Goal: Task Accomplishment & Management: Use online tool/utility

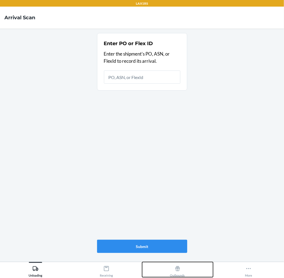
click at [185, 269] on button "Outbounds" at bounding box center [177, 269] width 71 height 15
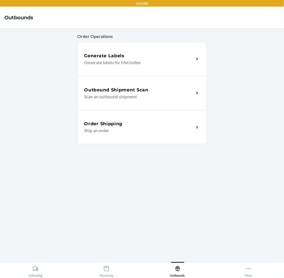
click at [176, 96] on p "Scan an outbound shipment" at bounding box center [136, 96] width 105 height 7
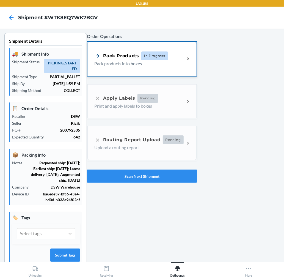
click at [141, 47] on div "Pack Products In Progress Pack products into boxes" at bounding box center [141, 59] width 109 height 34
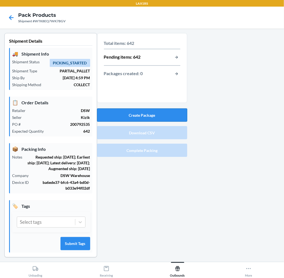
click at [149, 111] on button "Create Package" at bounding box center [142, 114] width 90 height 13
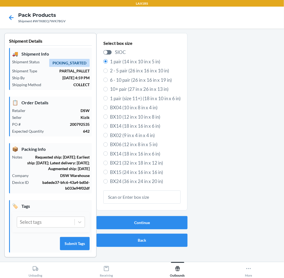
click at [140, 79] on span "6 - 10 pair (26 in x 16 in x 19 in)" at bounding box center [145, 79] width 71 height 7
click at [108, 79] on input "6 - 10 pair (26 in x 16 in x 19 in)" at bounding box center [105, 80] width 4 height 4
radio input "true"
radio input "false"
click at [153, 220] on button "Continue" at bounding box center [141, 222] width 91 height 13
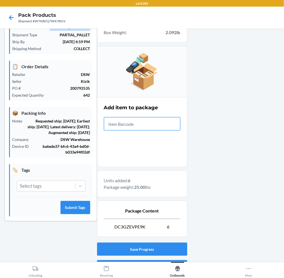
scroll to position [67, 0]
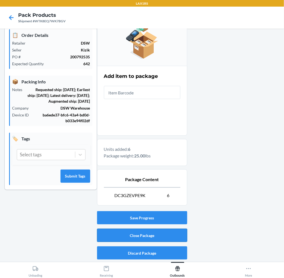
click at [169, 229] on button "Close Package" at bounding box center [142, 234] width 90 height 13
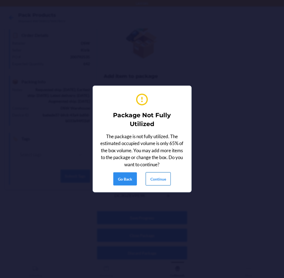
click at [160, 181] on button "Continue" at bounding box center [158, 178] width 25 height 13
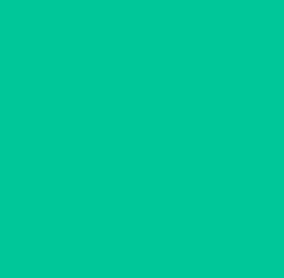
scroll to position [0, 0]
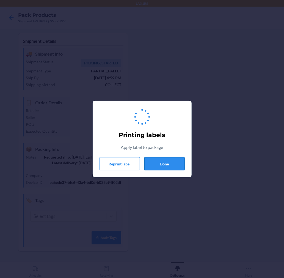
click at [175, 159] on button "Done" at bounding box center [164, 163] width 40 height 13
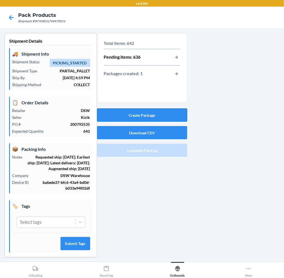
click at [171, 114] on button "Create Package" at bounding box center [142, 114] width 90 height 13
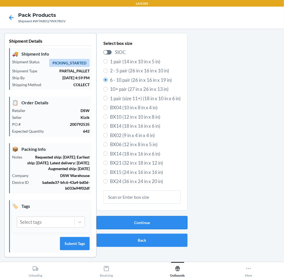
click at [147, 224] on button "Continue" at bounding box center [141, 222] width 91 height 13
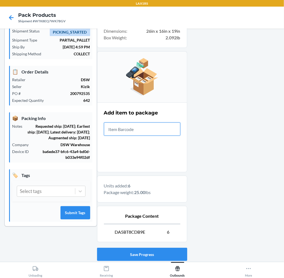
scroll to position [67, 0]
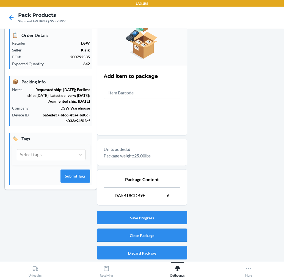
click at [169, 230] on button "Close Package" at bounding box center [142, 234] width 90 height 13
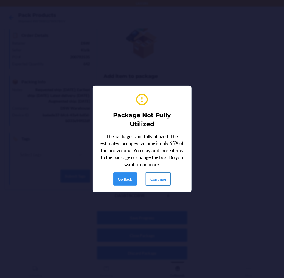
click at [159, 179] on button "Continue" at bounding box center [158, 178] width 25 height 13
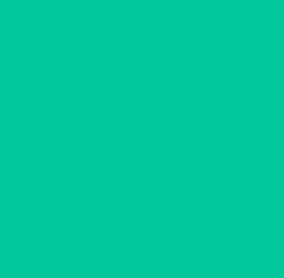
scroll to position [0, 0]
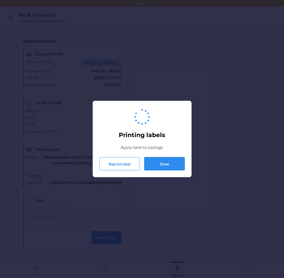
click at [167, 165] on button "Done" at bounding box center [164, 163] width 40 height 13
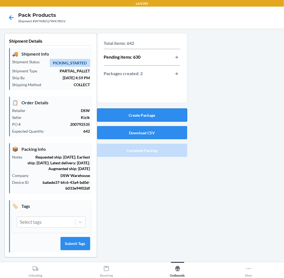
click at [161, 113] on button "Create Package" at bounding box center [142, 114] width 90 height 13
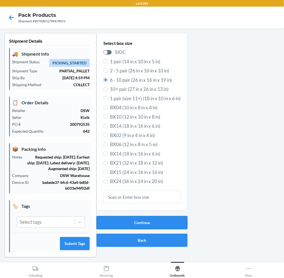
click at [158, 227] on button "Continue" at bounding box center [141, 222] width 91 height 13
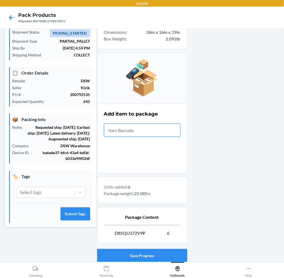
scroll to position [67, 0]
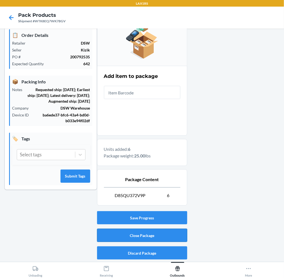
click at [171, 235] on button "Close Package" at bounding box center [142, 234] width 90 height 13
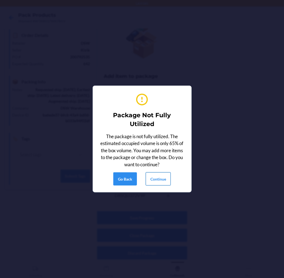
click at [162, 172] on button "Continue" at bounding box center [158, 178] width 25 height 13
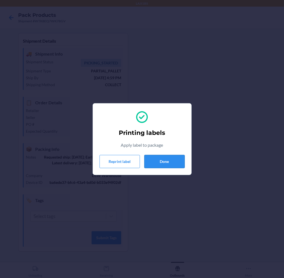
click at [162, 158] on button "Done" at bounding box center [164, 161] width 40 height 13
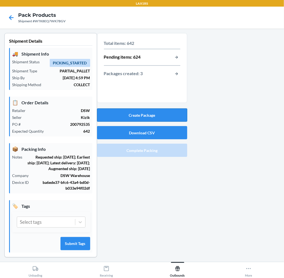
click at [156, 114] on button "Create Package" at bounding box center [142, 114] width 90 height 13
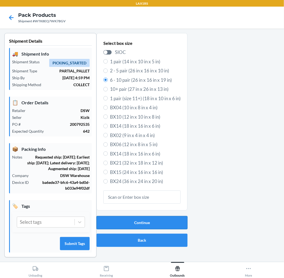
click at [161, 219] on button "Continue" at bounding box center [141, 222] width 91 height 13
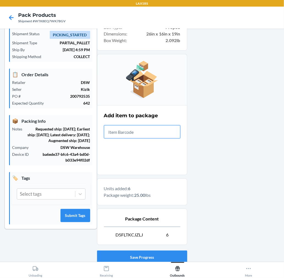
scroll to position [67, 0]
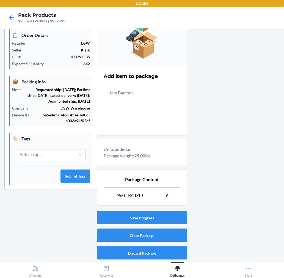
click at [168, 233] on button "Close Package" at bounding box center [142, 234] width 90 height 13
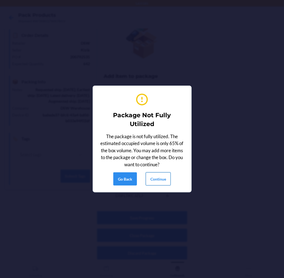
click at [160, 183] on button "Continue" at bounding box center [158, 178] width 25 height 13
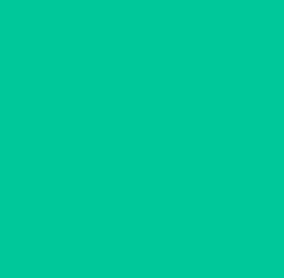
scroll to position [0, 0]
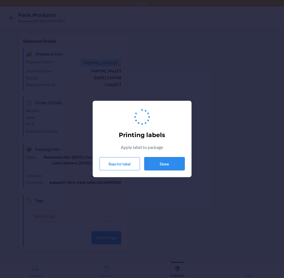
click at [168, 161] on button "Done" at bounding box center [164, 163] width 40 height 13
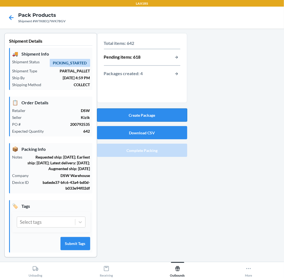
click at [168, 117] on button "Create Package" at bounding box center [142, 114] width 90 height 13
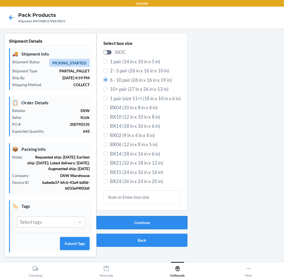
click at [138, 222] on button "Continue" at bounding box center [141, 222] width 91 height 13
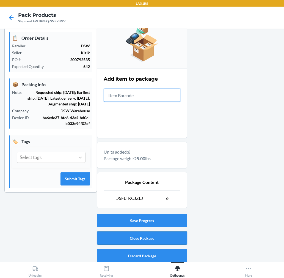
scroll to position [67, 0]
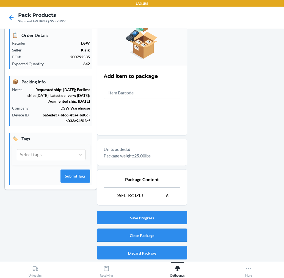
click at [177, 236] on button "Close Package" at bounding box center [142, 234] width 90 height 13
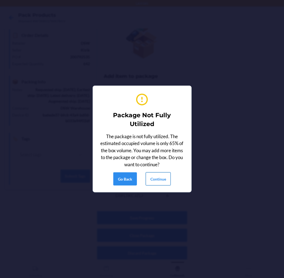
click at [163, 175] on button "Continue" at bounding box center [158, 178] width 25 height 13
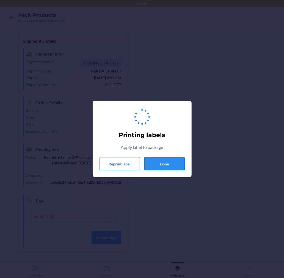
click at [163, 161] on button "Done" at bounding box center [164, 163] width 40 height 13
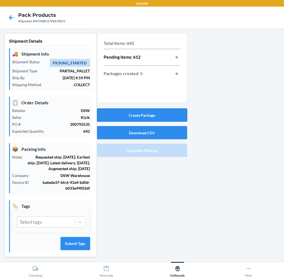
click at [166, 117] on button "Create Package" at bounding box center [142, 114] width 90 height 13
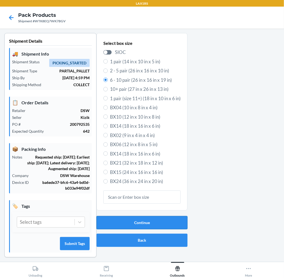
click at [161, 221] on button "Continue" at bounding box center [141, 222] width 91 height 13
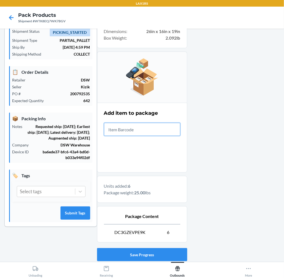
scroll to position [67, 0]
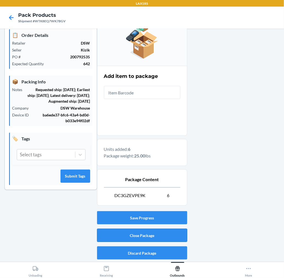
click at [172, 231] on button "Close Package" at bounding box center [142, 234] width 90 height 13
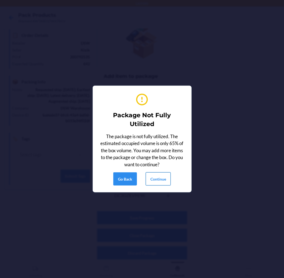
click at [153, 172] on button "Continue" at bounding box center [158, 178] width 25 height 13
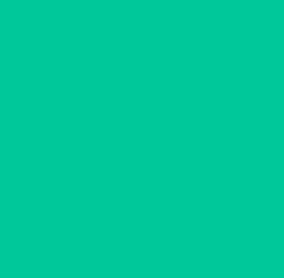
scroll to position [0, 0]
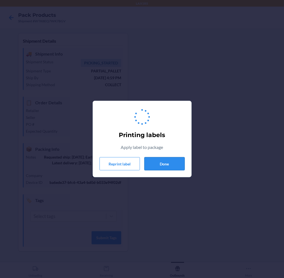
click at [166, 164] on button "Done" at bounding box center [164, 163] width 40 height 13
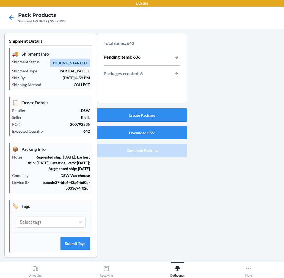
click at [168, 116] on button "Create Package" at bounding box center [142, 114] width 90 height 13
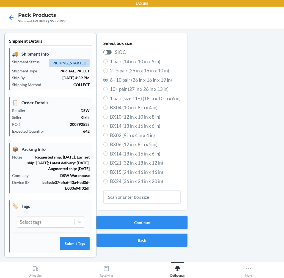
click at [138, 216] on button "Continue" at bounding box center [141, 222] width 91 height 13
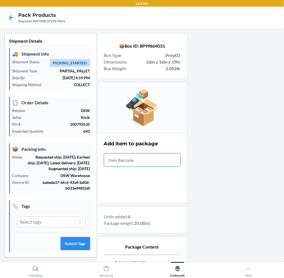
scroll to position [67, 0]
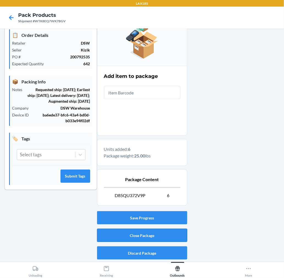
click at [169, 237] on button "Close Package" at bounding box center [142, 234] width 90 height 13
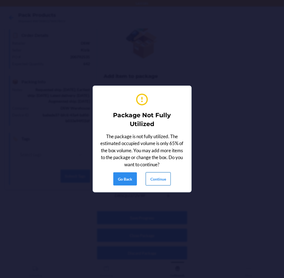
click at [168, 181] on button "Continue" at bounding box center [158, 178] width 25 height 13
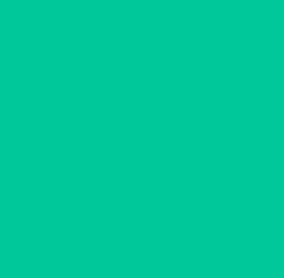
scroll to position [0, 0]
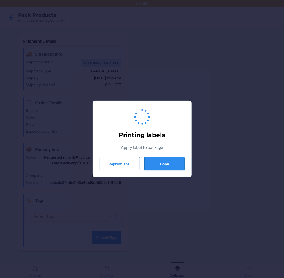
click at [167, 164] on button "Done" at bounding box center [164, 163] width 40 height 13
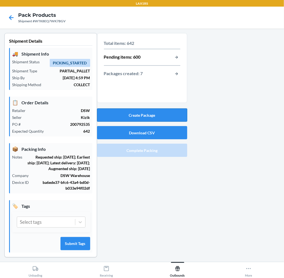
click at [169, 115] on button "Create Package" at bounding box center [142, 114] width 90 height 13
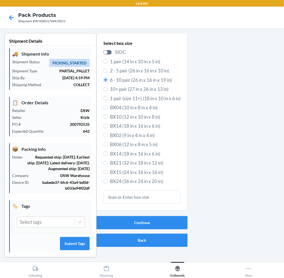
click at [150, 230] on div "Continue Back" at bounding box center [141, 231] width 91 height 35
click at [130, 224] on button "Continue" at bounding box center [141, 222] width 91 height 13
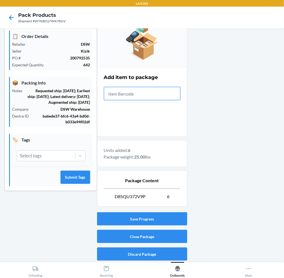
scroll to position [67, 0]
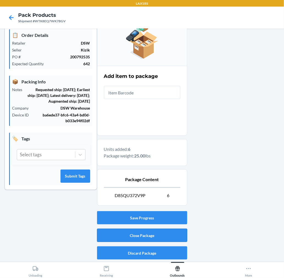
click at [137, 238] on button "Close Package" at bounding box center [142, 234] width 90 height 13
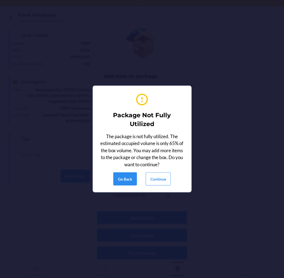
click at [164, 185] on div "Package Not Fully Utilized The package is not fully utilized. The estimated occ…" at bounding box center [142, 139] width 85 height 98
click at [164, 181] on button "Continue" at bounding box center [158, 178] width 25 height 13
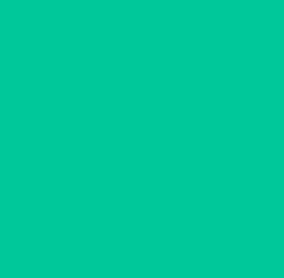
scroll to position [0, 0]
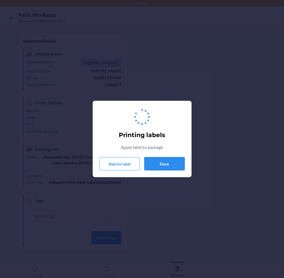
click at [166, 164] on button "Done" at bounding box center [164, 163] width 40 height 13
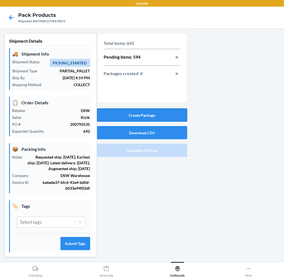
click at [163, 116] on button "Create Package" at bounding box center [142, 114] width 90 height 13
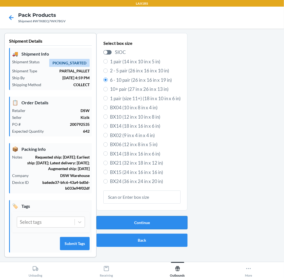
click at [160, 223] on button "Continue" at bounding box center [141, 222] width 91 height 13
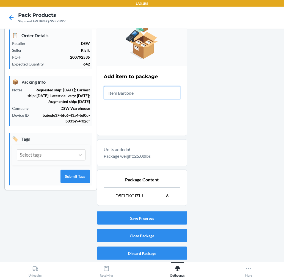
scroll to position [67, 0]
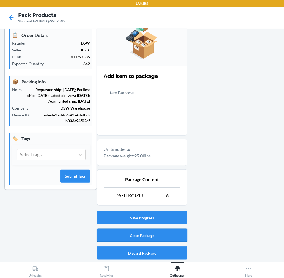
click at [158, 236] on button "Close Package" at bounding box center [142, 234] width 90 height 13
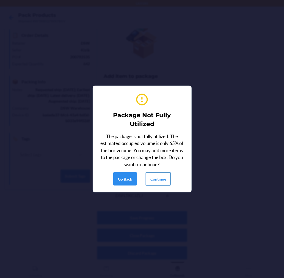
click at [160, 184] on button "Continue" at bounding box center [158, 178] width 25 height 13
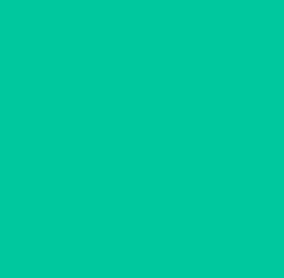
scroll to position [0, 0]
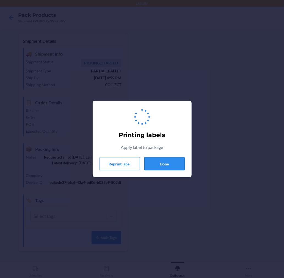
click at [162, 168] on button "Done" at bounding box center [164, 163] width 40 height 13
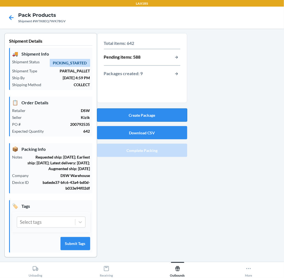
click at [147, 115] on button "Create Package" at bounding box center [142, 114] width 90 height 13
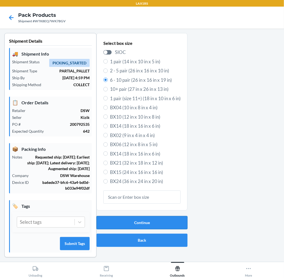
click at [166, 221] on button "Continue" at bounding box center [141, 222] width 91 height 13
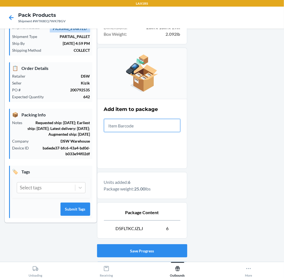
scroll to position [67, 0]
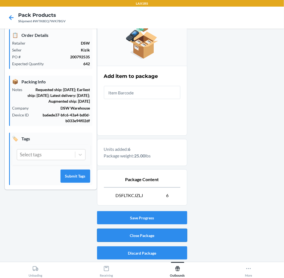
click at [173, 236] on button "Close Package" at bounding box center [142, 234] width 90 height 13
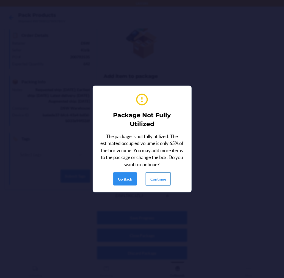
click at [161, 179] on button "Continue" at bounding box center [158, 178] width 25 height 13
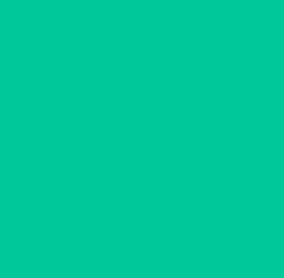
scroll to position [0, 0]
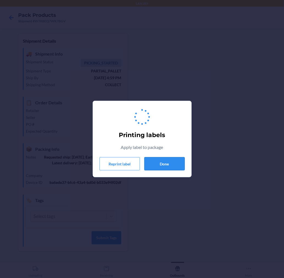
click at [167, 166] on button "Done" at bounding box center [164, 163] width 40 height 13
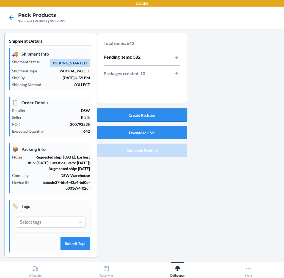
click at [173, 119] on button "Create Package" at bounding box center [142, 114] width 90 height 13
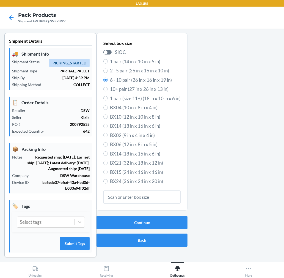
click at [165, 229] on div "Continue Back" at bounding box center [141, 231] width 91 height 35
click at [165, 216] on button "Continue" at bounding box center [141, 222] width 91 height 13
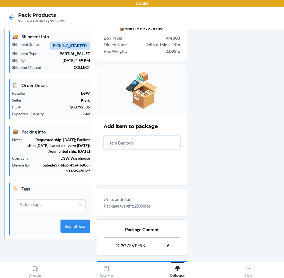
scroll to position [67, 0]
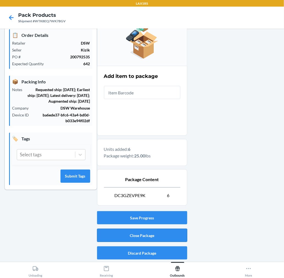
click at [166, 234] on button "Close Package" at bounding box center [142, 234] width 90 height 13
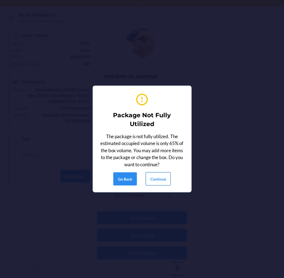
click at [160, 177] on button "Continue" at bounding box center [158, 178] width 25 height 13
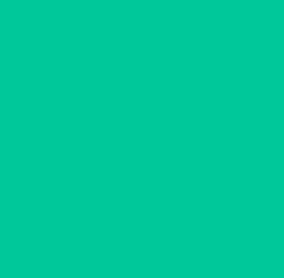
scroll to position [0, 0]
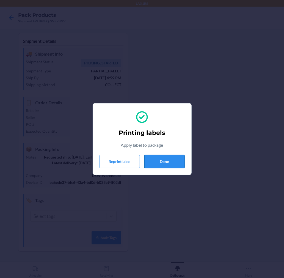
click at [171, 162] on button "Done" at bounding box center [164, 161] width 40 height 13
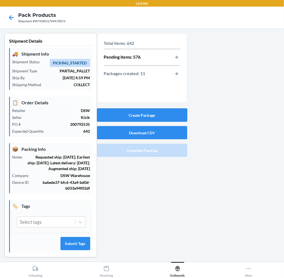
click at [176, 114] on button "Create Package" at bounding box center [142, 114] width 90 height 13
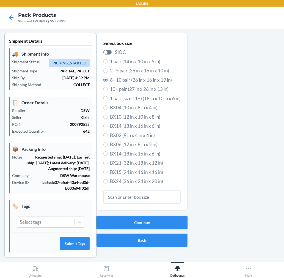
click at [159, 219] on button "Continue" at bounding box center [141, 222] width 91 height 13
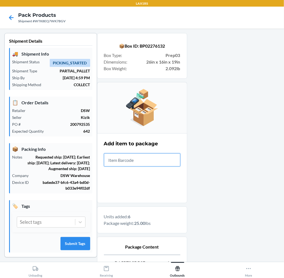
scroll to position [67, 0]
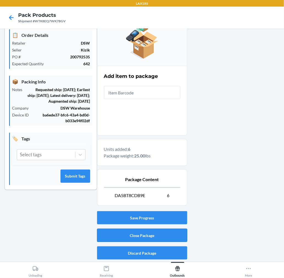
click at [175, 229] on button "Close Package" at bounding box center [142, 234] width 90 height 13
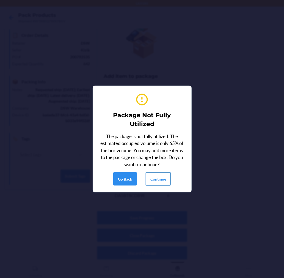
click at [165, 185] on button "Continue" at bounding box center [158, 178] width 25 height 13
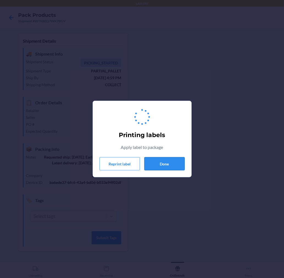
click at [164, 158] on button "Done" at bounding box center [164, 163] width 40 height 13
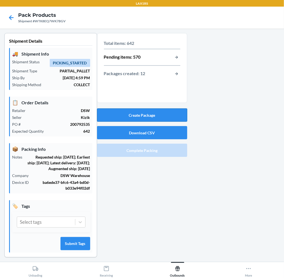
click at [168, 116] on button "Create Package" at bounding box center [142, 114] width 90 height 13
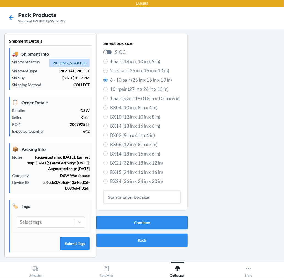
click at [141, 219] on button "Continue" at bounding box center [141, 222] width 91 height 13
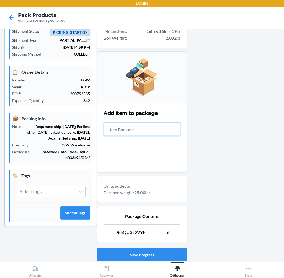
scroll to position [61, 0]
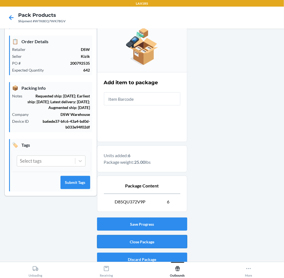
click at [149, 243] on button "Close Package" at bounding box center [142, 241] width 90 height 13
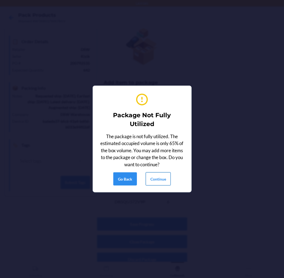
click at [153, 178] on button "Continue" at bounding box center [158, 178] width 25 height 13
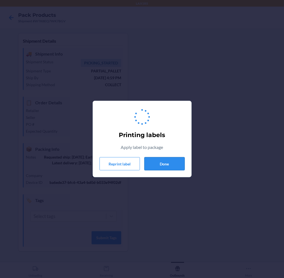
click at [162, 166] on button "Done" at bounding box center [164, 163] width 40 height 13
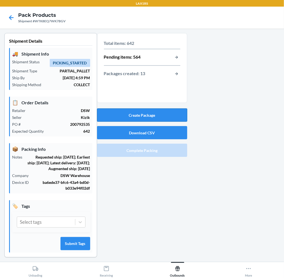
click at [173, 116] on button "Create Package" at bounding box center [142, 114] width 90 height 13
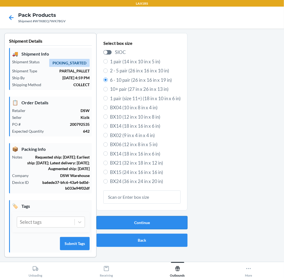
click at [146, 217] on button "Continue" at bounding box center [141, 222] width 91 height 13
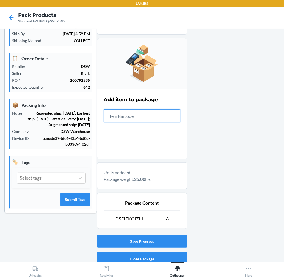
scroll to position [67, 0]
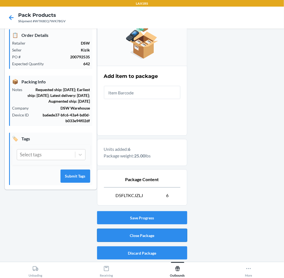
click at [174, 231] on button "Close Package" at bounding box center [142, 234] width 90 height 13
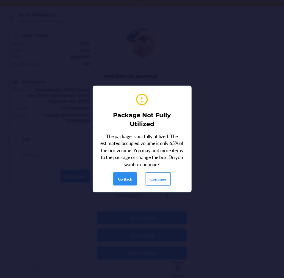
click at [170, 180] on button "Continue" at bounding box center [158, 178] width 25 height 13
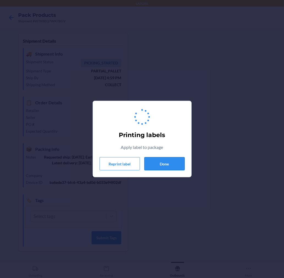
click at [167, 164] on button "Done" at bounding box center [164, 163] width 40 height 13
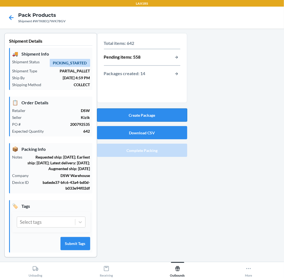
click at [161, 115] on button "Create Package" at bounding box center [142, 114] width 90 height 13
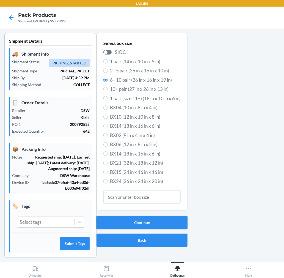
click at [141, 218] on button "Continue" at bounding box center [141, 222] width 91 height 13
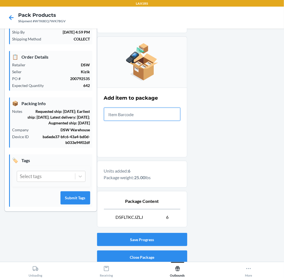
scroll to position [67, 0]
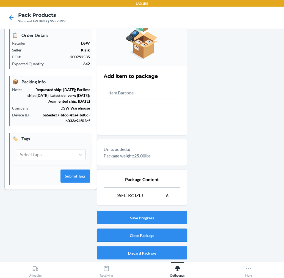
click at [157, 231] on button "Close Package" at bounding box center [142, 234] width 90 height 13
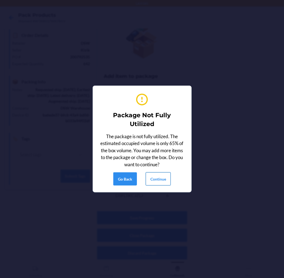
click at [153, 176] on button "Continue" at bounding box center [158, 178] width 25 height 13
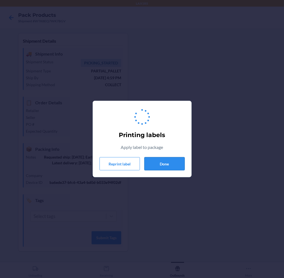
click at [161, 164] on button "Done" at bounding box center [164, 163] width 40 height 13
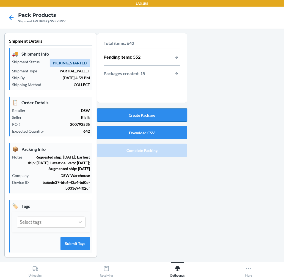
click at [164, 114] on button "Create Package" at bounding box center [142, 114] width 90 height 13
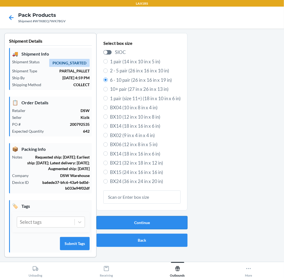
click at [145, 219] on button "Continue" at bounding box center [141, 222] width 91 height 13
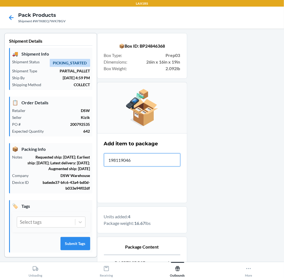
type input "1981190461"
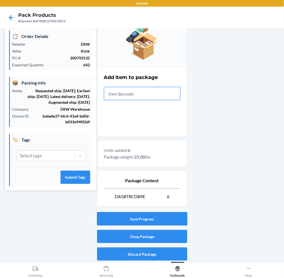
scroll to position [67, 0]
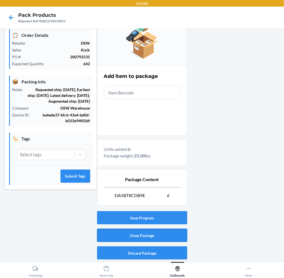
click at [157, 231] on button "Close Package" at bounding box center [142, 234] width 90 height 13
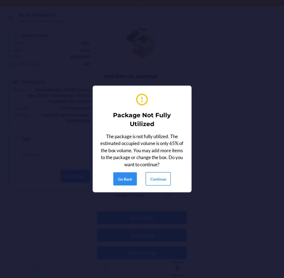
click at [159, 179] on button "Continue" at bounding box center [158, 178] width 25 height 13
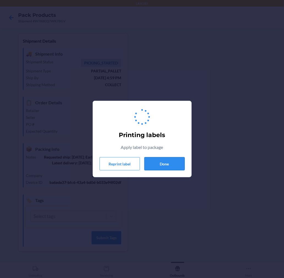
click at [165, 166] on button "Done" at bounding box center [164, 163] width 40 height 13
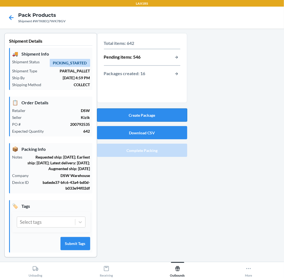
click at [172, 114] on button "Create Package" at bounding box center [142, 114] width 90 height 13
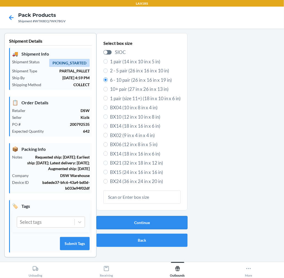
click at [132, 223] on button "Continue" at bounding box center [141, 222] width 91 height 13
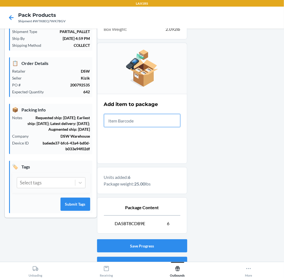
scroll to position [67, 0]
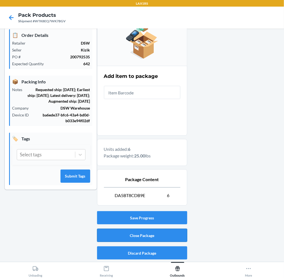
click at [154, 236] on button "Close Package" at bounding box center [142, 234] width 90 height 13
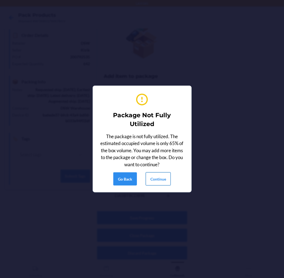
click at [164, 179] on button "Continue" at bounding box center [158, 178] width 25 height 13
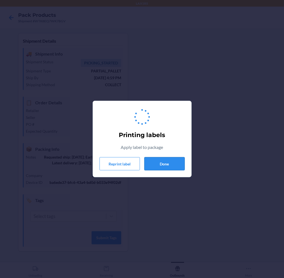
click at [167, 164] on button "Done" at bounding box center [164, 163] width 40 height 13
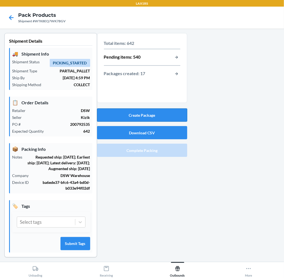
click at [165, 111] on button "Create Package" at bounding box center [142, 114] width 90 height 13
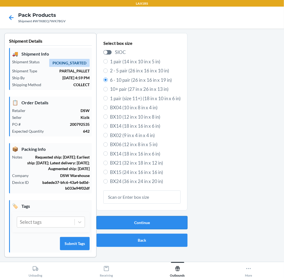
click at [117, 219] on button "Continue" at bounding box center [141, 222] width 91 height 13
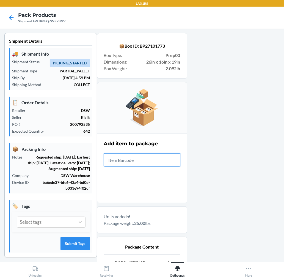
scroll to position [67, 0]
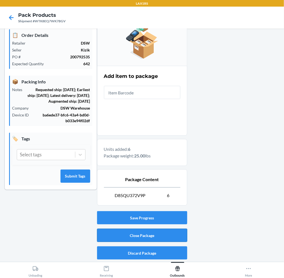
click at [151, 232] on button "Close Package" at bounding box center [142, 234] width 90 height 13
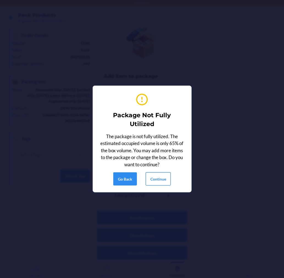
click at [161, 180] on button "Continue" at bounding box center [158, 178] width 25 height 13
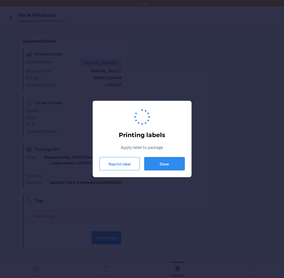
click at [161, 160] on button "Done" at bounding box center [164, 163] width 40 height 13
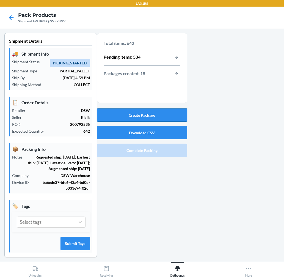
click at [159, 114] on button "Create Package" at bounding box center [142, 114] width 90 height 13
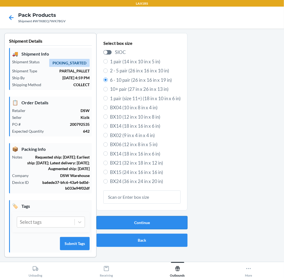
click at [157, 218] on button "Continue" at bounding box center [141, 222] width 91 height 13
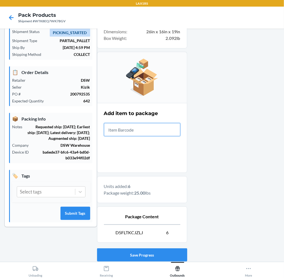
scroll to position [67, 0]
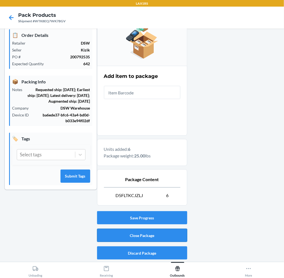
click at [171, 232] on button "Close Package" at bounding box center [142, 234] width 90 height 13
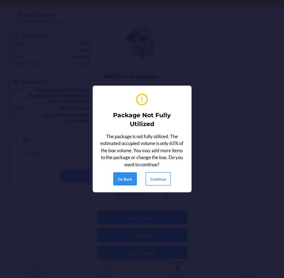
click at [166, 181] on button "Continue" at bounding box center [158, 178] width 25 height 13
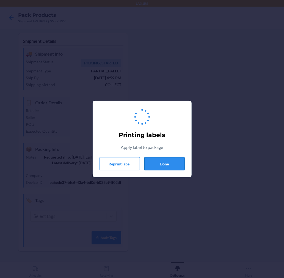
click at [168, 164] on button "Done" at bounding box center [164, 163] width 40 height 13
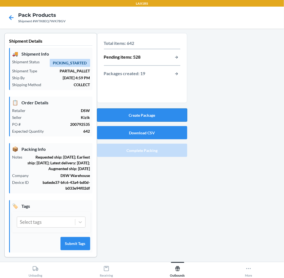
click at [163, 114] on button "Create Package" at bounding box center [142, 114] width 90 height 13
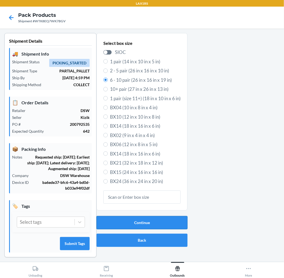
click at [112, 218] on button "Continue" at bounding box center [141, 222] width 91 height 13
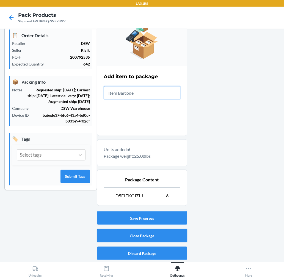
scroll to position [67, 0]
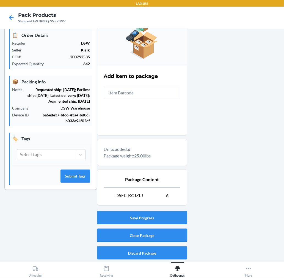
click at [158, 232] on button "Close Package" at bounding box center [142, 234] width 90 height 13
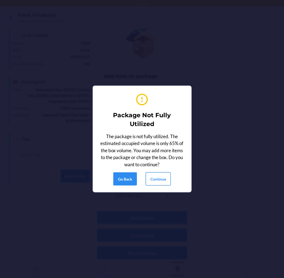
click at [154, 177] on button "Continue" at bounding box center [158, 178] width 25 height 13
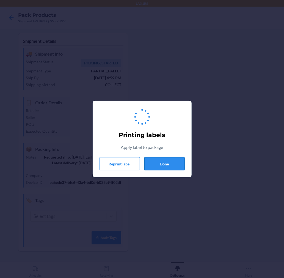
click at [162, 163] on button "Done" at bounding box center [164, 163] width 40 height 13
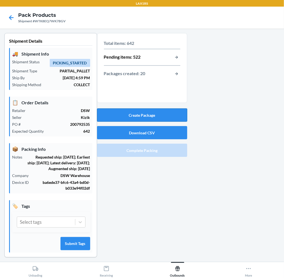
click at [169, 112] on button "Create Package" at bounding box center [142, 114] width 90 height 13
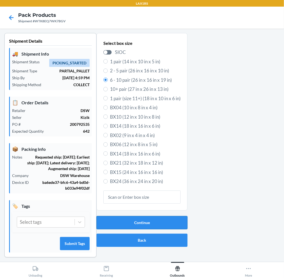
click at [165, 218] on button "Continue" at bounding box center [141, 222] width 91 height 13
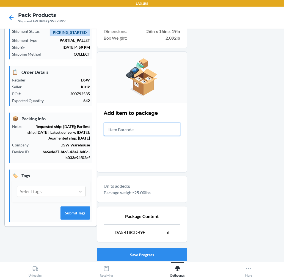
scroll to position [67, 0]
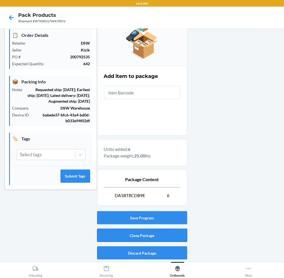
click at [171, 231] on button "Close Package" at bounding box center [142, 234] width 90 height 13
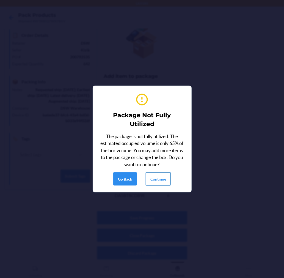
click at [163, 175] on button "Continue" at bounding box center [158, 178] width 25 height 13
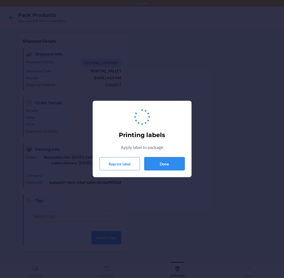
click at [164, 162] on button "Done" at bounding box center [164, 163] width 40 height 13
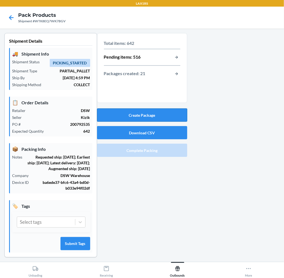
click at [164, 114] on button "Create Package" at bounding box center [142, 114] width 90 height 13
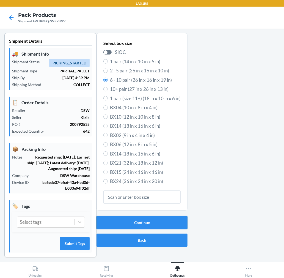
click at [179, 219] on button "Continue" at bounding box center [141, 222] width 91 height 13
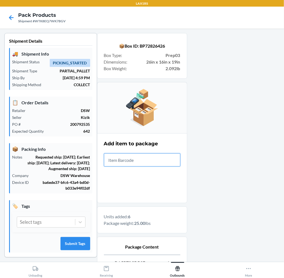
scroll to position [67, 0]
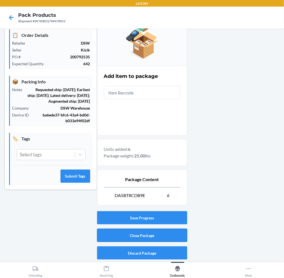
click at [159, 237] on button "Close Package" at bounding box center [142, 234] width 90 height 13
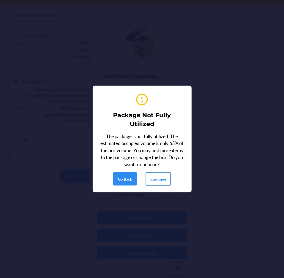
click at [162, 181] on button "Continue" at bounding box center [158, 178] width 25 height 13
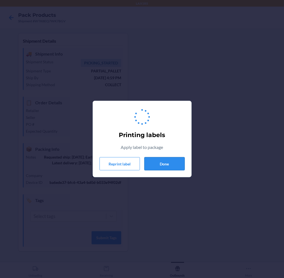
click at [164, 162] on button "Done" at bounding box center [164, 163] width 40 height 13
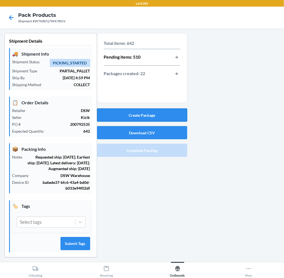
click at [164, 113] on button "Create Package" at bounding box center [142, 114] width 90 height 13
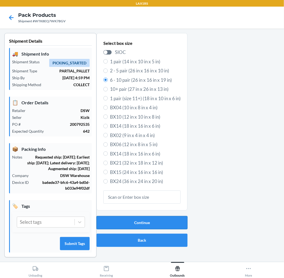
click at [138, 218] on button "Continue" at bounding box center [141, 222] width 91 height 13
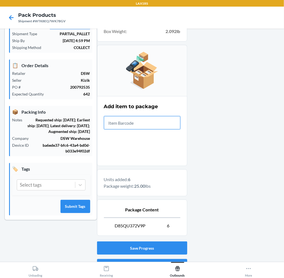
scroll to position [67, 0]
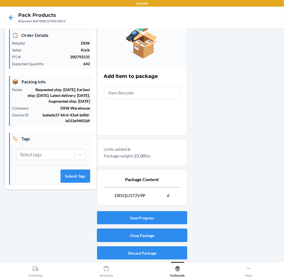
click at [153, 233] on button "Close Package" at bounding box center [142, 234] width 90 height 13
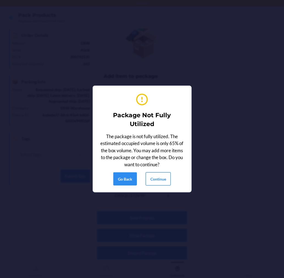
click at [156, 175] on button "Continue" at bounding box center [158, 178] width 25 height 13
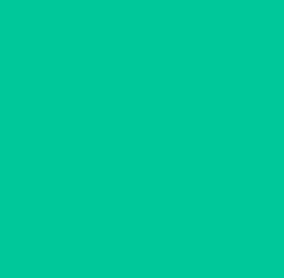
scroll to position [0, 0]
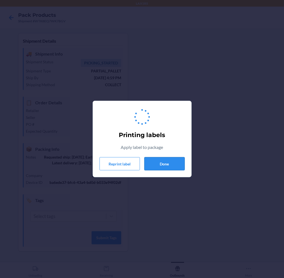
click at [167, 164] on button "Done" at bounding box center [164, 163] width 40 height 13
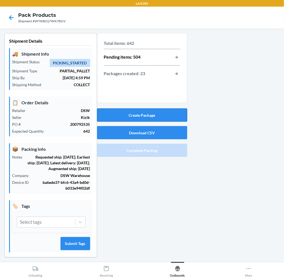
click at [155, 110] on button "Create Package" at bounding box center [142, 114] width 90 height 13
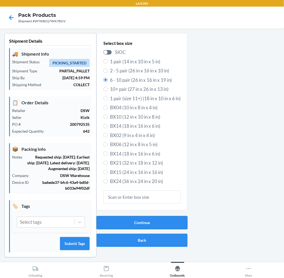
click at [158, 223] on button "Continue" at bounding box center [141, 222] width 91 height 13
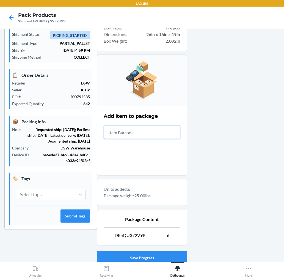
scroll to position [67, 0]
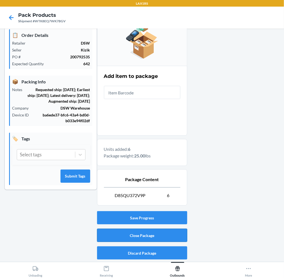
click at [175, 234] on button "Close Package" at bounding box center [142, 234] width 90 height 13
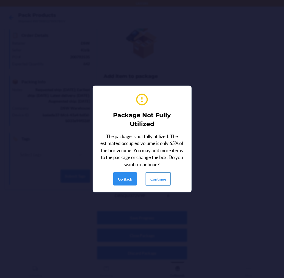
click at [151, 179] on button "Continue" at bounding box center [158, 178] width 25 height 13
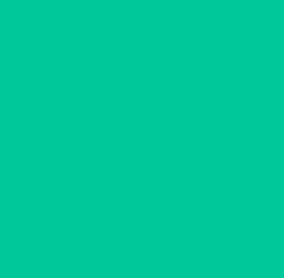
scroll to position [0, 0]
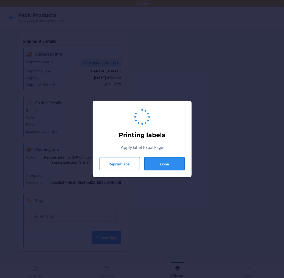
click at [166, 159] on button "Done" at bounding box center [164, 163] width 40 height 13
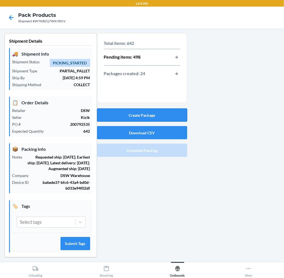
click at [158, 113] on button "Create Package" at bounding box center [142, 114] width 90 height 13
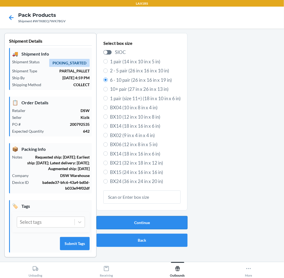
click at [136, 222] on button "Continue" at bounding box center [141, 222] width 91 height 13
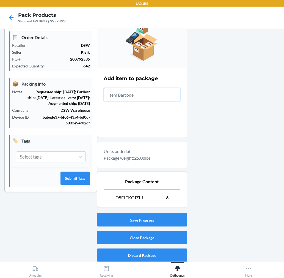
scroll to position [67, 0]
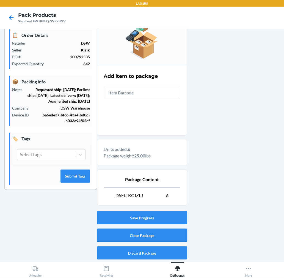
click at [157, 237] on button "Close Package" at bounding box center [142, 234] width 90 height 13
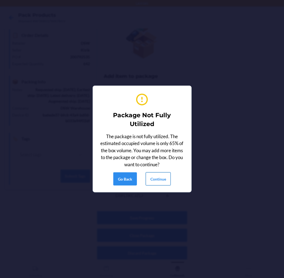
click at [161, 180] on button "Continue" at bounding box center [158, 178] width 25 height 13
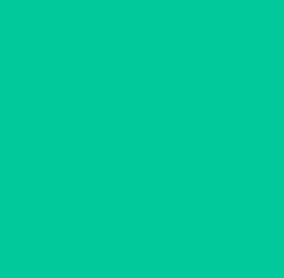
scroll to position [0, 0]
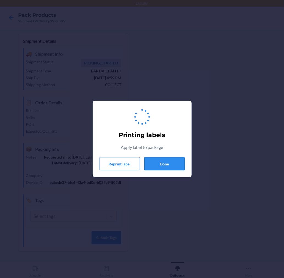
click at [168, 164] on button "Done" at bounding box center [164, 163] width 40 height 13
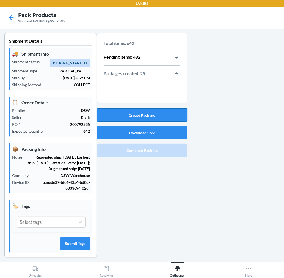
click at [175, 117] on button "Create Package" at bounding box center [142, 114] width 90 height 13
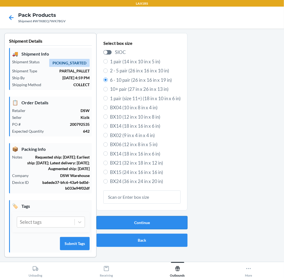
click at [163, 223] on button "Continue" at bounding box center [141, 222] width 91 height 13
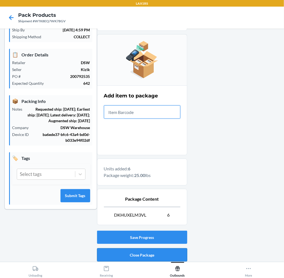
scroll to position [67, 0]
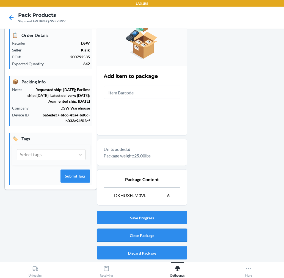
click at [170, 239] on button "Close Package" at bounding box center [142, 234] width 90 height 13
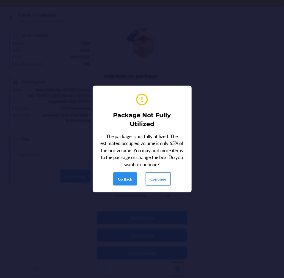
click at [161, 178] on button "Continue" at bounding box center [158, 178] width 25 height 13
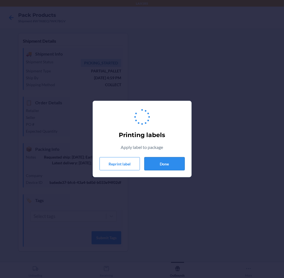
click at [170, 158] on button "Done" at bounding box center [164, 163] width 40 height 13
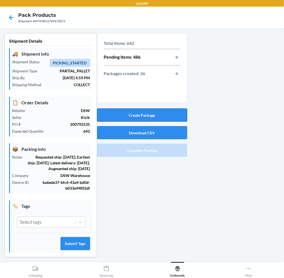
click at [167, 120] on button "Create Package" at bounding box center [142, 114] width 90 height 13
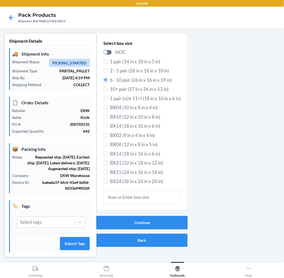
click at [106, 217] on button "Continue" at bounding box center [141, 222] width 91 height 13
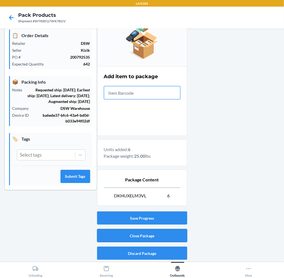
scroll to position [67, 0]
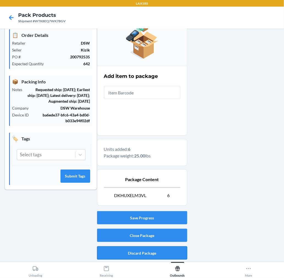
click at [161, 252] on button "Discard Package" at bounding box center [142, 252] width 90 height 13
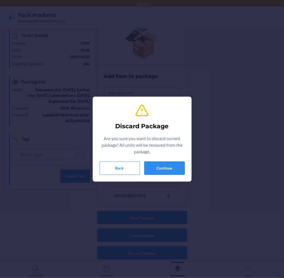
click at [166, 169] on button "Continue" at bounding box center [164, 167] width 40 height 13
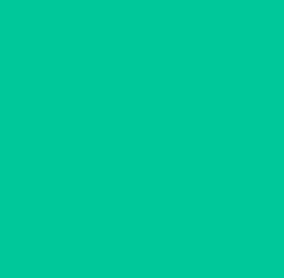
scroll to position [10, 0]
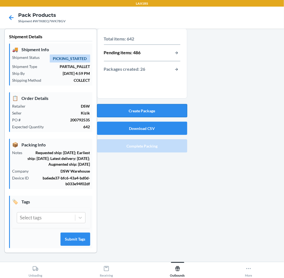
click at [157, 104] on button "Create Package" at bounding box center [142, 110] width 90 height 13
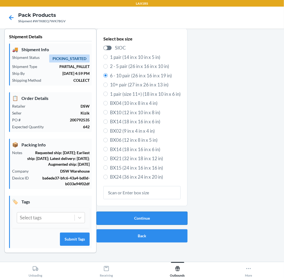
click at [164, 211] on button "Continue" at bounding box center [141, 217] width 91 height 13
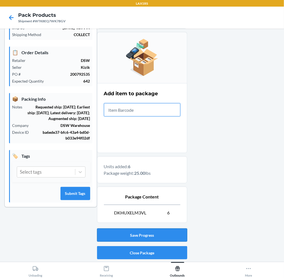
scroll to position [67, 0]
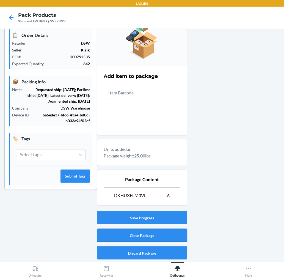
click at [170, 233] on button "Close Package" at bounding box center [142, 234] width 90 height 13
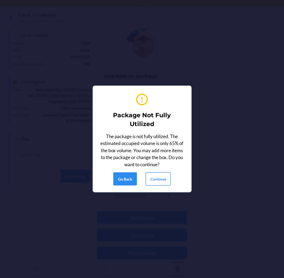
click at [161, 174] on button "Continue" at bounding box center [158, 178] width 25 height 13
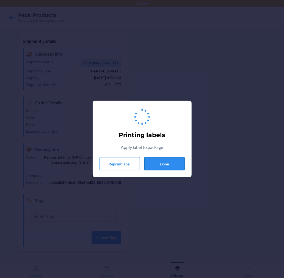
click at [164, 163] on button "Done" at bounding box center [164, 163] width 40 height 13
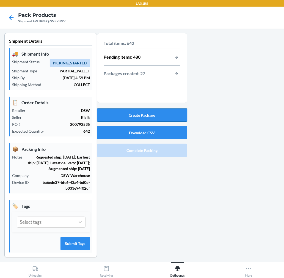
click at [165, 118] on button "Create Package" at bounding box center [142, 114] width 90 height 13
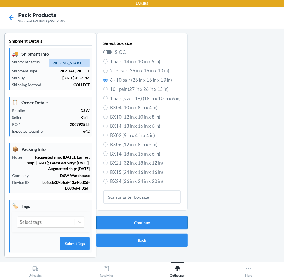
click at [158, 220] on button "Continue" at bounding box center [141, 222] width 91 height 13
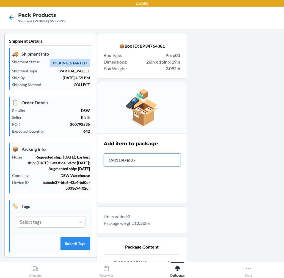
type input "198119046276"
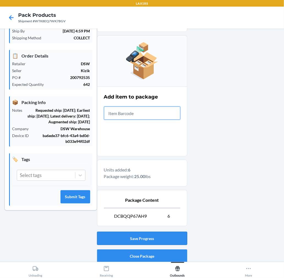
scroll to position [61, 0]
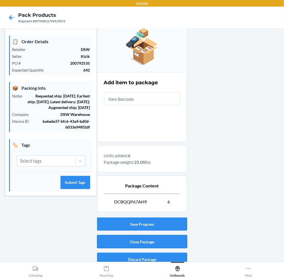
click at [149, 240] on button "Close Package" at bounding box center [142, 241] width 90 height 13
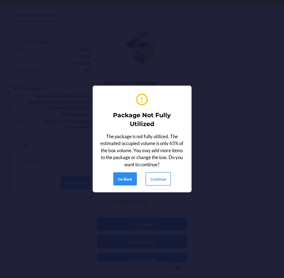
click at [159, 181] on button "Continue" at bounding box center [158, 178] width 25 height 13
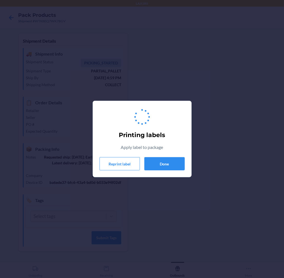
click at [161, 156] on div "Printing labels Apply label to package Reprint label Done" at bounding box center [142, 138] width 85 height 67
click at [159, 160] on button "Done" at bounding box center [164, 163] width 40 height 13
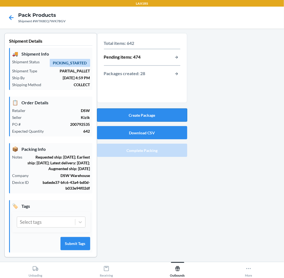
click at [153, 118] on button "Create Package" at bounding box center [142, 114] width 90 height 13
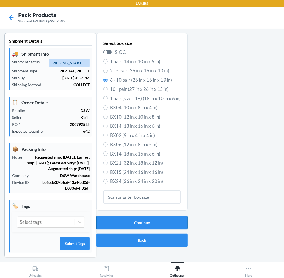
click at [161, 216] on button "Continue" at bounding box center [141, 222] width 91 height 13
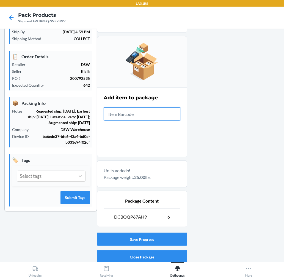
scroll to position [67, 0]
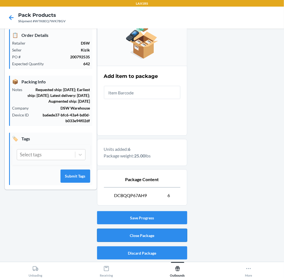
click at [105, 235] on button "Close Package" at bounding box center [142, 234] width 90 height 13
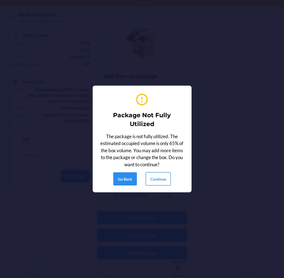
click at [153, 177] on button "Continue" at bounding box center [158, 178] width 25 height 13
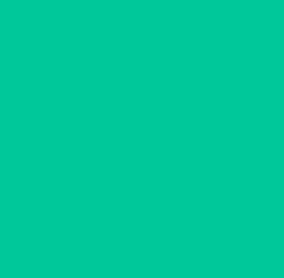
scroll to position [0, 0]
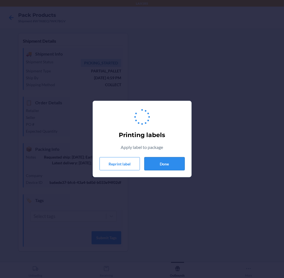
click at [170, 159] on button "Done" at bounding box center [164, 163] width 40 height 13
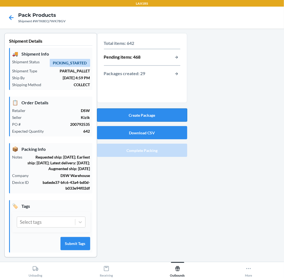
click at [163, 112] on button "Create Package" at bounding box center [142, 114] width 90 height 13
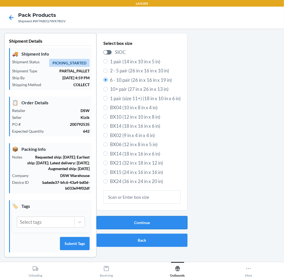
click at [168, 225] on button "Continue" at bounding box center [141, 222] width 91 height 13
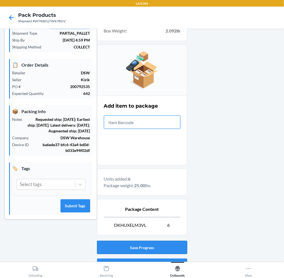
scroll to position [67, 0]
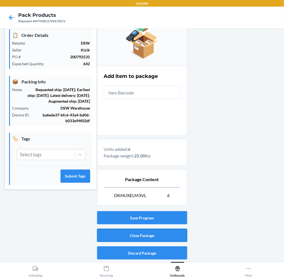
click at [175, 229] on button "Close Package" at bounding box center [142, 234] width 90 height 13
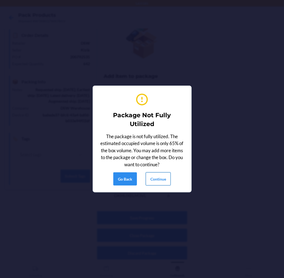
click at [166, 178] on button "Continue" at bounding box center [158, 178] width 25 height 13
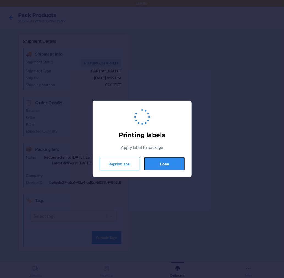
click at [158, 166] on button "Done" at bounding box center [164, 163] width 40 height 13
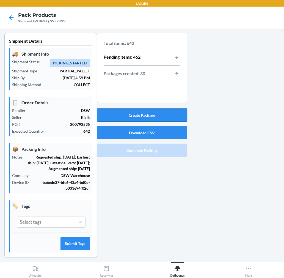
click at [165, 117] on button "Create Package" at bounding box center [142, 114] width 90 height 13
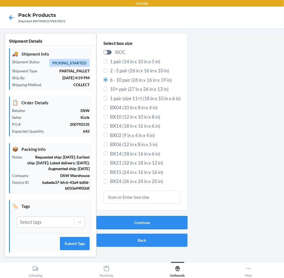
click at [167, 226] on button "Continue" at bounding box center [141, 222] width 91 height 13
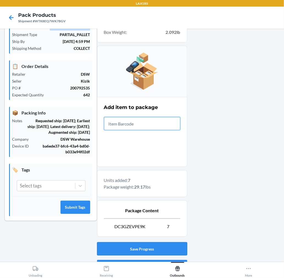
scroll to position [67, 0]
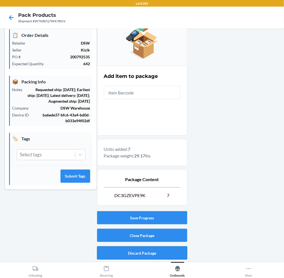
click at [153, 247] on button "Discard Package" at bounding box center [142, 252] width 90 height 13
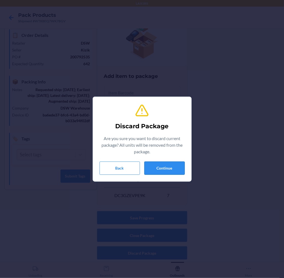
click at [156, 167] on button "Continue" at bounding box center [164, 167] width 40 height 13
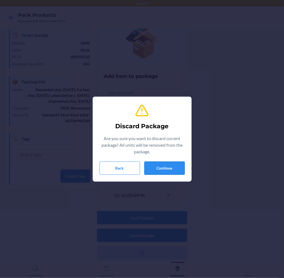
scroll to position [10, 0]
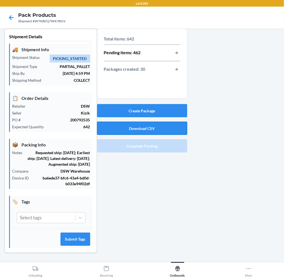
click at [160, 125] on button "Download CSV" at bounding box center [142, 127] width 90 height 13
click at [148, 104] on button "Create Package" at bounding box center [142, 110] width 90 height 13
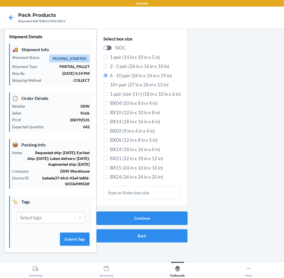
click at [166, 212] on button "Continue" at bounding box center [141, 217] width 91 height 13
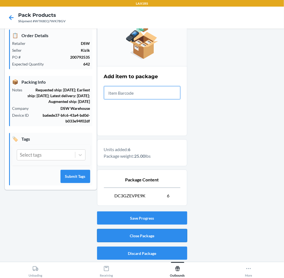
scroll to position [67, 0]
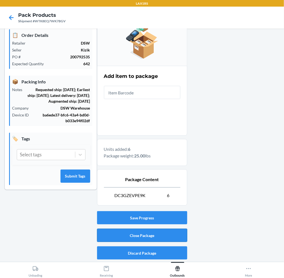
click at [180, 231] on button "Close Package" at bounding box center [142, 234] width 90 height 13
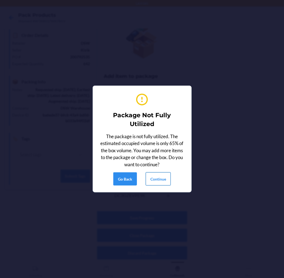
click at [164, 177] on button "Continue" at bounding box center [158, 178] width 25 height 13
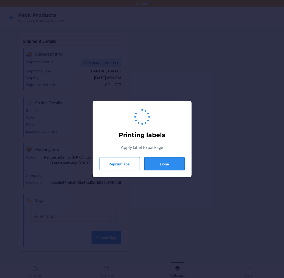
click at [163, 162] on button "Done" at bounding box center [164, 163] width 40 height 13
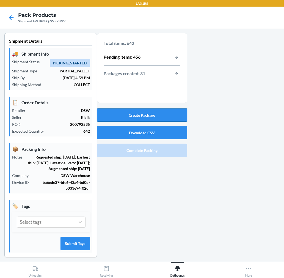
click at [162, 117] on button "Create Package" at bounding box center [142, 114] width 90 height 13
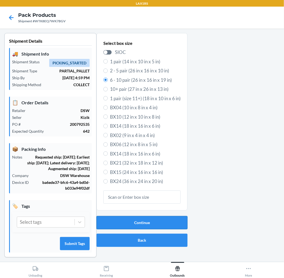
click at [156, 219] on button "Continue" at bounding box center [141, 222] width 91 height 13
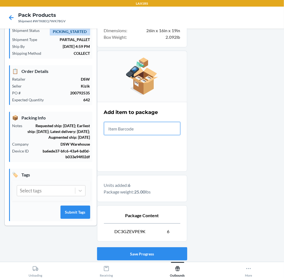
scroll to position [67, 0]
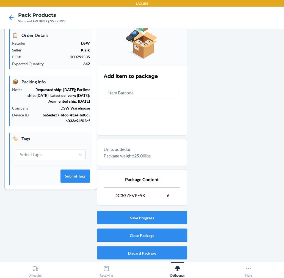
click at [164, 237] on button "Close Package" at bounding box center [142, 234] width 90 height 13
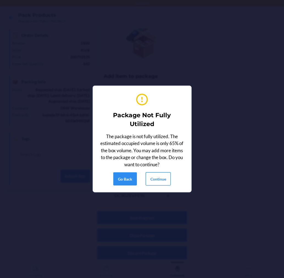
click at [153, 176] on button "Continue" at bounding box center [158, 178] width 25 height 13
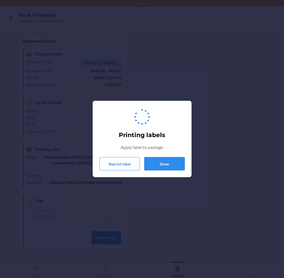
click at [158, 164] on button "Done" at bounding box center [164, 163] width 40 height 13
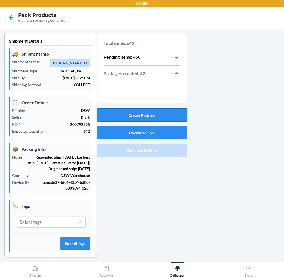
click at [160, 112] on button "Create Package" at bounding box center [142, 114] width 90 height 13
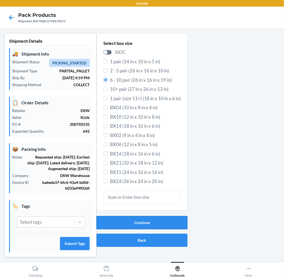
click at [121, 218] on button "Continue" at bounding box center [141, 222] width 91 height 13
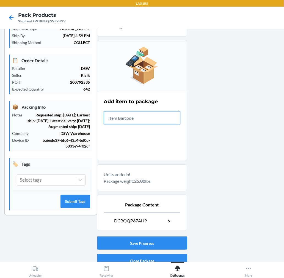
scroll to position [67, 0]
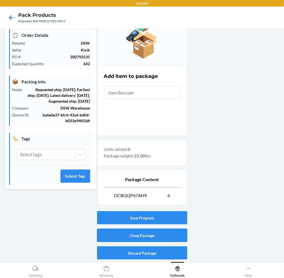
click at [177, 237] on button "Close Package" at bounding box center [142, 234] width 90 height 13
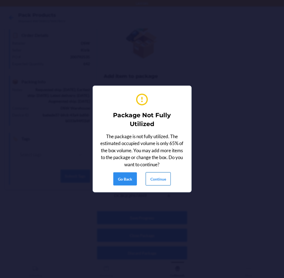
click at [165, 176] on button "Continue" at bounding box center [158, 178] width 25 height 13
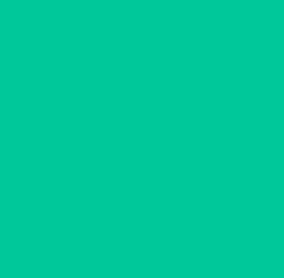
scroll to position [0, 0]
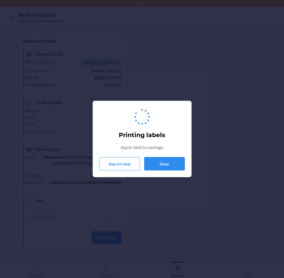
click at [165, 163] on button "Done" at bounding box center [164, 163] width 40 height 13
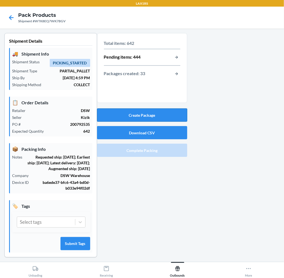
click at [160, 118] on button "Create Package" at bounding box center [142, 114] width 90 height 13
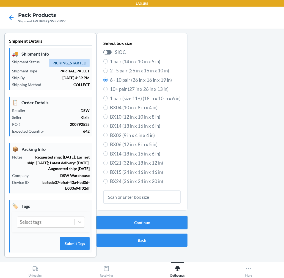
click at [136, 218] on button "Continue" at bounding box center [141, 222] width 91 height 13
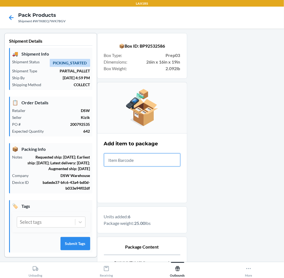
scroll to position [67, 0]
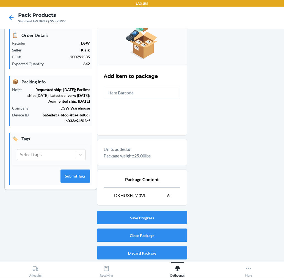
click at [176, 238] on button "Close Package" at bounding box center [142, 234] width 90 height 13
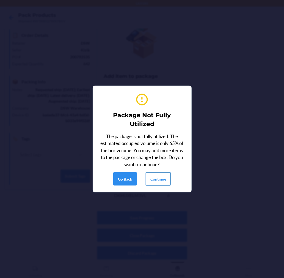
click at [162, 181] on button "Continue" at bounding box center [158, 178] width 25 height 13
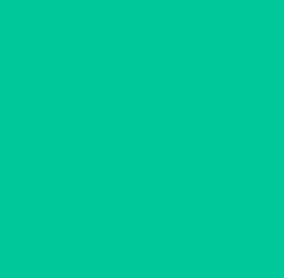
scroll to position [0, 0]
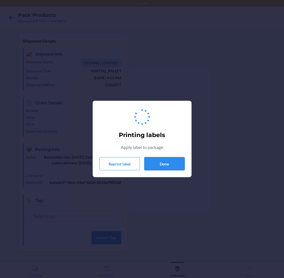
click at [163, 164] on button "Done" at bounding box center [164, 163] width 40 height 13
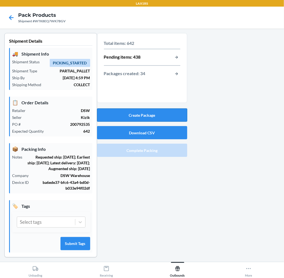
click at [144, 113] on button "Create Package" at bounding box center [142, 114] width 90 height 13
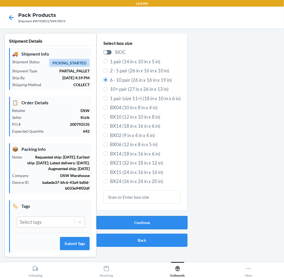
click at [115, 224] on button "Continue" at bounding box center [141, 222] width 91 height 13
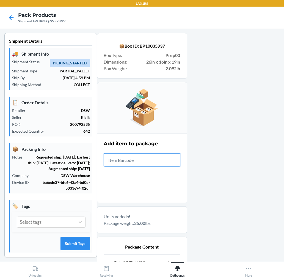
scroll to position [67, 0]
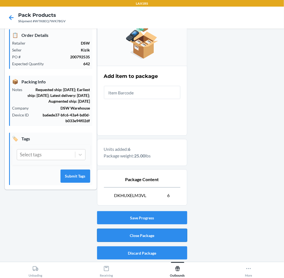
click at [141, 231] on button "Close Package" at bounding box center [142, 234] width 90 height 13
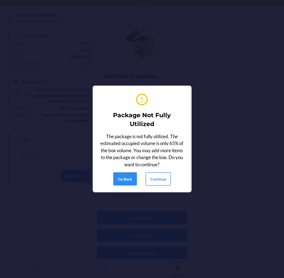
click at [153, 175] on button "Continue" at bounding box center [158, 178] width 25 height 13
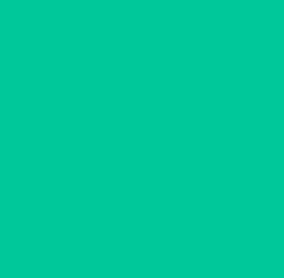
scroll to position [0, 0]
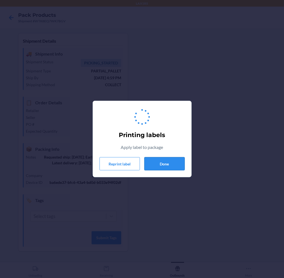
click at [169, 161] on button "Done" at bounding box center [164, 163] width 40 height 13
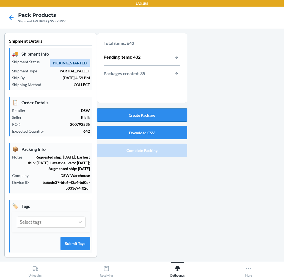
click at [176, 117] on button "Create Package" at bounding box center [142, 114] width 90 height 13
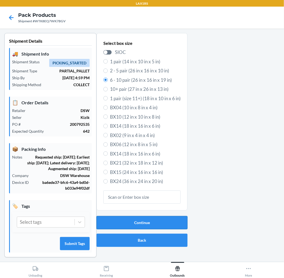
click at [163, 217] on button "Continue" at bounding box center [141, 222] width 91 height 13
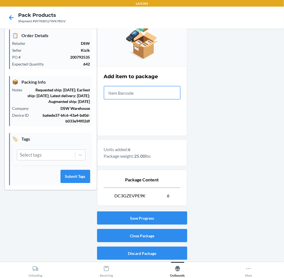
scroll to position [67, 0]
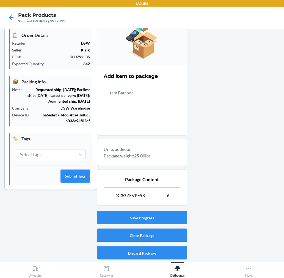
click at [175, 235] on button "Close Package" at bounding box center [142, 234] width 90 height 13
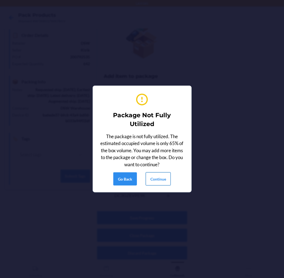
click at [151, 179] on button "Continue" at bounding box center [158, 178] width 25 height 13
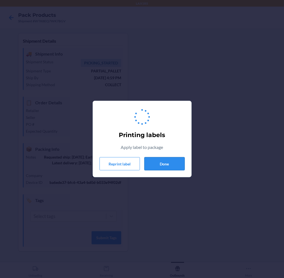
click at [164, 166] on button "Done" at bounding box center [164, 163] width 40 height 13
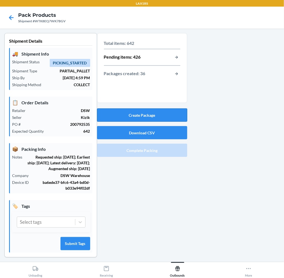
click at [152, 114] on button "Create Package" at bounding box center [142, 114] width 90 height 13
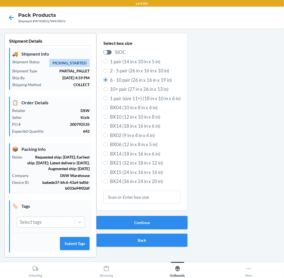
click at [141, 219] on button "Continue" at bounding box center [141, 222] width 91 height 13
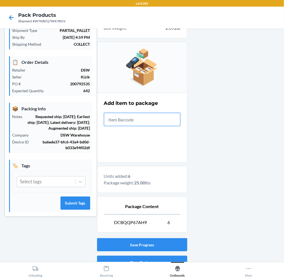
scroll to position [67, 0]
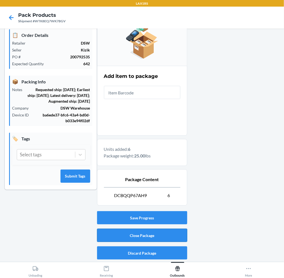
click at [159, 230] on button "Close Package" at bounding box center [142, 234] width 90 height 13
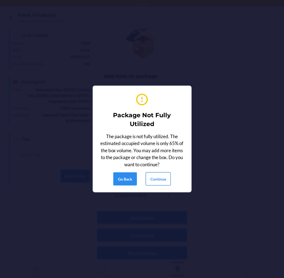
click at [156, 175] on button "Continue" at bounding box center [158, 178] width 25 height 13
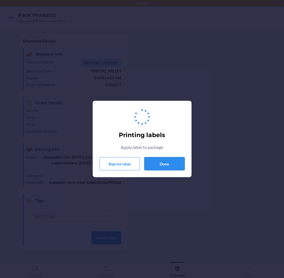
click at [161, 170] on button "Done" at bounding box center [164, 163] width 40 height 13
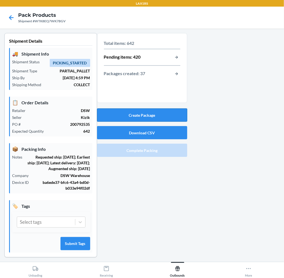
click at [158, 114] on button "Create Package" at bounding box center [142, 114] width 90 height 13
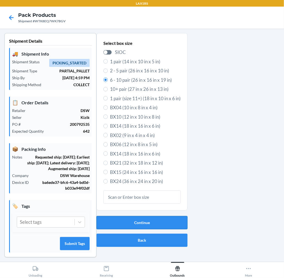
click at [158, 223] on button "Continue" at bounding box center [141, 222] width 91 height 13
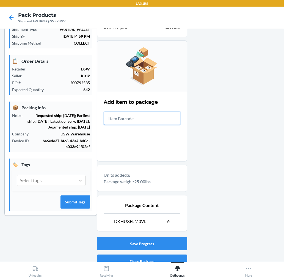
scroll to position [67, 0]
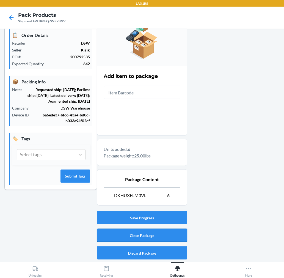
click at [153, 233] on button "Close Package" at bounding box center [142, 234] width 90 height 13
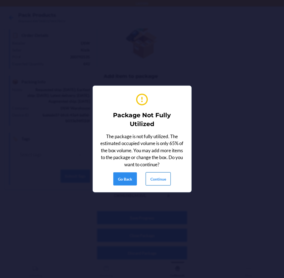
click at [158, 176] on button "Continue" at bounding box center [158, 178] width 25 height 13
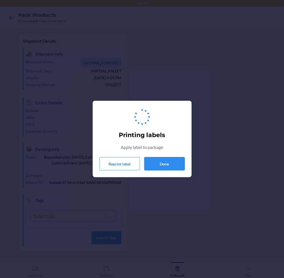
click at [158, 164] on button "Done" at bounding box center [164, 163] width 40 height 13
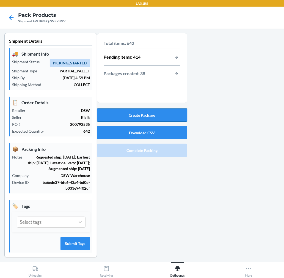
click at [158, 109] on button "Create Package" at bounding box center [142, 114] width 90 height 13
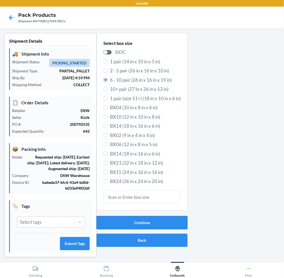
click at [162, 220] on button "Continue" at bounding box center [141, 222] width 91 height 13
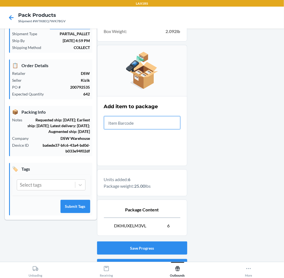
scroll to position [67, 0]
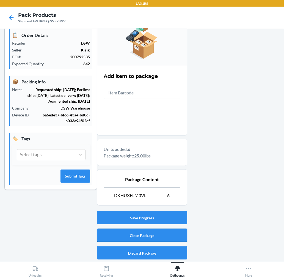
click at [156, 234] on button "Close Package" at bounding box center [142, 234] width 90 height 13
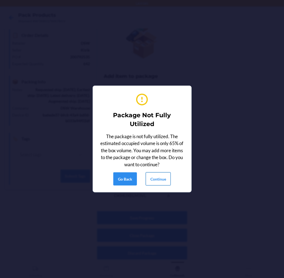
click at [158, 181] on button "Continue" at bounding box center [158, 178] width 25 height 13
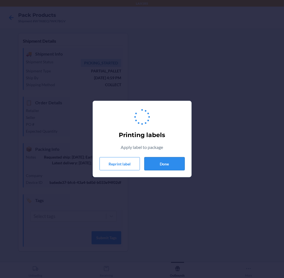
click at [168, 160] on button "Done" at bounding box center [164, 163] width 40 height 13
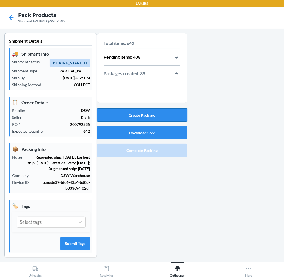
click at [153, 118] on button "Create Package" at bounding box center [142, 114] width 90 height 13
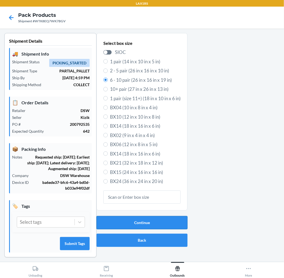
click at [155, 228] on button "Continue" at bounding box center [141, 222] width 91 height 13
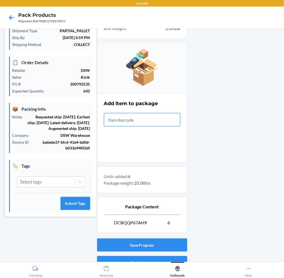
scroll to position [67, 0]
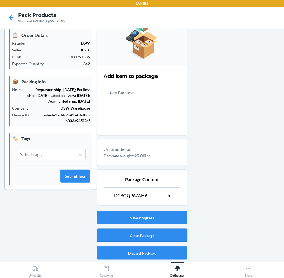
click at [163, 234] on button "Close Package" at bounding box center [142, 234] width 90 height 13
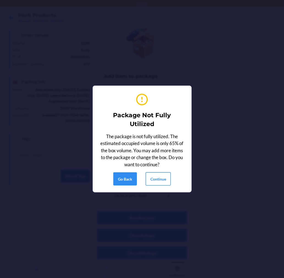
click at [160, 179] on button "Continue" at bounding box center [158, 178] width 25 height 13
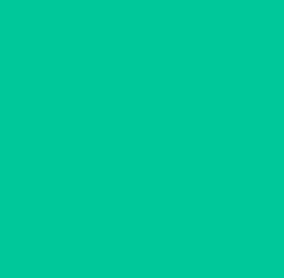
scroll to position [0, 0]
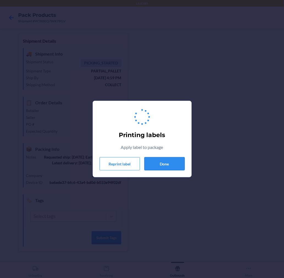
click at [168, 165] on button "Done" at bounding box center [164, 163] width 40 height 13
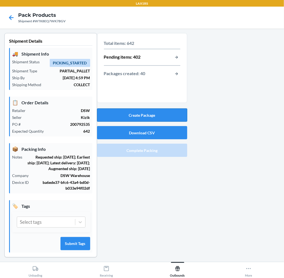
click at [157, 115] on button "Create Package" at bounding box center [142, 114] width 90 height 13
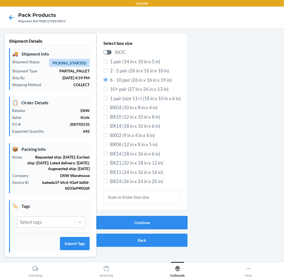
click at [134, 222] on button "Continue" at bounding box center [141, 222] width 91 height 13
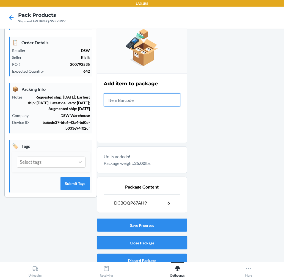
scroll to position [67, 0]
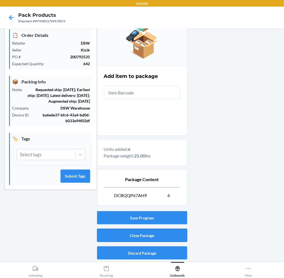
click at [120, 237] on button "Close Package" at bounding box center [142, 234] width 90 height 13
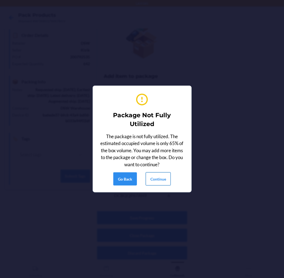
click at [165, 180] on button "Continue" at bounding box center [158, 178] width 25 height 13
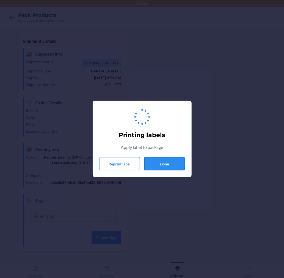
click at [167, 164] on button "Done" at bounding box center [164, 163] width 40 height 13
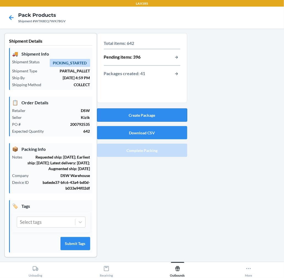
click at [165, 115] on button "Create Package" at bounding box center [142, 114] width 90 height 13
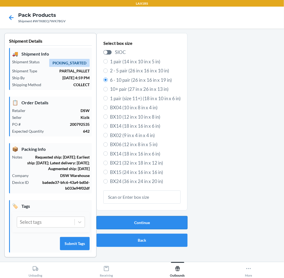
click at [159, 221] on button "Continue" at bounding box center [141, 222] width 91 height 13
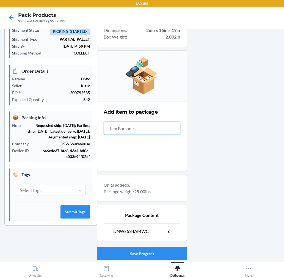
scroll to position [67, 0]
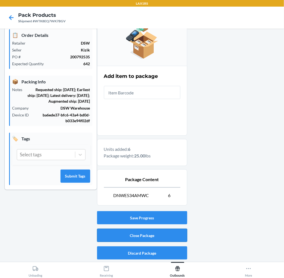
click at [181, 232] on button "Close Package" at bounding box center [142, 234] width 90 height 13
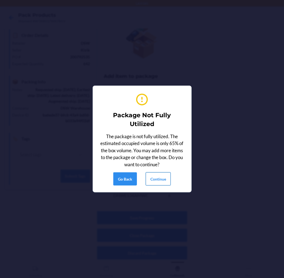
click at [155, 178] on button "Continue" at bounding box center [158, 178] width 25 height 13
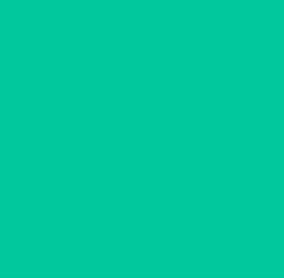
scroll to position [0, 0]
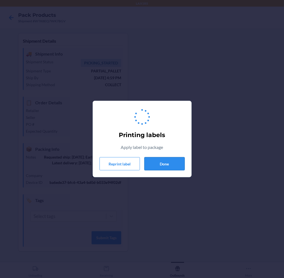
click at [168, 164] on button "Done" at bounding box center [164, 163] width 40 height 13
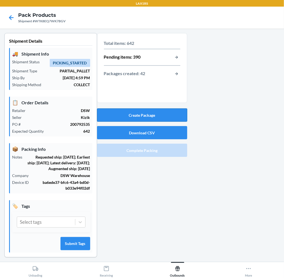
click at [165, 113] on button "Create Package" at bounding box center [142, 114] width 90 height 13
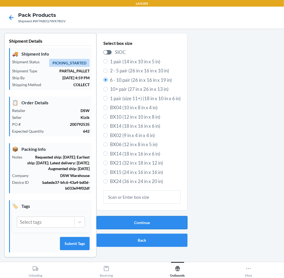
click at [144, 220] on button "Continue" at bounding box center [141, 222] width 91 height 13
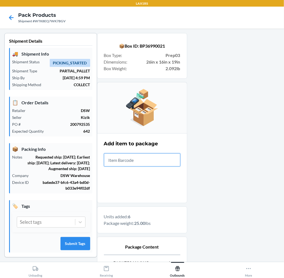
scroll to position [67, 0]
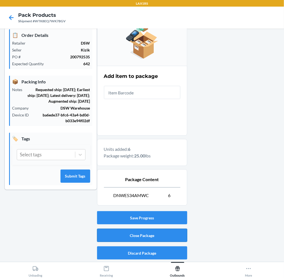
click at [164, 230] on button "Close Package" at bounding box center [142, 234] width 90 height 13
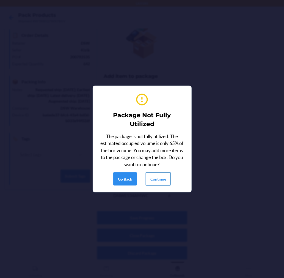
click at [164, 183] on button "Continue" at bounding box center [158, 178] width 25 height 13
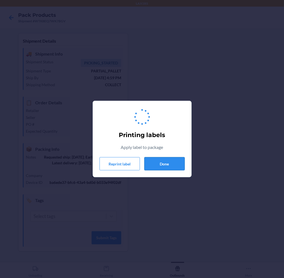
click at [168, 168] on button "Done" at bounding box center [164, 163] width 40 height 13
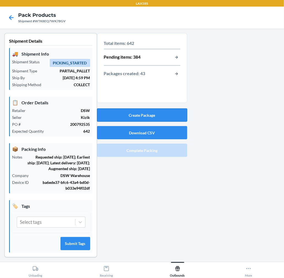
click at [171, 110] on button "Create Package" at bounding box center [142, 114] width 90 height 13
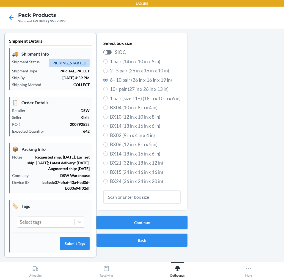
click at [160, 220] on button "Continue" at bounding box center [141, 222] width 91 height 13
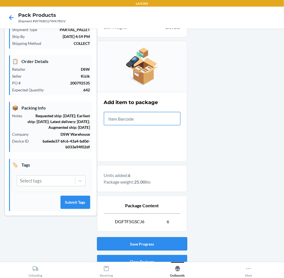
scroll to position [67, 0]
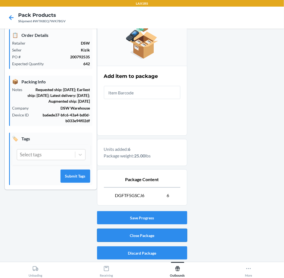
click at [150, 231] on button "Close Package" at bounding box center [142, 234] width 90 height 13
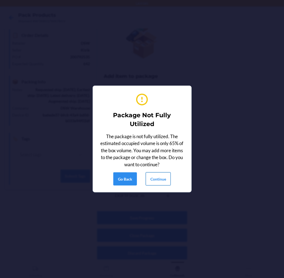
click at [164, 179] on button "Continue" at bounding box center [158, 178] width 25 height 13
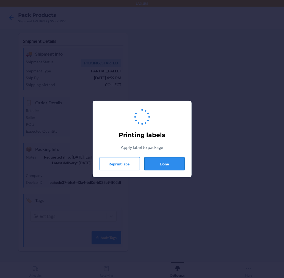
click at [169, 161] on button "Done" at bounding box center [164, 163] width 40 height 13
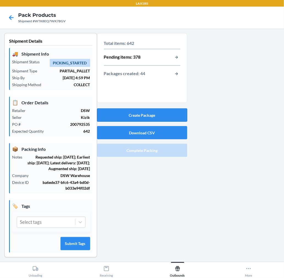
click at [170, 116] on button "Create Package" at bounding box center [142, 114] width 90 height 13
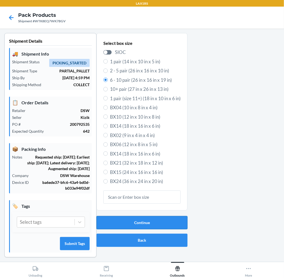
click at [158, 223] on button "Continue" at bounding box center [141, 222] width 91 height 13
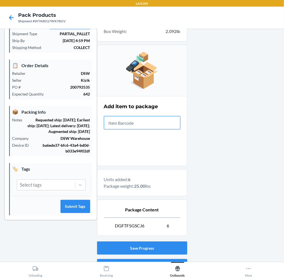
scroll to position [67, 0]
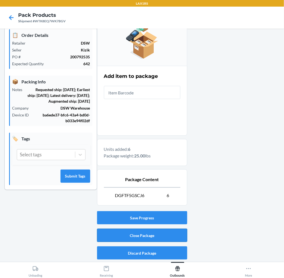
click at [167, 235] on button "Close Package" at bounding box center [142, 234] width 90 height 13
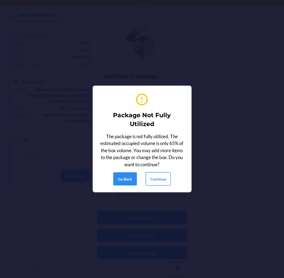
click at [163, 174] on button "Continue" at bounding box center [158, 178] width 25 height 13
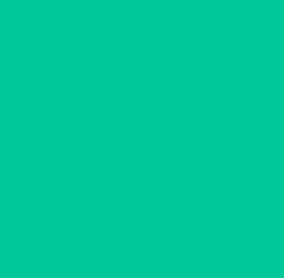
scroll to position [0, 0]
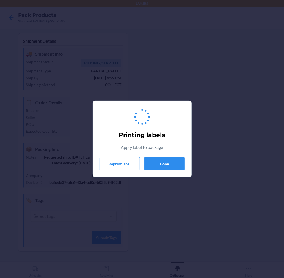
click at [164, 156] on div "Printing labels Apply label to package Reprint label Done" at bounding box center [142, 138] width 85 height 67
click at [159, 165] on button "Done" at bounding box center [164, 163] width 40 height 13
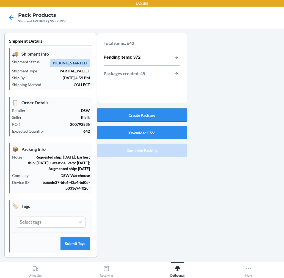
click at [170, 114] on button "Create Package" at bounding box center [142, 114] width 90 height 13
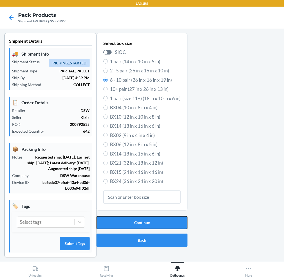
drag, startPoint x: 148, startPoint y: 223, endPoint x: 151, endPoint y: 213, distance: 10.5
click at [149, 223] on button "Continue" at bounding box center [141, 222] width 91 height 13
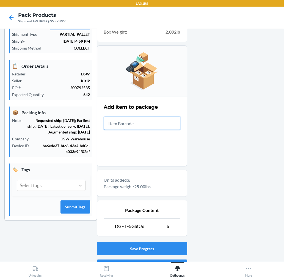
scroll to position [67, 0]
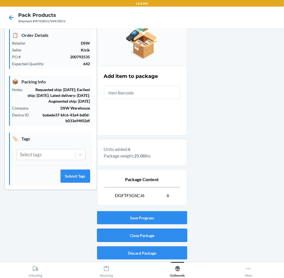
click at [151, 230] on button "Close Package" at bounding box center [142, 234] width 90 height 13
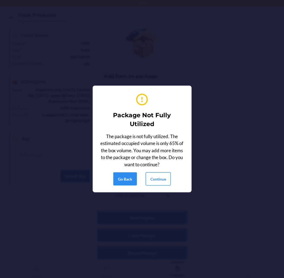
click at [156, 185] on button "Continue" at bounding box center [158, 178] width 25 height 13
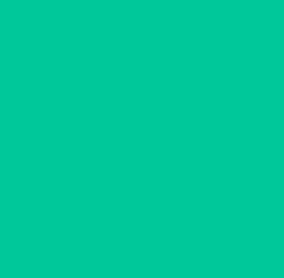
scroll to position [0, 0]
click at [156, 181] on div "Printing labels Apply label to package Reprint label Done" at bounding box center [142, 139] width 284 height 278
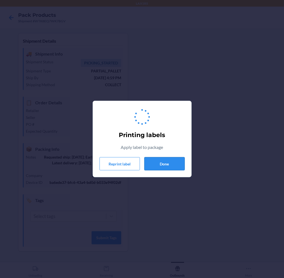
click at [161, 164] on button "Done" at bounding box center [164, 163] width 40 height 13
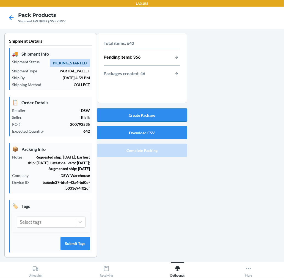
click at [165, 117] on button "Create Package" at bounding box center [142, 114] width 90 height 13
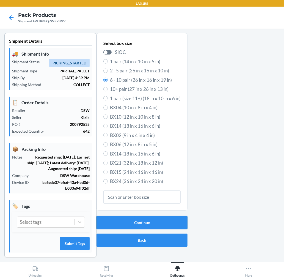
click at [165, 221] on button "Continue" at bounding box center [141, 222] width 91 height 13
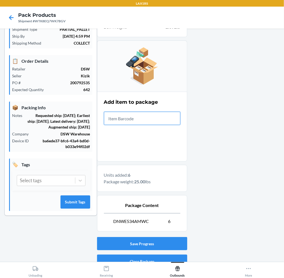
scroll to position [67, 0]
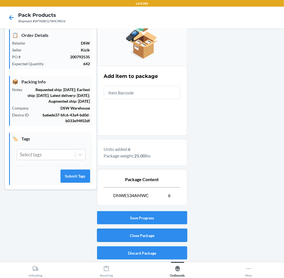
click at [166, 232] on button "Close Package" at bounding box center [142, 234] width 90 height 13
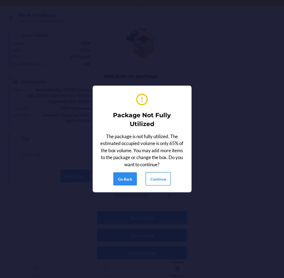
click at [154, 179] on button "Continue" at bounding box center [158, 178] width 25 height 13
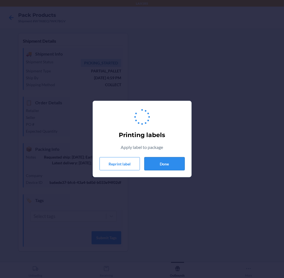
click at [163, 165] on button "Done" at bounding box center [164, 163] width 40 height 13
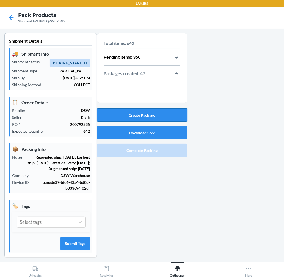
click at [159, 114] on button "Create Package" at bounding box center [142, 114] width 90 height 13
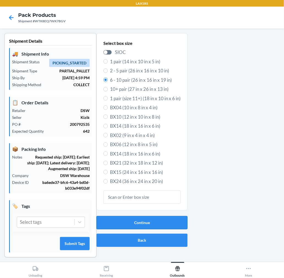
click at [155, 219] on button "Continue" at bounding box center [141, 222] width 91 height 13
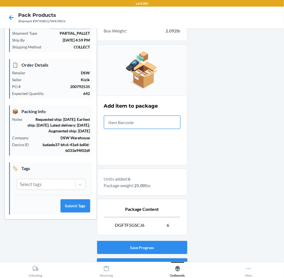
scroll to position [67, 0]
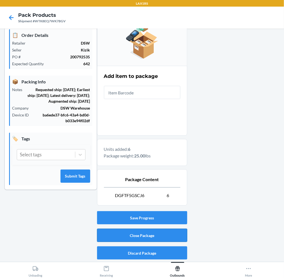
click at [174, 239] on button "Close Package" at bounding box center [142, 234] width 90 height 13
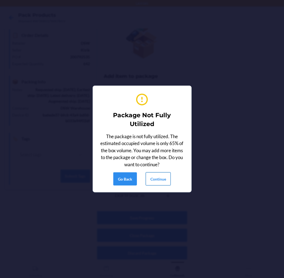
click at [158, 178] on button "Continue" at bounding box center [158, 178] width 25 height 13
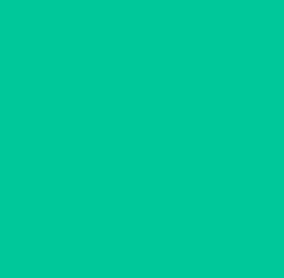
scroll to position [0, 0]
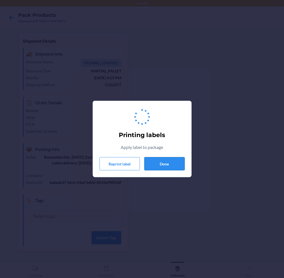
click at [158, 159] on button "Done" at bounding box center [164, 163] width 40 height 13
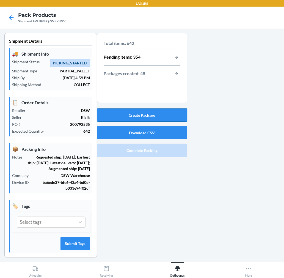
click at [170, 110] on button "Create Package" at bounding box center [142, 114] width 90 height 13
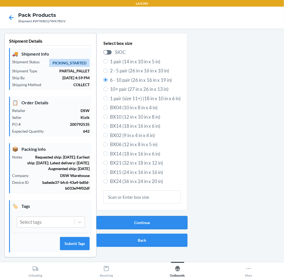
click at [166, 220] on button "Continue" at bounding box center [141, 222] width 91 height 13
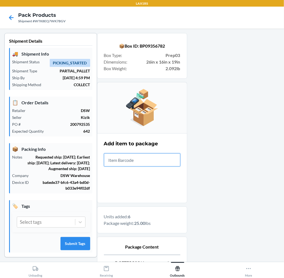
scroll to position [67, 0]
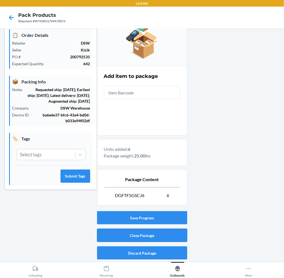
click at [150, 229] on button "Close Package" at bounding box center [142, 234] width 90 height 13
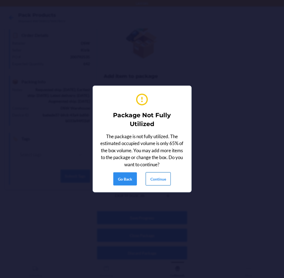
click at [162, 176] on button "Continue" at bounding box center [158, 178] width 25 height 13
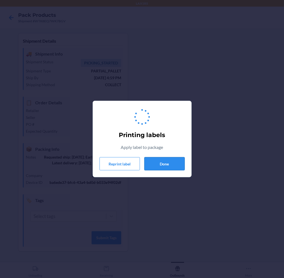
click at [170, 166] on button "Done" at bounding box center [164, 163] width 40 height 13
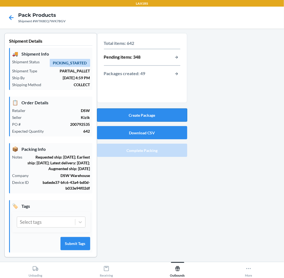
click at [172, 114] on button "Create Package" at bounding box center [142, 114] width 90 height 13
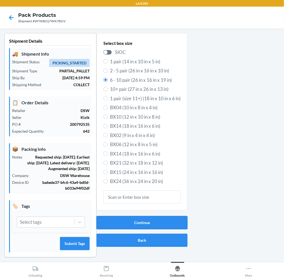
click at [161, 219] on button "Continue" at bounding box center [141, 222] width 91 height 13
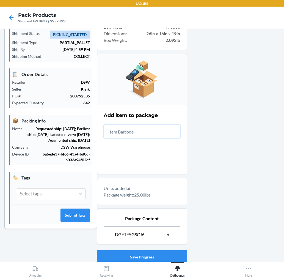
scroll to position [67, 0]
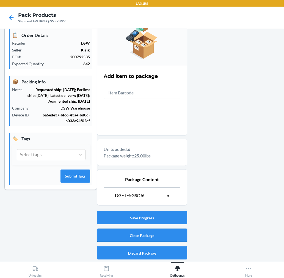
click at [151, 239] on button "Close Package" at bounding box center [142, 234] width 90 height 13
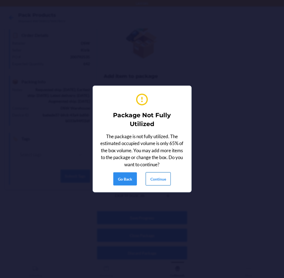
click at [149, 181] on button "Continue" at bounding box center [158, 178] width 25 height 13
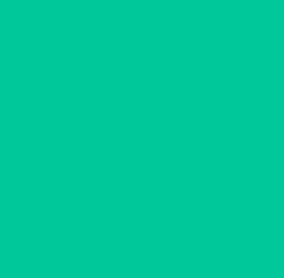
scroll to position [0, 0]
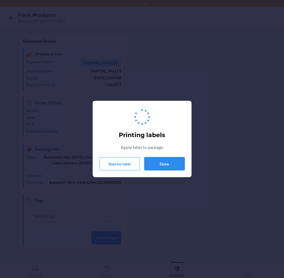
click at [161, 161] on button "Done" at bounding box center [164, 163] width 40 height 13
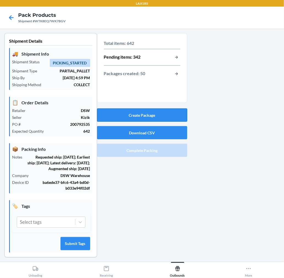
click at [167, 117] on button "Create Package" at bounding box center [142, 114] width 90 height 13
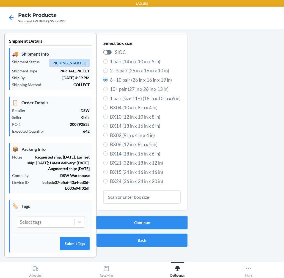
click at [169, 226] on button "Continue" at bounding box center [141, 222] width 91 height 13
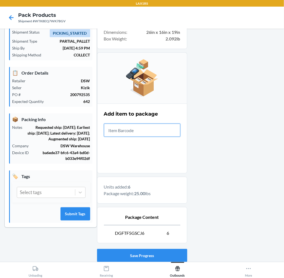
scroll to position [67, 0]
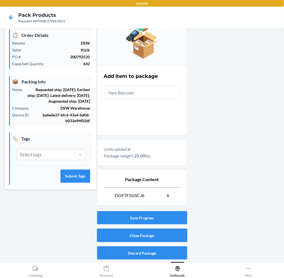
click at [175, 233] on button "Close Package" at bounding box center [142, 234] width 90 height 13
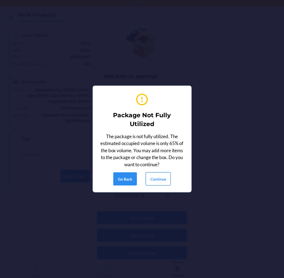
click at [160, 178] on button "Continue" at bounding box center [158, 178] width 25 height 13
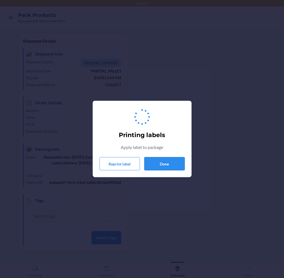
click at [169, 161] on button "Done" at bounding box center [164, 163] width 40 height 13
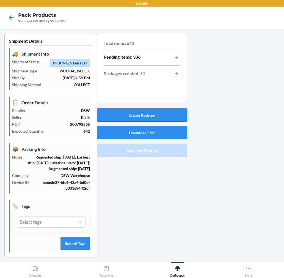
click at [166, 120] on button "Create Package" at bounding box center [142, 114] width 90 height 13
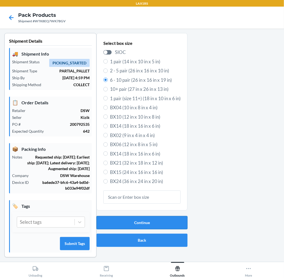
click at [169, 216] on button "Continue" at bounding box center [141, 222] width 91 height 13
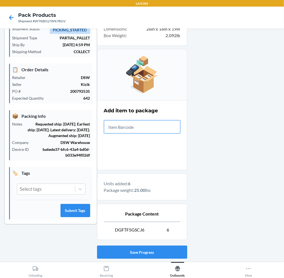
scroll to position [67, 0]
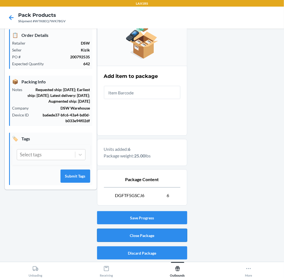
click at [146, 234] on button "Close Package" at bounding box center [142, 234] width 90 height 13
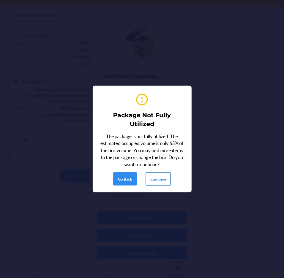
click at [160, 177] on button "Continue" at bounding box center [158, 178] width 25 height 13
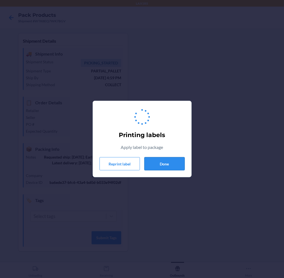
click at [168, 161] on button "Done" at bounding box center [164, 163] width 40 height 13
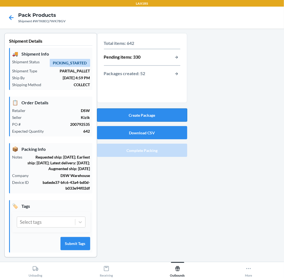
click at [163, 117] on button "Create Package" at bounding box center [142, 114] width 90 height 13
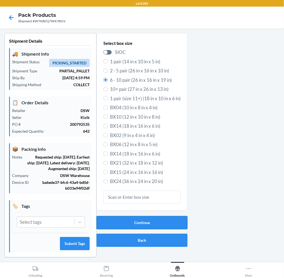
click at [164, 219] on button "Continue" at bounding box center [141, 222] width 91 height 13
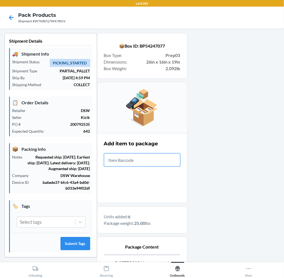
scroll to position [67, 0]
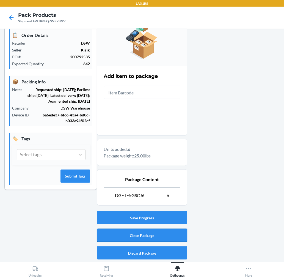
click at [171, 234] on button "Close Package" at bounding box center [142, 234] width 90 height 13
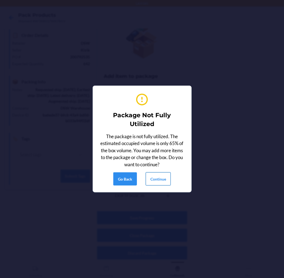
click at [160, 176] on button "Continue" at bounding box center [158, 178] width 25 height 13
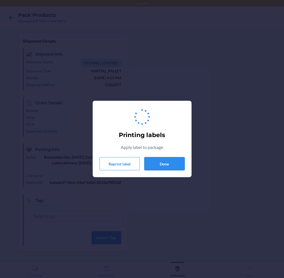
click at [162, 167] on button "Done" at bounding box center [164, 163] width 40 height 13
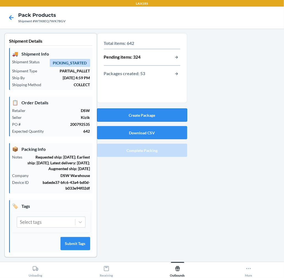
click at [165, 113] on button "Create Package" at bounding box center [142, 114] width 90 height 13
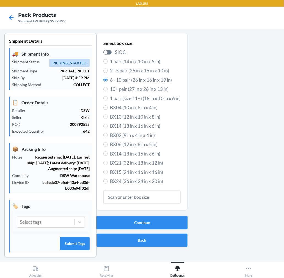
click at [161, 220] on button "Continue" at bounding box center [141, 222] width 91 height 13
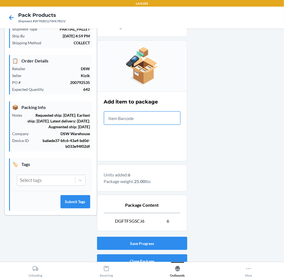
scroll to position [67, 0]
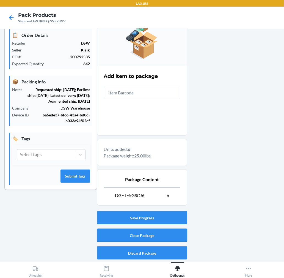
click at [162, 236] on button "Close Package" at bounding box center [142, 234] width 90 height 13
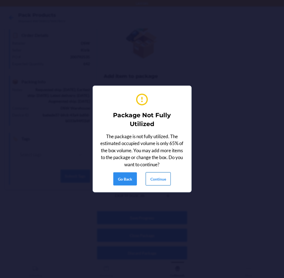
click at [157, 181] on button "Continue" at bounding box center [158, 178] width 25 height 13
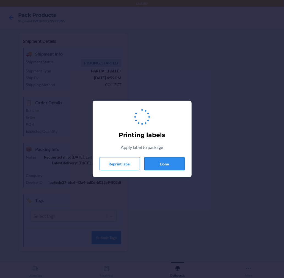
click at [162, 162] on button "Done" at bounding box center [164, 163] width 40 height 13
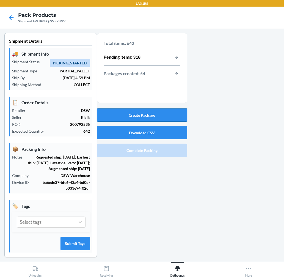
click at [163, 115] on button "Create Package" at bounding box center [142, 114] width 90 height 13
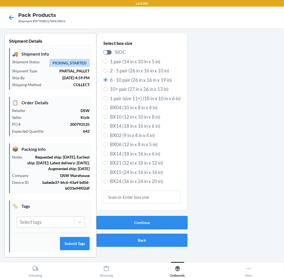
click at [169, 218] on button "Continue" at bounding box center [141, 222] width 91 height 13
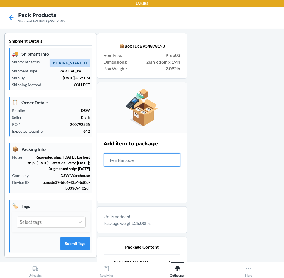
scroll to position [67, 0]
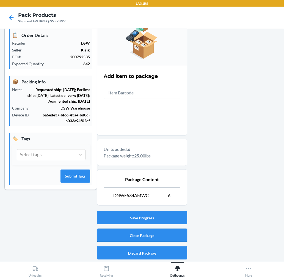
click at [171, 235] on button "Close Package" at bounding box center [142, 234] width 90 height 13
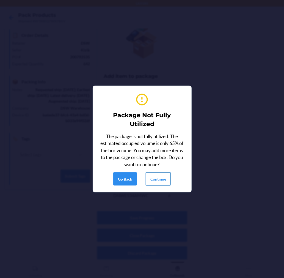
click at [153, 175] on button "Continue" at bounding box center [158, 178] width 25 height 13
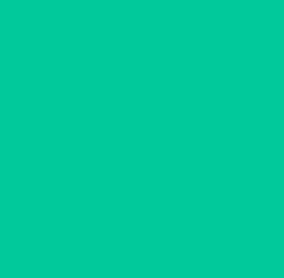
scroll to position [0, 0]
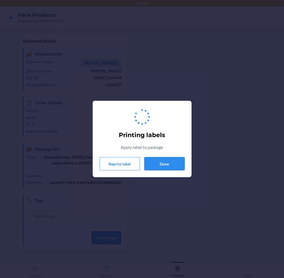
click at [153, 168] on button "Done" at bounding box center [164, 163] width 40 height 13
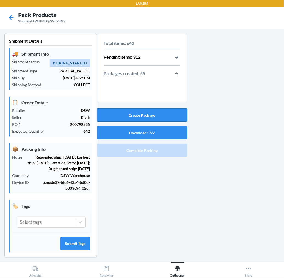
click at [165, 114] on button "Create Package" at bounding box center [142, 114] width 90 height 13
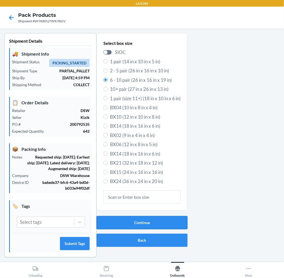
click at [169, 221] on button "Continue" at bounding box center [141, 222] width 91 height 13
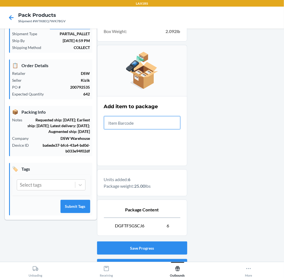
scroll to position [67, 0]
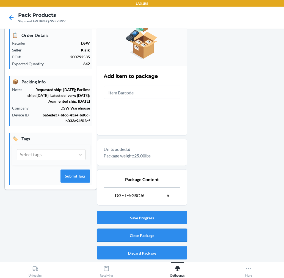
click at [167, 232] on button "Close Package" at bounding box center [142, 234] width 90 height 13
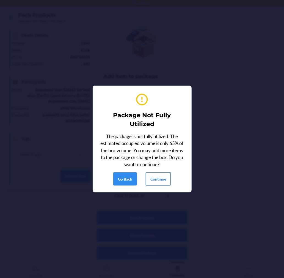
click at [164, 180] on button "Continue" at bounding box center [158, 178] width 25 height 13
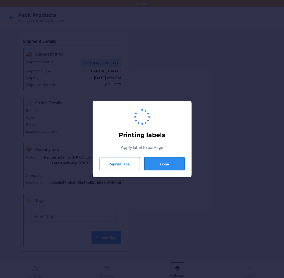
click at [164, 161] on button "Done" at bounding box center [164, 163] width 40 height 13
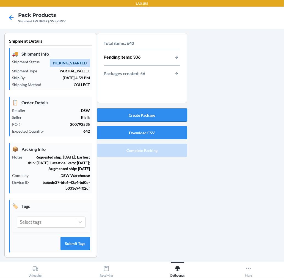
click at [161, 109] on button "Create Package" at bounding box center [142, 114] width 90 height 13
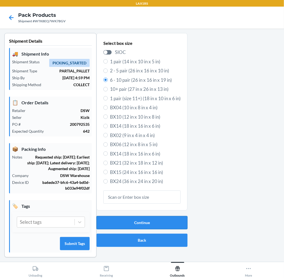
click at [163, 219] on button "Continue" at bounding box center [141, 222] width 91 height 13
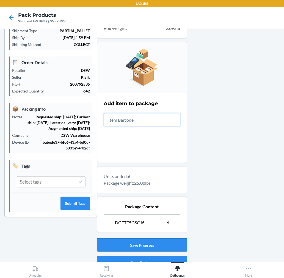
scroll to position [67, 0]
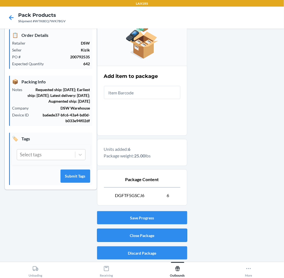
click at [164, 234] on button "Close Package" at bounding box center [142, 234] width 90 height 13
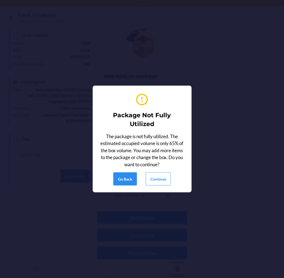
click at [160, 170] on div "Package Not Fully Utilized The package is not fully utilized. The estimated occ…" at bounding box center [142, 139] width 85 height 98
click at [160, 175] on button "Continue" at bounding box center [158, 178] width 25 height 13
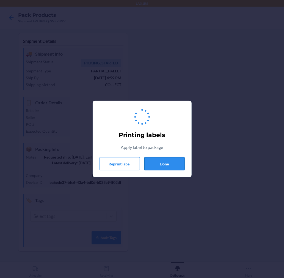
click at [161, 166] on button "Done" at bounding box center [164, 163] width 40 height 13
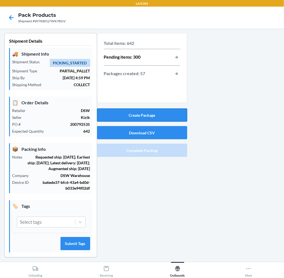
click at [157, 117] on button "Create Package" at bounding box center [142, 114] width 90 height 13
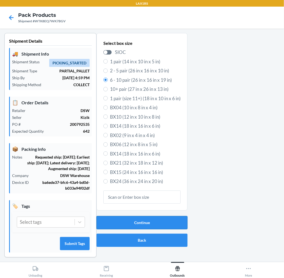
click at [162, 223] on button "Continue" at bounding box center [141, 222] width 91 height 13
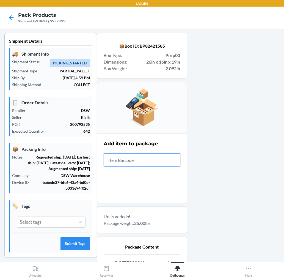
scroll to position [67, 0]
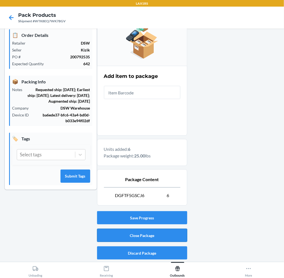
click at [160, 232] on button "Close Package" at bounding box center [142, 234] width 90 height 13
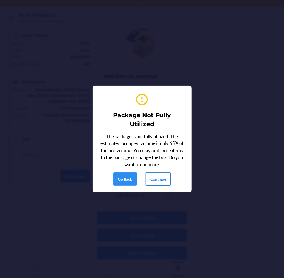
click at [161, 179] on button "Continue" at bounding box center [158, 178] width 25 height 13
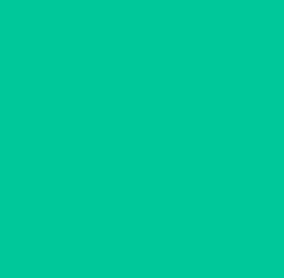
scroll to position [0, 0]
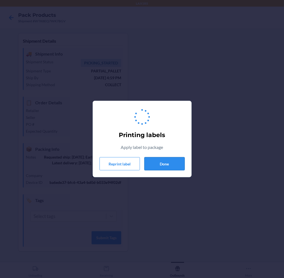
click at [164, 165] on button "Done" at bounding box center [164, 163] width 40 height 13
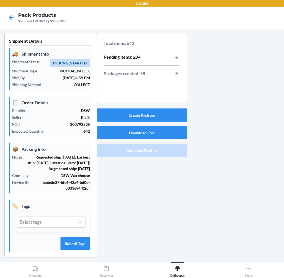
click at [160, 106] on div "Create Package Download CSV Complete Packing" at bounding box center [142, 132] width 90 height 53
click at [157, 113] on button "Create Package" at bounding box center [142, 114] width 90 height 13
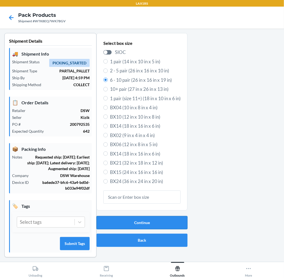
click at [142, 221] on button "Continue" at bounding box center [141, 222] width 91 height 13
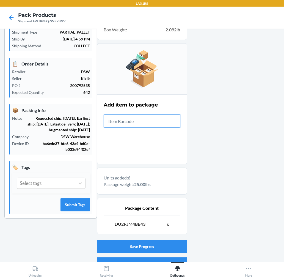
scroll to position [67, 0]
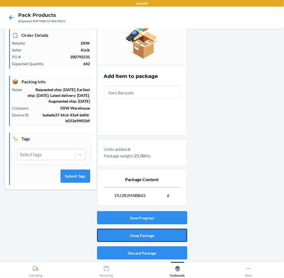
drag, startPoint x: 157, startPoint y: 231, endPoint x: 152, endPoint y: 186, distance: 45.7
click at [157, 227] on div "Save Progress Close Package Discard Package" at bounding box center [142, 235] width 90 height 53
click at [148, 234] on button "Close Package" at bounding box center [142, 234] width 90 height 13
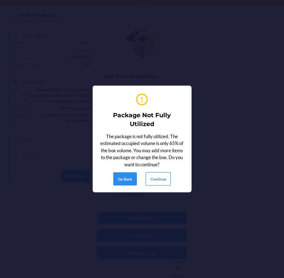
click at [148, 183] on button "Continue" at bounding box center [158, 178] width 25 height 13
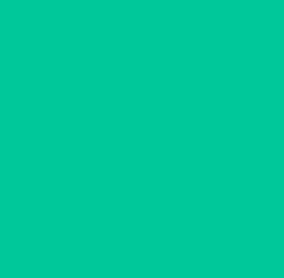
scroll to position [0, 0]
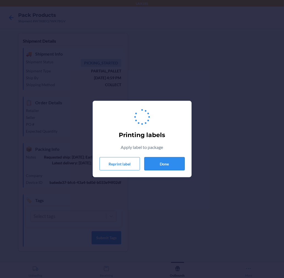
click at [164, 164] on button "Done" at bounding box center [164, 163] width 40 height 13
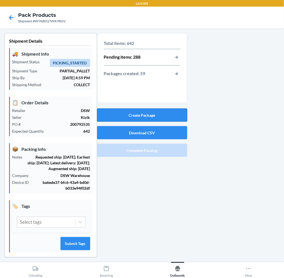
click at [166, 115] on button "Create Package" at bounding box center [142, 114] width 90 height 13
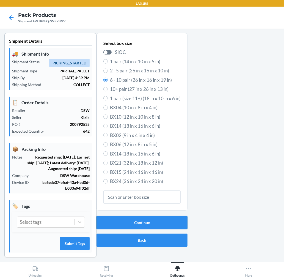
click at [153, 220] on button "Continue" at bounding box center [141, 222] width 91 height 13
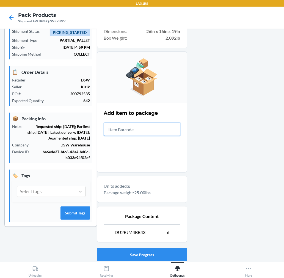
scroll to position [67, 0]
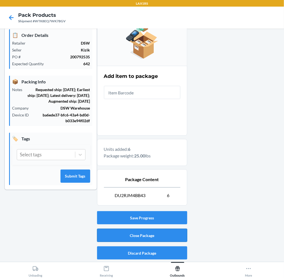
click at [158, 234] on button "Close Package" at bounding box center [142, 234] width 90 height 13
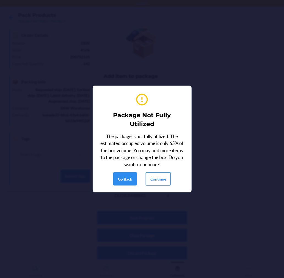
click at [159, 179] on button "Continue" at bounding box center [158, 178] width 25 height 13
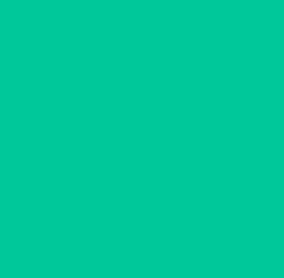
scroll to position [0, 0]
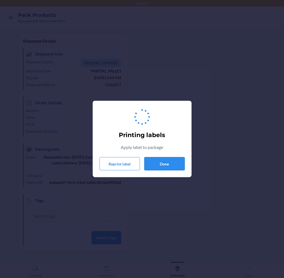
click at [164, 164] on button "Done" at bounding box center [164, 163] width 40 height 13
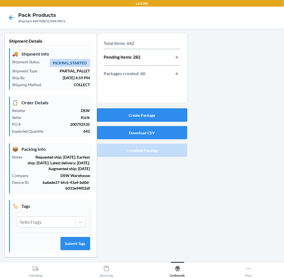
click at [168, 115] on button "Create Package" at bounding box center [142, 114] width 90 height 13
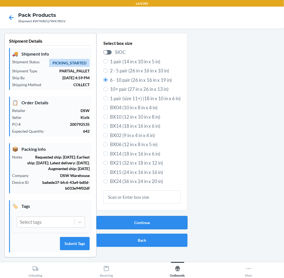
click at [125, 219] on button "Continue" at bounding box center [141, 222] width 91 height 13
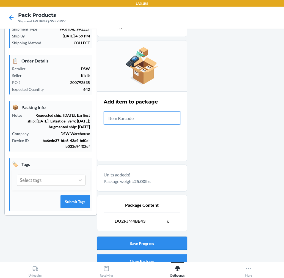
scroll to position [67, 0]
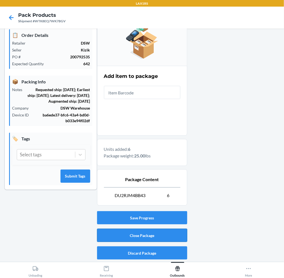
click at [164, 235] on button "Close Package" at bounding box center [142, 234] width 90 height 13
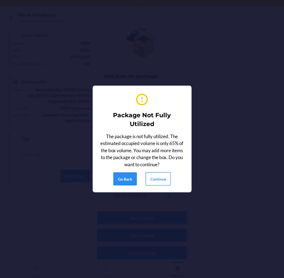
click at [163, 179] on button "Continue" at bounding box center [158, 178] width 25 height 13
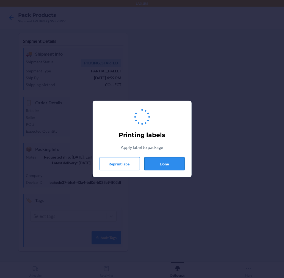
click at [163, 163] on button "Done" at bounding box center [164, 163] width 40 height 13
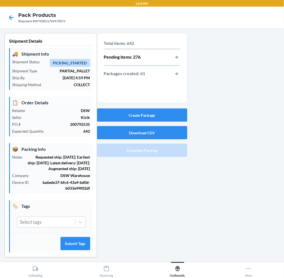
click at [163, 123] on div "Create Package Download CSV Complete Packing" at bounding box center [142, 132] width 90 height 53
click at [166, 114] on button "Create Package" at bounding box center [142, 114] width 90 height 13
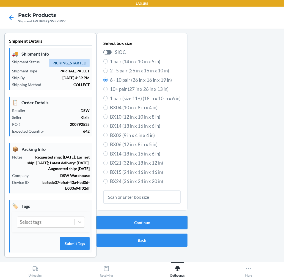
click at [147, 221] on button "Continue" at bounding box center [141, 222] width 91 height 13
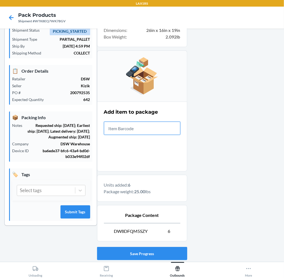
scroll to position [61, 0]
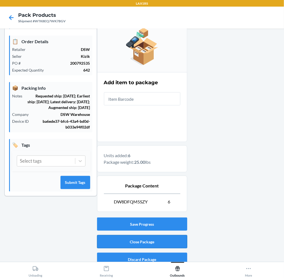
click at [131, 241] on button "Close Package" at bounding box center [142, 241] width 90 height 13
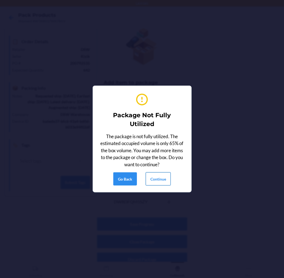
click at [158, 183] on button "Continue" at bounding box center [158, 178] width 25 height 13
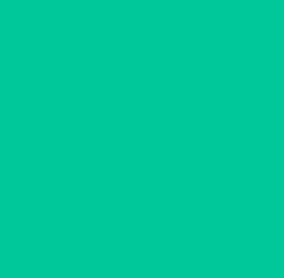
scroll to position [0, 0]
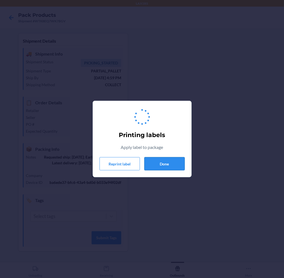
click at [167, 164] on button "Done" at bounding box center [164, 163] width 40 height 13
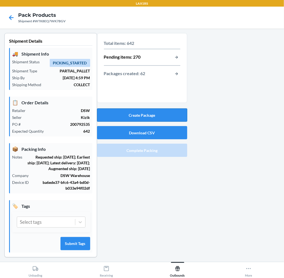
click at [149, 112] on button "Create Package" at bounding box center [142, 114] width 90 height 13
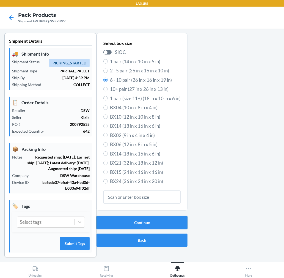
click at [150, 224] on button "Continue" at bounding box center [141, 222] width 91 height 13
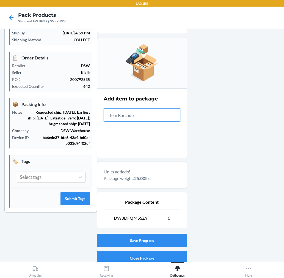
scroll to position [67, 0]
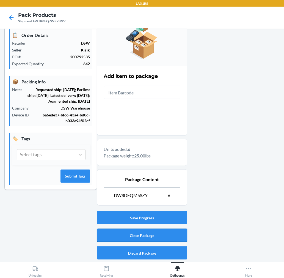
click at [157, 237] on button "Close Package" at bounding box center [142, 234] width 90 height 13
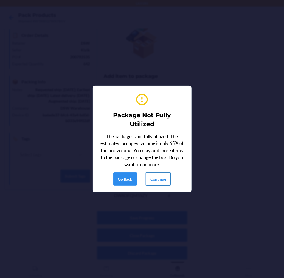
click at [161, 172] on button "Continue" at bounding box center [158, 178] width 25 height 13
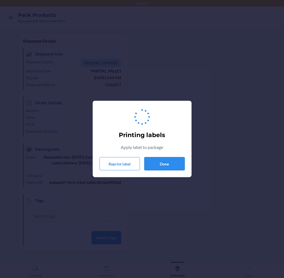
click at [162, 160] on button "Done" at bounding box center [164, 163] width 40 height 13
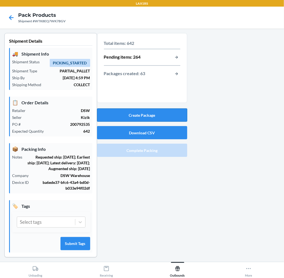
click at [141, 113] on button "Create Package" at bounding box center [142, 114] width 90 height 13
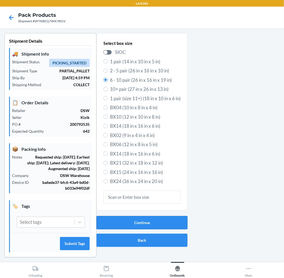
click at [109, 218] on button "Continue" at bounding box center [141, 222] width 91 height 13
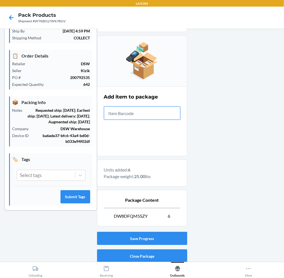
scroll to position [67, 0]
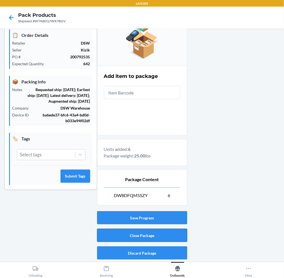
click at [169, 234] on button "Close Package" at bounding box center [142, 234] width 90 height 13
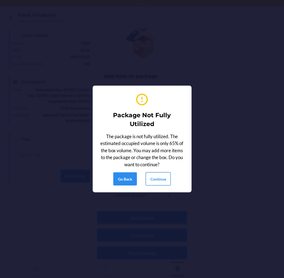
click at [165, 180] on button "Continue" at bounding box center [158, 178] width 25 height 13
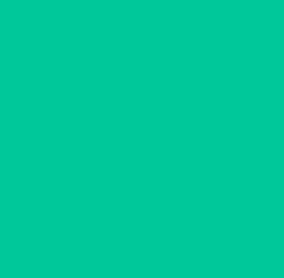
scroll to position [0, 0]
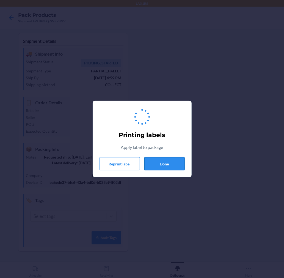
click at [168, 167] on button "Done" at bounding box center [164, 163] width 40 height 13
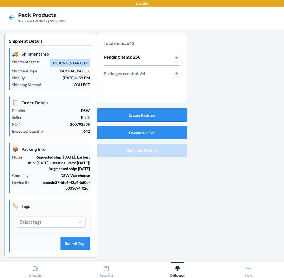
click at [176, 114] on button "Create Package" at bounding box center [142, 114] width 90 height 13
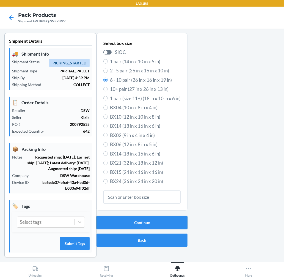
click at [161, 216] on button "Continue" at bounding box center [141, 222] width 91 height 13
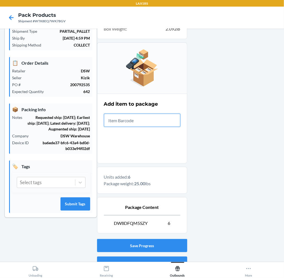
scroll to position [67, 0]
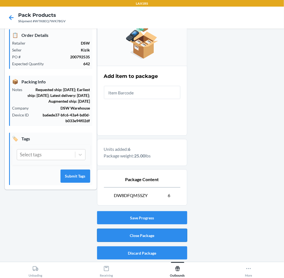
click at [173, 233] on button "Close Package" at bounding box center [142, 234] width 90 height 13
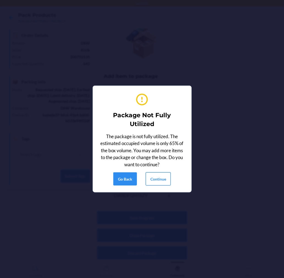
click at [160, 182] on button "Continue" at bounding box center [158, 178] width 25 height 13
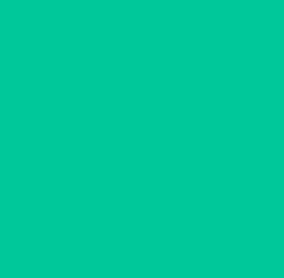
scroll to position [0, 0]
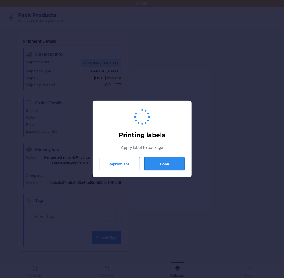
click at [165, 166] on button "Done" at bounding box center [164, 163] width 40 height 13
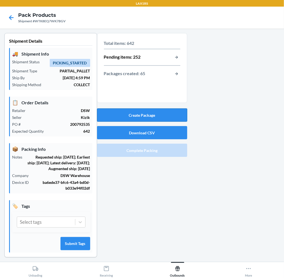
click at [163, 113] on button "Create Package" at bounding box center [142, 114] width 90 height 13
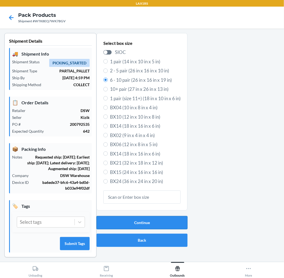
click at [153, 221] on button "Continue" at bounding box center [141, 222] width 91 height 13
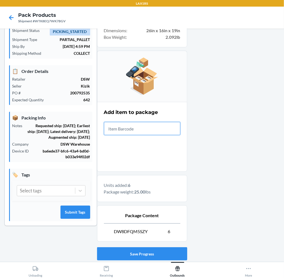
scroll to position [67, 0]
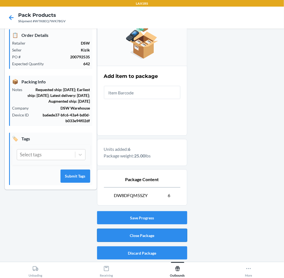
click at [147, 238] on button "Close Package" at bounding box center [142, 234] width 90 height 13
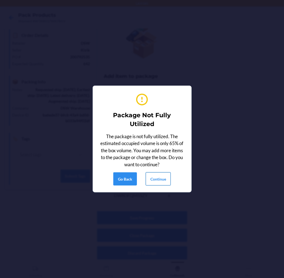
click at [158, 181] on button "Continue" at bounding box center [158, 178] width 25 height 13
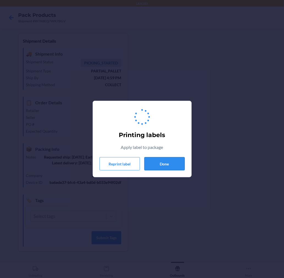
click at [161, 166] on button "Done" at bounding box center [164, 163] width 40 height 13
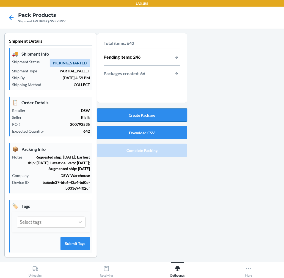
click at [155, 114] on button "Create Package" at bounding box center [142, 114] width 90 height 13
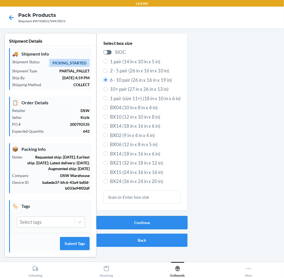
click at [156, 220] on button "Continue" at bounding box center [141, 222] width 91 height 13
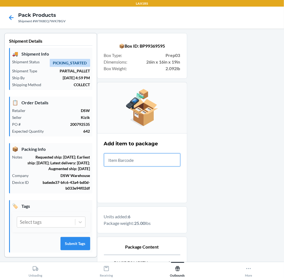
scroll to position [67, 0]
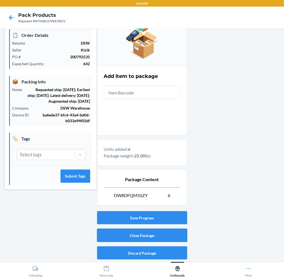
click at [161, 238] on button "Close Package" at bounding box center [142, 234] width 90 height 13
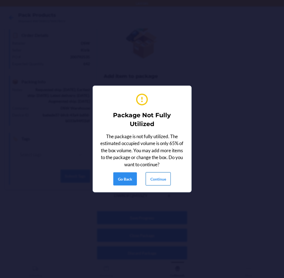
click at [159, 179] on button "Continue" at bounding box center [158, 178] width 25 height 13
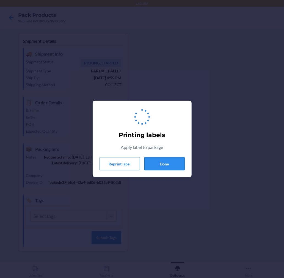
click at [164, 166] on button "Done" at bounding box center [164, 163] width 40 height 13
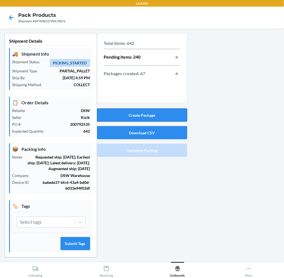
click at [165, 115] on button "Create Package" at bounding box center [142, 114] width 90 height 13
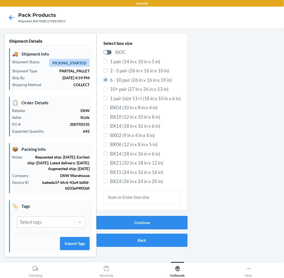
click at [171, 221] on button "Continue" at bounding box center [141, 222] width 91 height 13
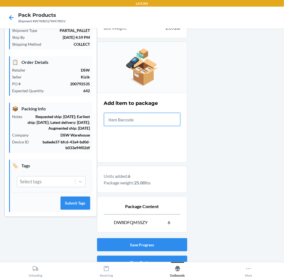
scroll to position [67, 0]
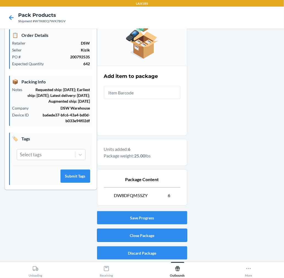
click at [175, 235] on button "Close Package" at bounding box center [142, 234] width 90 height 13
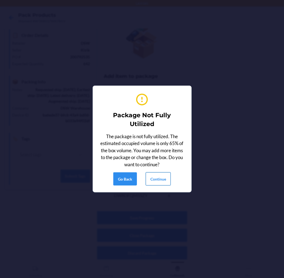
click at [168, 180] on button "Continue" at bounding box center [158, 178] width 25 height 13
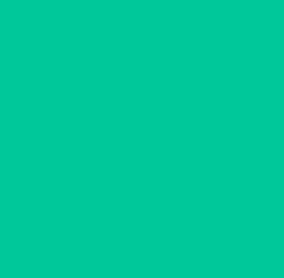
scroll to position [0, 0]
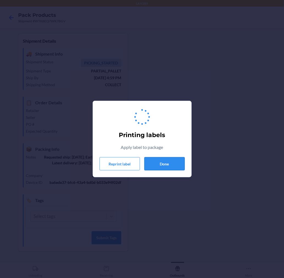
click at [167, 158] on button "Done" at bounding box center [164, 163] width 40 height 13
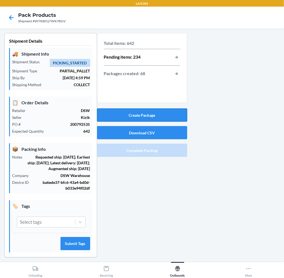
click at [164, 117] on button "Create Package" at bounding box center [142, 114] width 90 height 13
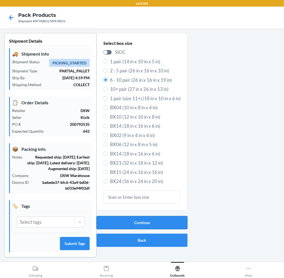
click at [118, 219] on button "Continue" at bounding box center [141, 222] width 91 height 13
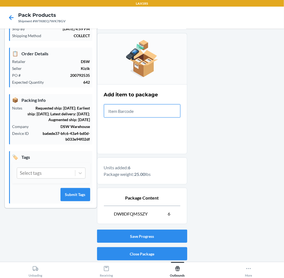
scroll to position [67, 0]
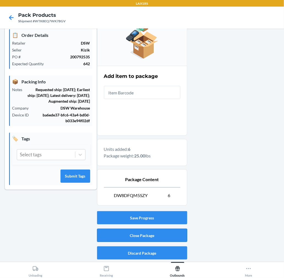
click at [159, 235] on button "Close Package" at bounding box center [142, 234] width 90 height 13
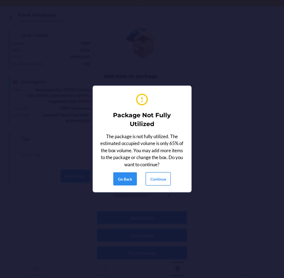
click at [157, 176] on button "Continue" at bounding box center [158, 178] width 25 height 13
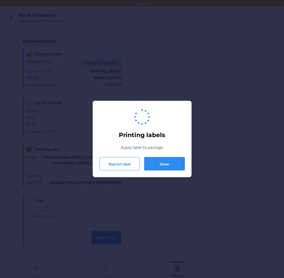
click at [169, 160] on button "Done" at bounding box center [164, 163] width 40 height 13
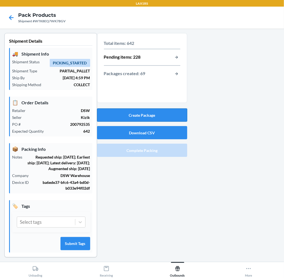
click at [164, 114] on button "Create Package" at bounding box center [142, 114] width 90 height 13
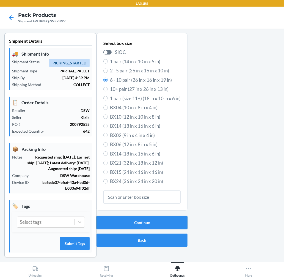
click at [166, 220] on button "Continue" at bounding box center [141, 222] width 91 height 13
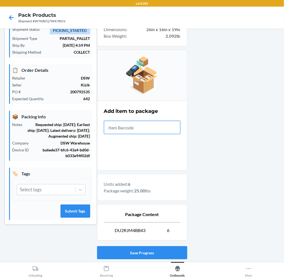
scroll to position [67, 0]
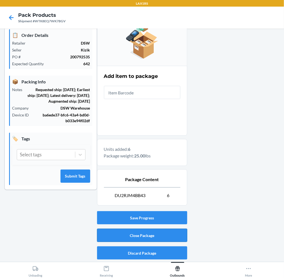
click at [176, 234] on button "Close Package" at bounding box center [142, 234] width 90 height 13
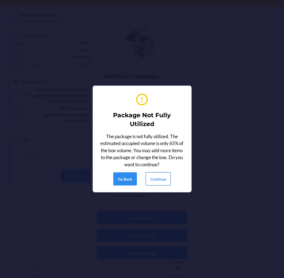
click at [161, 179] on button "Continue" at bounding box center [158, 178] width 25 height 13
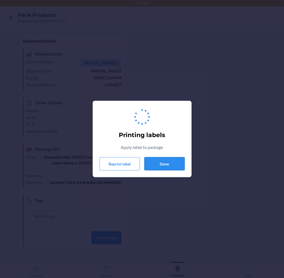
click at [167, 161] on button "Done" at bounding box center [164, 163] width 40 height 13
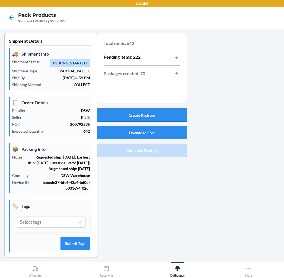
click at [166, 112] on button "Create Package" at bounding box center [142, 114] width 90 height 13
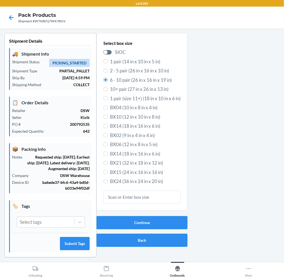
click at [177, 215] on div "Continue Back" at bounding box center [141, 231] width 91 height 35
click at [175, 217] on button "Continue" at bounding box center [141, 222] width 91 height 13
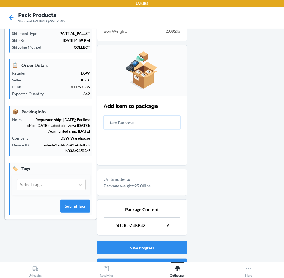
scroll to position [67, 0]
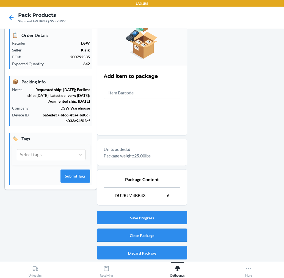
click at [176, 237] on button "Close Package" at bounding box center [142, 234] width 90 height 13
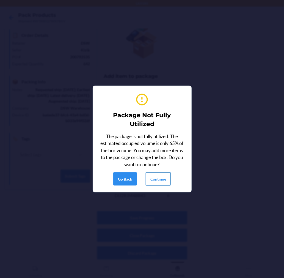
click at [159, 180] on button "Continue" at bounding box center [158, 178] width 25 height 13
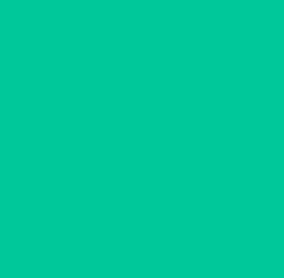
scroll to position [0, 0]
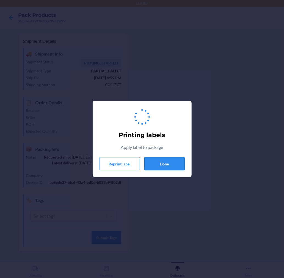
click at [161, 162] on button "Done" at bounding box center [164, 163] width 40 height 13
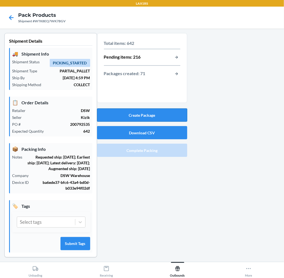
click at [162, 115] on button "Create Package" at bounding box center [142, 114] width 90 height 13
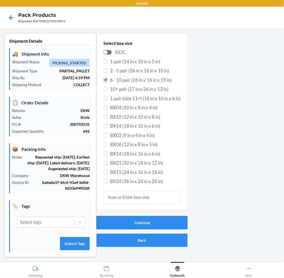
click at [167, 223] on button "Continue" at bounding box center [141, 222] width 91 height 13
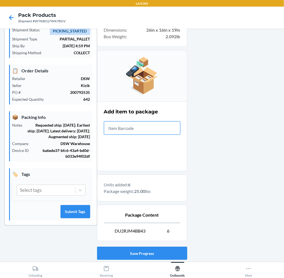
scroll to position [61, 0]
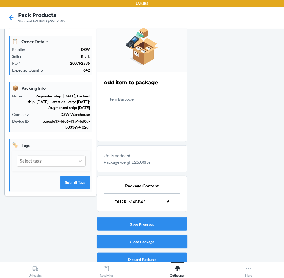
click at [169, 245] on button "Close Package" at bounding box center [142, 241] width 90 height 13
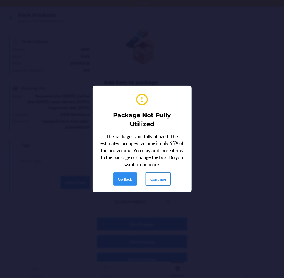
click at [163, 172] on button "Continue" at bounding box center [158, 178] width 25 height 13
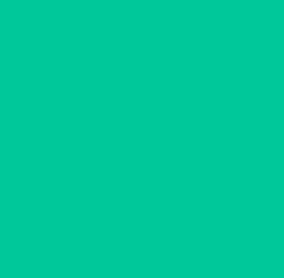
scroll to position [0, 0]
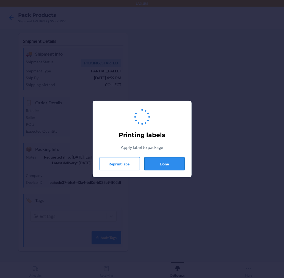
click at [174, 162] on button "Done" at bounding box center [164, 163] width 40 height 13
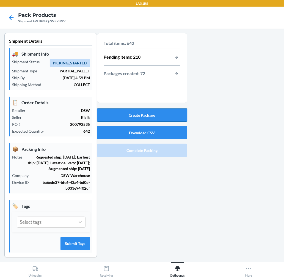
click at [140, 116] on button "Create Package" at bounding box center [142, 114] width 90 height 13
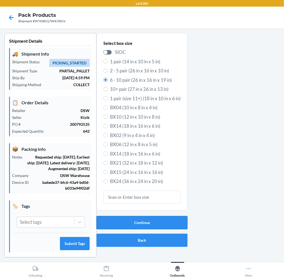
click at [160, 220] on button "Continue" at bounding box center [141, 222] width 91 height 13
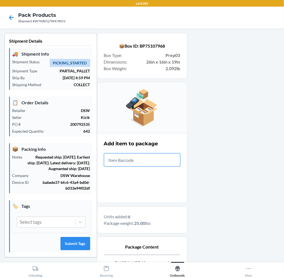
scroll to position [67, 0]
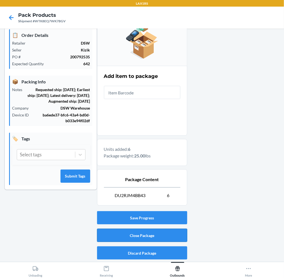
click at [161, 239] on button "Close Package" at bounding box center [142, 234] width 90 height 13
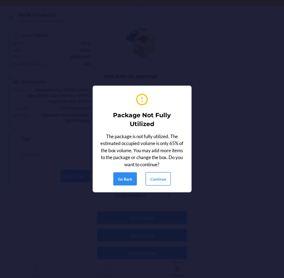
click at [155, 181] on button "Continue" at bounding box center [158, 178] width 25 height 13
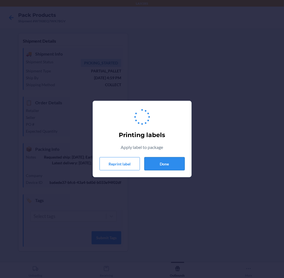
click at [153, 163] on button "Done" at bounding box center [164, 163] width 40 height 13
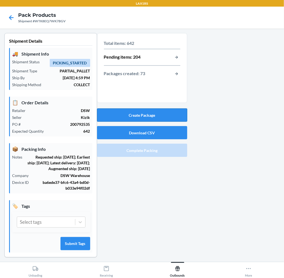
click at [161, 114] on button "Create Package" at bounding box center [142, 114] width 90 height 13
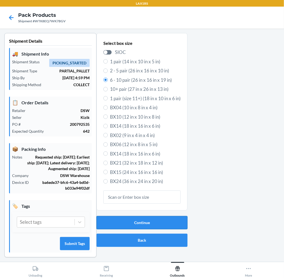
click at [146, 224] on button "Continue" at bounding box center [141, 222] width 91 height 13
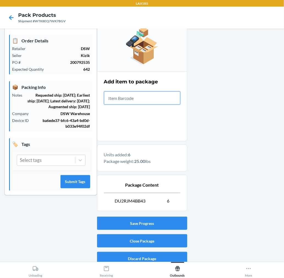
scroll to position [67, 0]
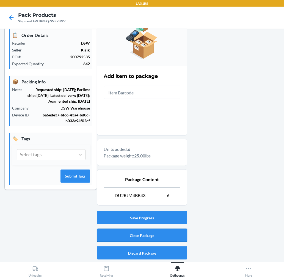
click at [166, 234] on button "Close Package" at bounding box center [142, 234] width 90 height 13
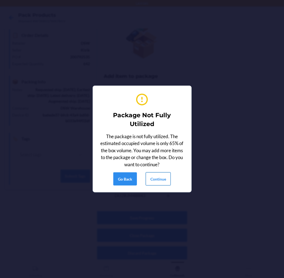
click at [157, 181] on button "Continue" at bounding box center [158, 178] width 25 height 13
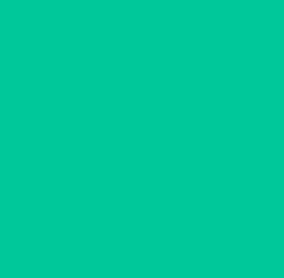
scroll to position [0, 0]
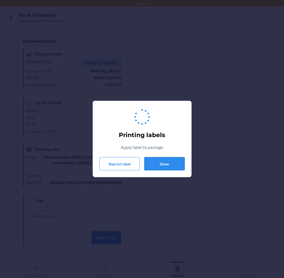
click at [160, 166] on button "Done" at bounding box center [164, 163] width 40 height 13
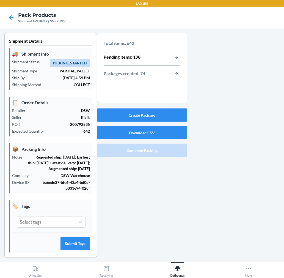
click at [172, 122] on div "Create Package Download CSV Complete Packing" at bounding box center [142, 132] width 90 height 53
click at [172, 120] on button "Create Package" at bounding box center [142, 114] width 90 height 13
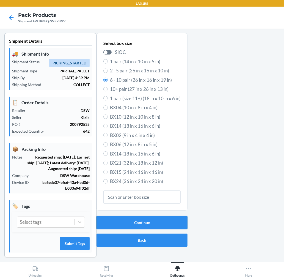
click at [153, 223] on button "Continue" at bounding box center [141, 222] width 91 height 13
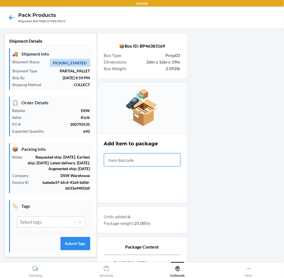
scroll to position [67, 0]
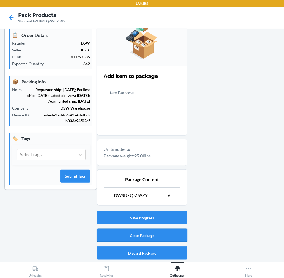
click at [159, 230] on button "Close Package" at bounding box center [142, 234] width 90 height 13
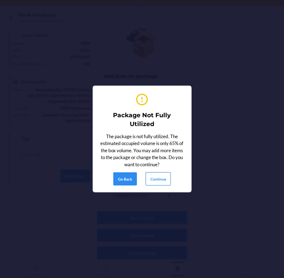
click at [158, 179] on button "Continue" at bounding box center [158, 178] width 25 height 13
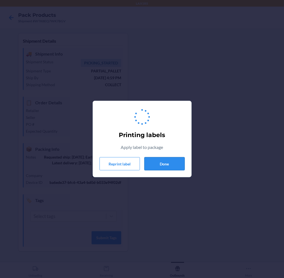
click at [158, 167] on button "Done" at bounding box center [164, 163] width 40 height 13
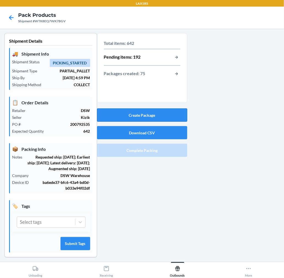
click at [173, 117] on button "Create Package" at bounding box center [142, 114] width 90 height 13
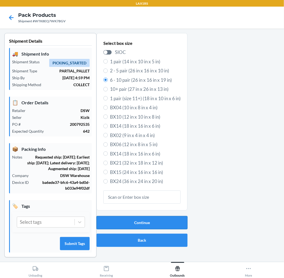
click at [174, 222] on button "Continue" at bounding box center [141, 222] width 91 height 13
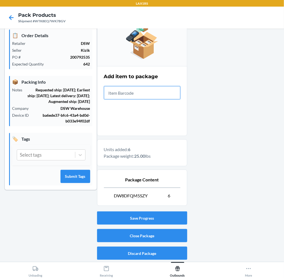
scroll to position [67, 0]
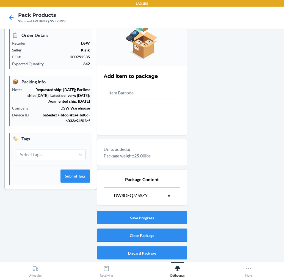
click at [171, 233] on button "Close Package" at bounding box center [142, 234] width 90 height 13
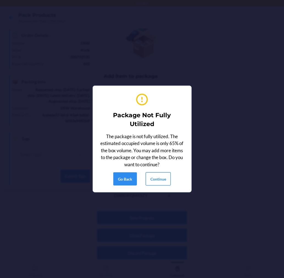
click at [160, 182] on button "Continue" at bounding box center [158, 178] width 25 height 13
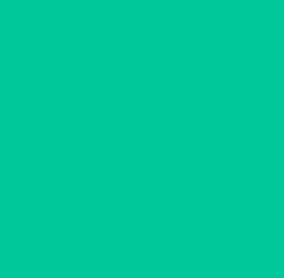
scroll to position [0, 0]
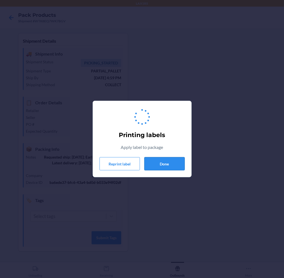
click at [164, 163] on button "Done" at bounding box center [164, 163] width 40 height 13
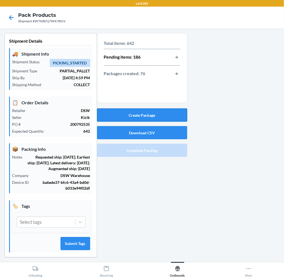
click at [147, 115] on button "Create Package" at bounding box center [142, 114] width 90 height 13
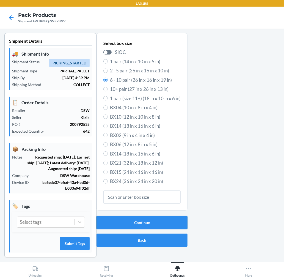
click at [132, 222] on button "Continue" at bounding box center [141, 222] width 91 height 13
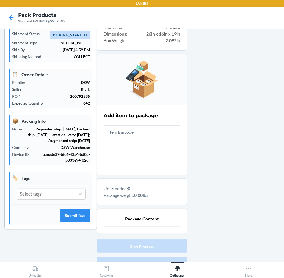
scroll to position [56, 0]
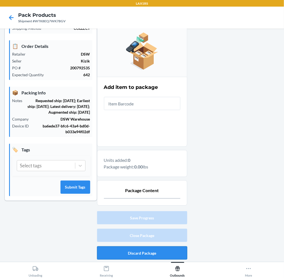
click at [146, 258] on button "Discard Package" at bounding box center [142, 252] width 90 height 13
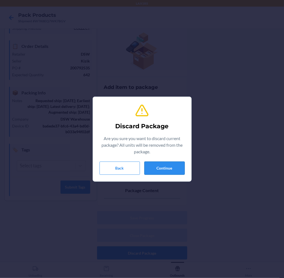
click at [178, 165] on button "Continue" at bounding box center [164, 167] width 40 height 13
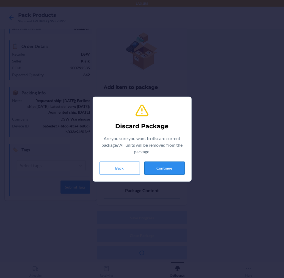
scroll to position [10, 0]
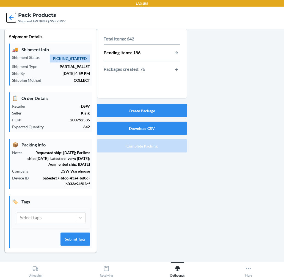
click at [9, 16] on icon at bounding box center [11, 17] width 9 height 9
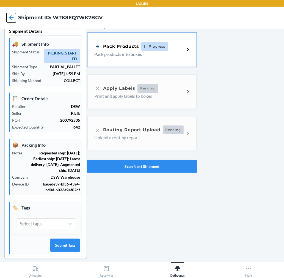
scroll to position [21, 0]
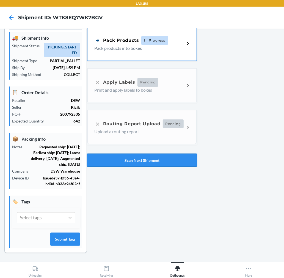
click at [145, 153] on button "Scan Next Shipment" at bounding box center [142, 159] width 110 height 13
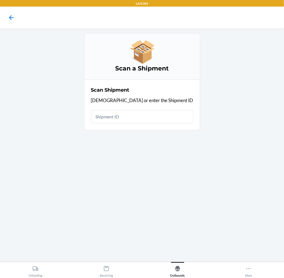
scroll to position [0, 0]
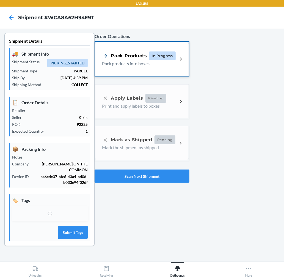
click at [160, 58] on span "In Progress" at bounding box center [162, 55] width 27 height 9
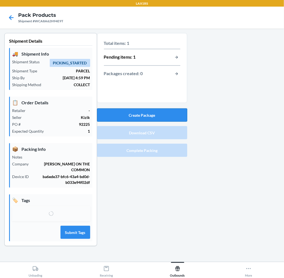
click at [145, 110] on button "Create Package" at bounding box center [142, 114] width 90 height 13
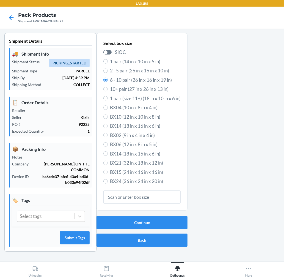
click at [139, 61] on span "1 pair (14 in x 10 in x 5 in)" at bounding box center [145, 61] width 71 height 7
click at [108, 61] on input "1 pair (14 in x 10 in x 5 in)" at bounding box center [105, 61] width 4 height 4
radio input "true"
radio input "false"
click at [169, 223] on button "Continue" at bounding box center [141, 222] width 91 height 13
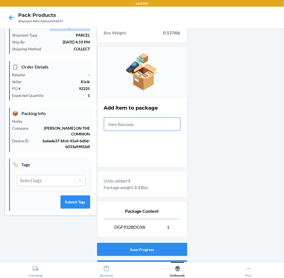
scroll to position [67, 0]
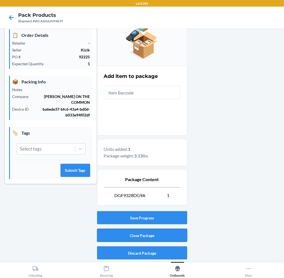
click at [162, 234] on button "Close Package" at bounding box center [142, 234] width 90 height 13
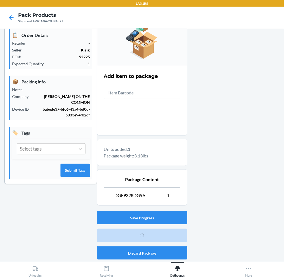
scroll to position [0, 0]
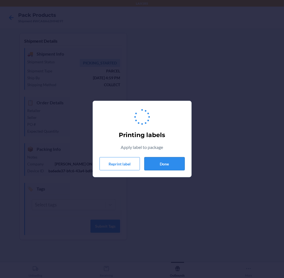
click at [159, 166] on button "Done" at bounding box center [164, 163] width 40 height 13
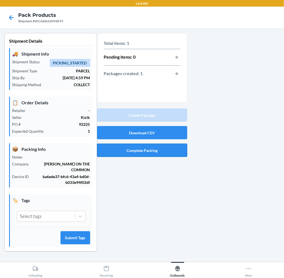
click at [160, 150] on button "Complete Packing" at bounding box center [142, 149] width 90 height 13
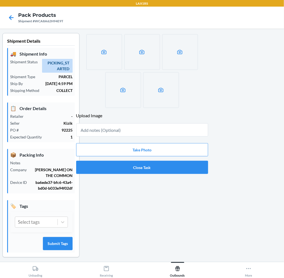
click at [163, 176] on div "Upload Image Take Photo Close Task" at bounding box center [142, 105] width 132 height 144
click at [151, 166] on button "Close Task" at bounding box center [142, 167] width 132 height 13
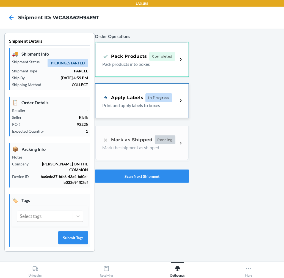
click at [156, 91] on div "Apply Labels In Progress Print and apply labels to boxes" at bounding box center [141, 101] width 93 height 34
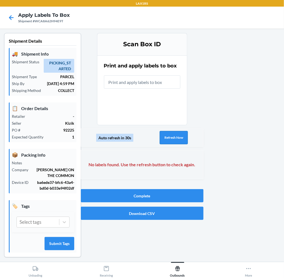
click at [173, 136] on button "Refresh Now" at bounding box center [174, 137] width 28 height 13
click at [160, 137] on button "Refresh Now" at bounding box center [174, 137] width 28 height 13
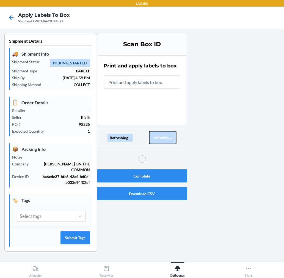
click at [160, 137] on button "Refreshing..." at bounding box center [162, 137] width 27 height 13
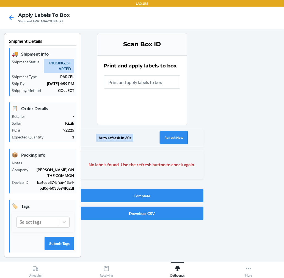
click at [160, 137] on button "Refresh Now" at bounding box center [174, 137] width 28 height 13
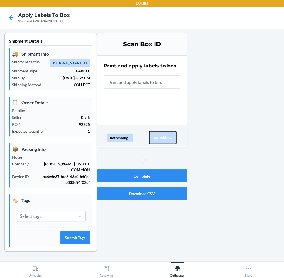
click at [160, 137] on button "Refreshing..." at bounding box center [162, 137] width 27 height 13
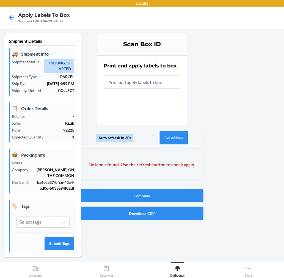
click at [160, 137] on button "Refresh Now" at bounding box center [174, 137] width 28 height 13
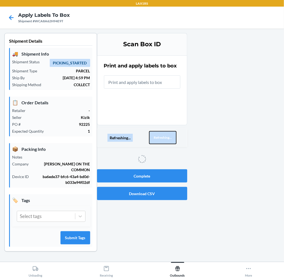
click at [160, 137] on button "Refreshing..." at bounding box center [162, 137] width 27 height 13
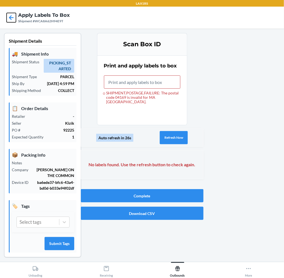
click at [10, 20] on icon at bounding box center [11, 17] width 9 height 9
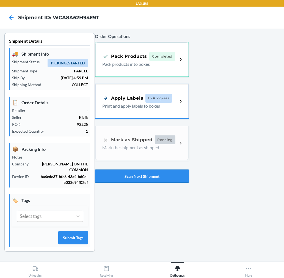
click at [125, 175] on button "Scan Next Shipment" at bounding box center [142, 175] width 94 height 13
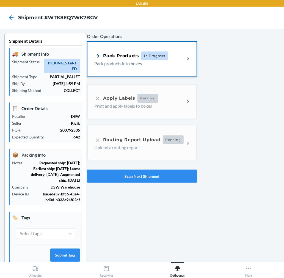
click at [155, 62] on p "Pack products into boxes" at bounding box center [137, 63] width 86 height 7
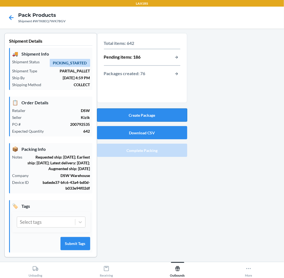
click at [160, 112] on button "Create Package" at bounding box center [142, 114] width 90 height 13
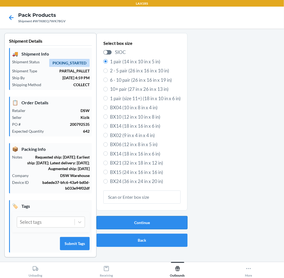
click at [161, 223] on button "Continue" at bounding box center [141, 222] width 91 height 13
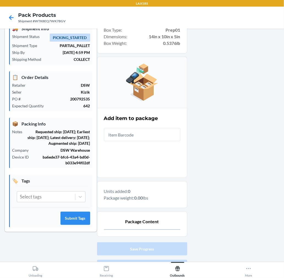
scroll to position [56, 0]
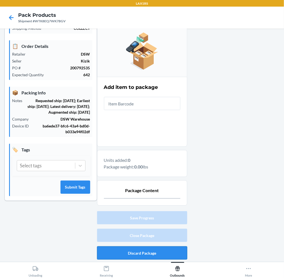
click at [157, 249] on button "Discard Package" at bounding box center [142, 252] width 90 height 13
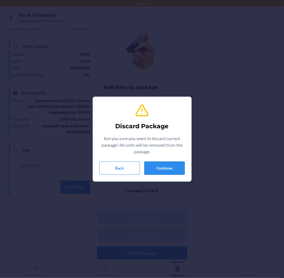
click at [168, 166] on button "Continue" at bounding box center [164, 167] width 40 height 13
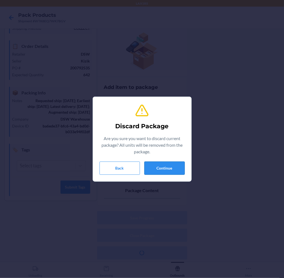
scroll to position [10, 0]
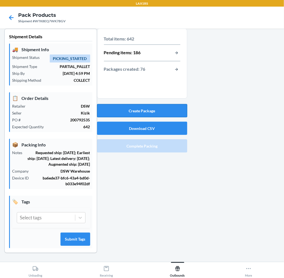
click at [175, 104] on button "Create Package" at bounding box center [142, 110] width 90 height 13
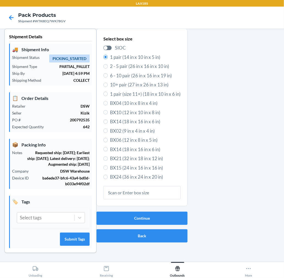
click at [145, 72] on span "6 - 10 pair (26 in x 16 in x 19 in)" at bounding box center [145, 75] width 71 height 7
click at [108, 73] on input "6 - 10 pair (26 in x 16 in x 19 in)" at bounding box center [105, 75] width 4 height 4
radio input "true"
radio input "false"
click at [169, 213] on button "Continue" at bounding box center [141, 217] width 91 height 13
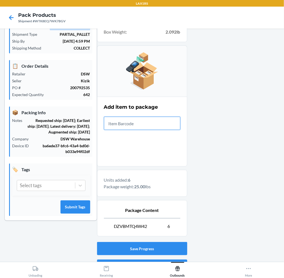
scroll to position [67, 0]
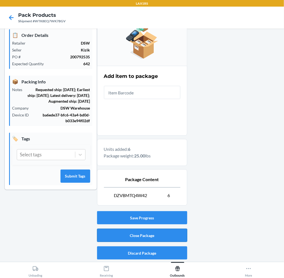
click at [175, 238] on button "Close Package" at bounding box center [142, 234] width 90 height 13
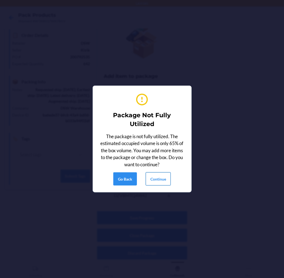
click at [153, 174] on button "Continue" at bounding box center [158, 178] width 25 height 13
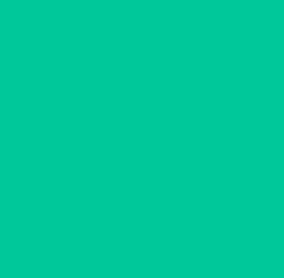
scroll to position [0, 0]
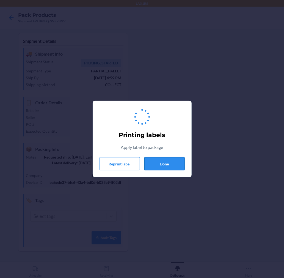
click at [155, 160] on button "Done" at bounding box center [164, 163] width 40 height 13
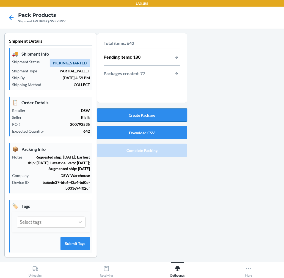
click at [175, 111] on button "Create Package" at bounding box center [142, 114] width 90 height 13
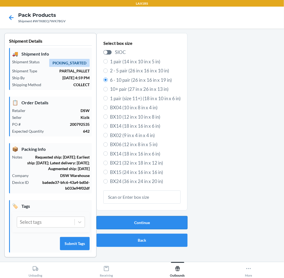
click at [149, 221] on button "Continue" at bounding box center [141, 222] width 91 height 13
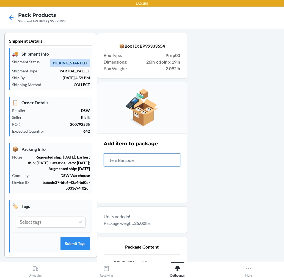
scroll to position [67, 0]
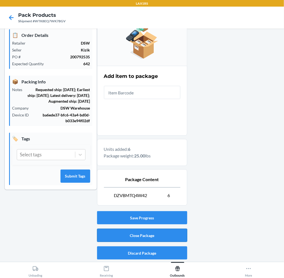
click at [152, 234] on button "Close Package" at bounding box center [142, 234] width 90 height 13
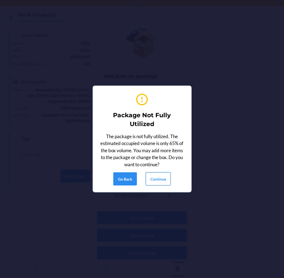
click at [159, 183] on button "Continue" at bounding box center [158, 178] width 25 height 13
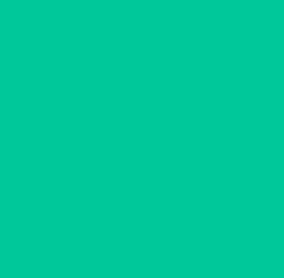
scroll to position [0, 0]
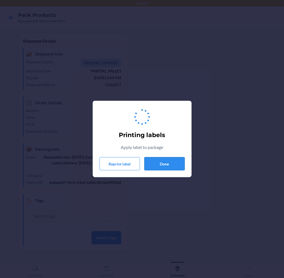
click at [169, 161] on button "Done" at bounding box center [164, 163] width 40 height 13
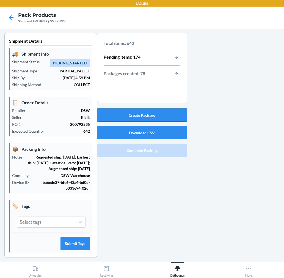
click at [169, 114] on button "Create Package" at bounding box center [142, 114] width 90 height 13
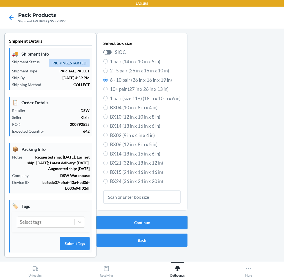
click at [150, 226] on button "Continue" at bounding box center [141, 222] width 91 height 13
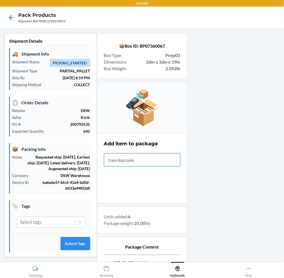
scroll to position [67, 0]
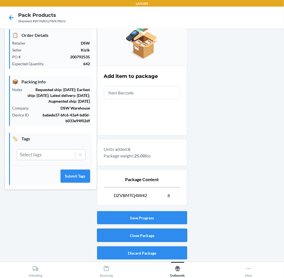
click at [152, 236] on button "Close Package" at bounding box center [142, 234] width 90 height 13
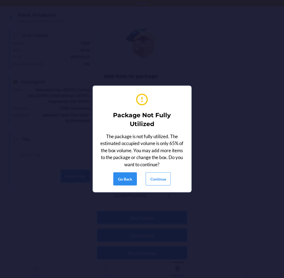
click at [160, 165] on div "The package is not fully utilized. The estimated occupied volume is only 65% of…" at bounding box center [142, 150] width 85 height 35
click at [162, 175] on button "Continue" at bounding box center [158, 178] width 25 height 13
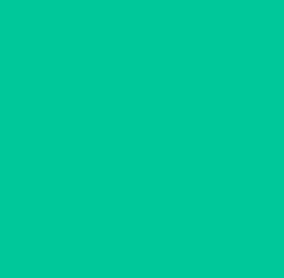
scroll to position [0, 0]
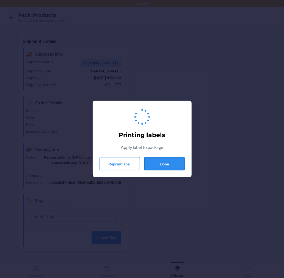
click at [169, 161] on button "Done" at bounding box center [164, 163] width 40 height 13
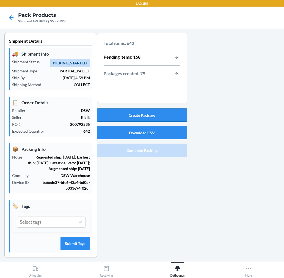
click at [145, 117] on button "Create Package" at bounding box center [142, 114] width 90 height 13
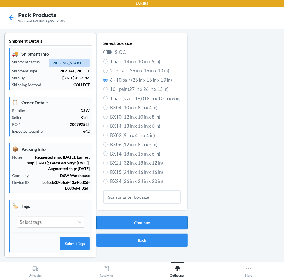
click at [132, 224] on button "Continue" at bounding box center [141, 222] width 91 height 13
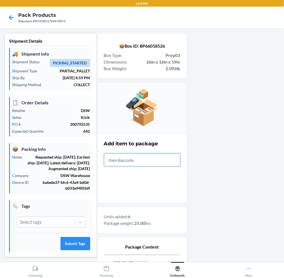
scroll to position [67, 0]
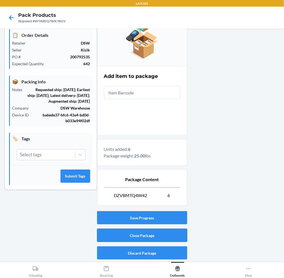
click at [136, 233] on button "Close Package" at bounding box center [142, 234] width 90 height 13
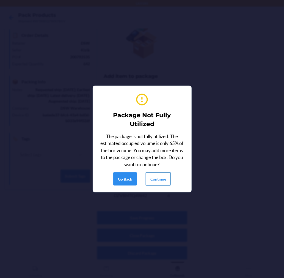
click at [149, 172] on button "Continue" at bounding box center [158, 178] width 25 height 13
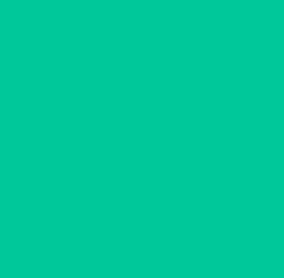
scroll to position [0, 0]
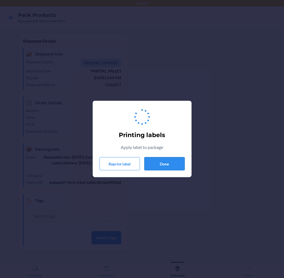
click at [156, 163] on button "Done" at bounding box center [164, 163] width 40 height 13
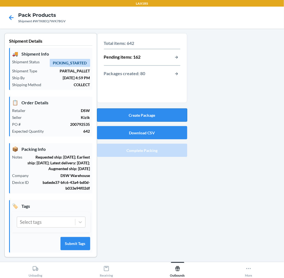
click at [151, 111] on button "Create Package" at bounding box center [142, 114] width 90 height 13
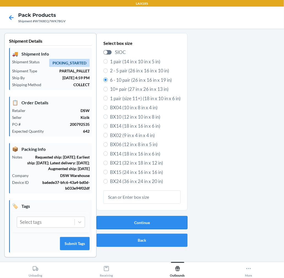
click at [148, 223] on button "Continue" at bounding box center [141, 222] width 91 height 13
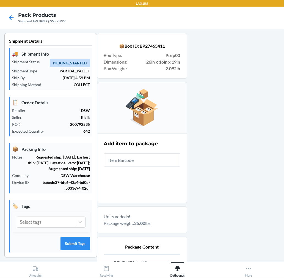
scroll to position [67, 0]
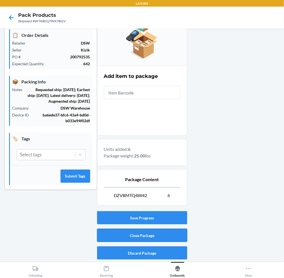
click at [168, 233] on button "Close Package" at bounding box center [142, 234] width 90 height 13
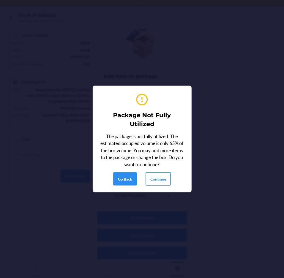
click at [152, 176] on button "Continue" at bounding box center [158, 178] width 25 height 13
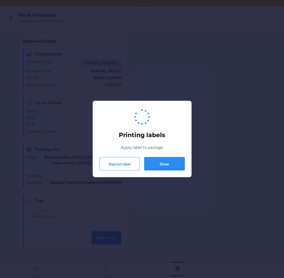
click at [161, 161] on button "Done" at bounding box center [164, 163] width 40 height 13
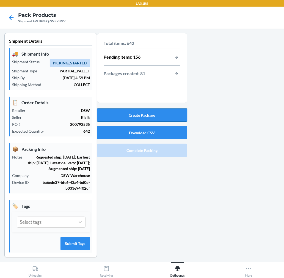
click at [159, 112] on button "Create Package" at bounding box center [142, 114] width 90 height 13
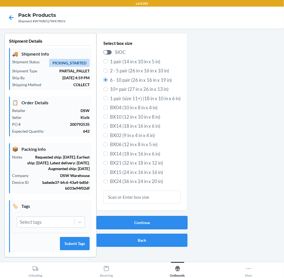
click at [172, 223] on button "Continue" at bounding box center [141, 222] width 91 height 13
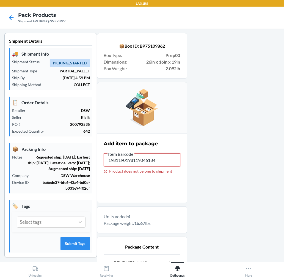
click at [168, 159] on input "1981190198119046184" at bounding box center [142, 159] width 76 height 13
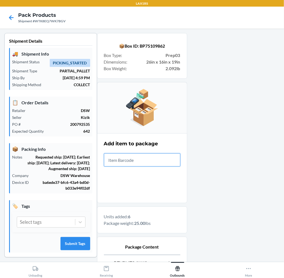
scroll to position [67, 0]
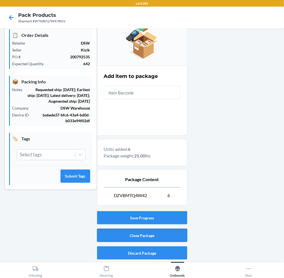
click at [175, 234] on button "Close Package" at bounding box center [142, 234] width 90 height 13
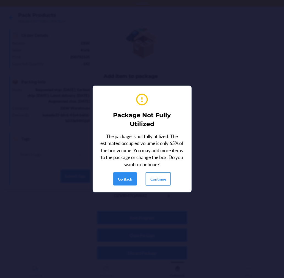
click at [164, 182] on button "Continue" at bounding box center [158, 178] width 25 height 13
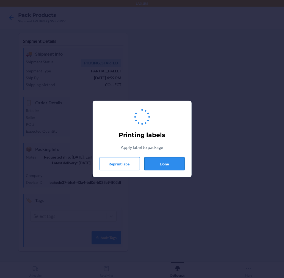
click at [165, 165] on button "Done" at bounding box center [164, 163] width 40 height 13
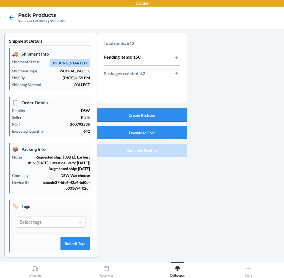
click at [162, 117] on button "Create Package" at bounding box center [142, 114] width 90 height 13
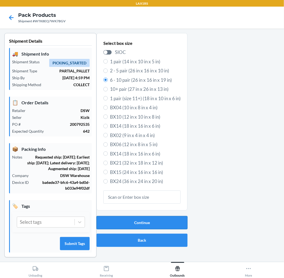
click at [137, 216] on button "Continue" at bounding box center [141, 222] width 91 height 13
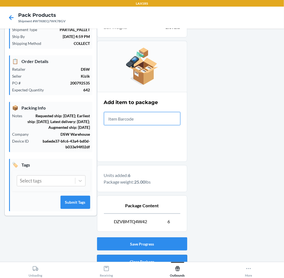
scroll to position [67, 0]
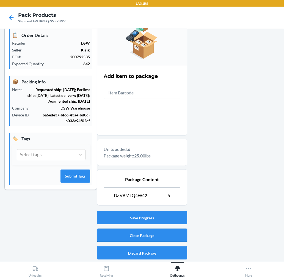
click at [170, 229] on button "Close Package" at bounding box center [142, 234] width 90 height 13
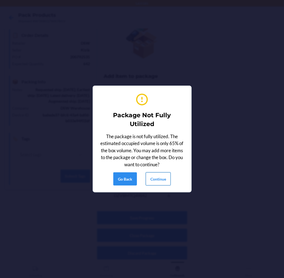
click at [163, 180] on button "Continue" at bounding box center [158, 178] width 25 height 13
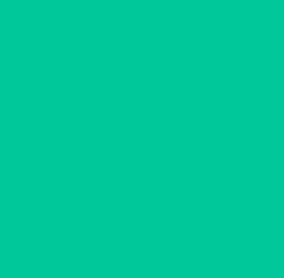
scroll to position [0, 0]
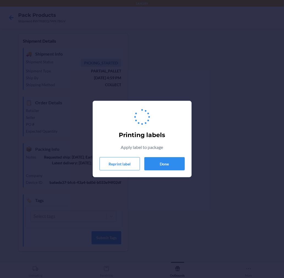
click at [166, 155] on div "Printing labels Apply label to package Reprint label Done" at bounding box center [142, 138] width 85 height 67
click at [167, 162] on button "Done" at bounding box center [164, 163] width 40 height 13
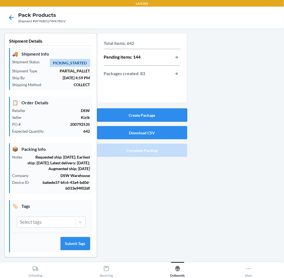
click at [158, 114] on button "Create Package" at bounding box center [142, 114] width 90 height 13
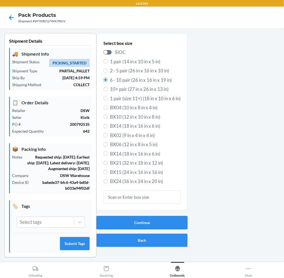
click at [139, 222] on button "Continue" at bounding box center [141, 222] width 91 height 13
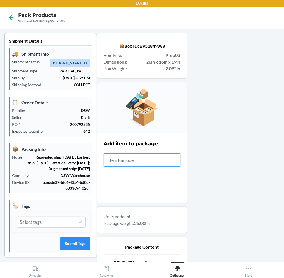
scroll to position [67, 0]
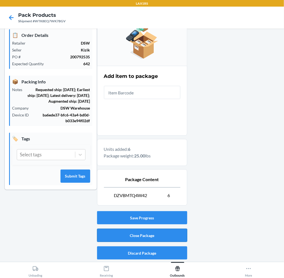
click at [142, 229] on button "Close Package" at bounding box center [142, 234] width 90 height 13
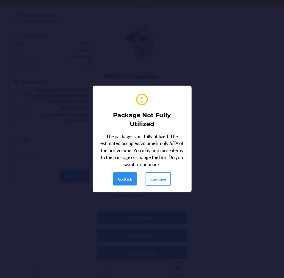
click at [155, 175] on button "Continue" at bounding box center [158, 178] width 25 height 13
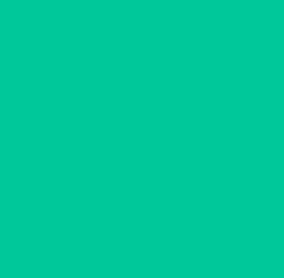
scroll to position [0, 0]
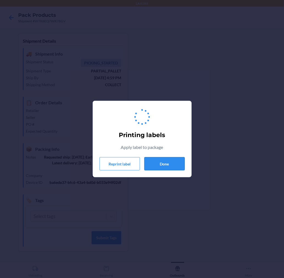
click at [163, 160] on button "Done" at bounding box center [164, 163] width 40 height 13
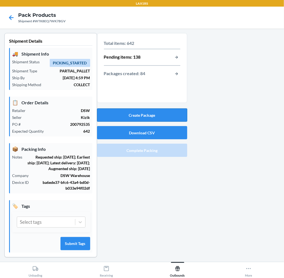
click at [166, 119] on button "Create Package" at bounding box center [142, 114] width 90 height 13
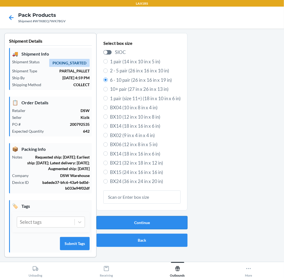
click at [167, 220] on button "Continue" at bounding box center [141, 222] width 91 height 13
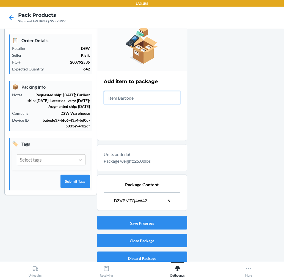
scroll to position [67, 0]
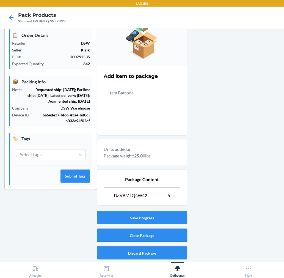
click at [159, 237] on button "Close Package" at bounding box center [142, 234] width 90 height 13
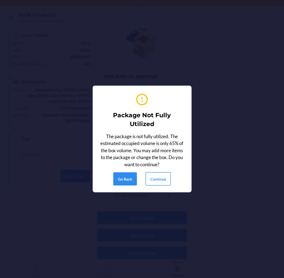
click at [157, 178] on button "Continue" at bounding box center [158, 178] width 25 height 13
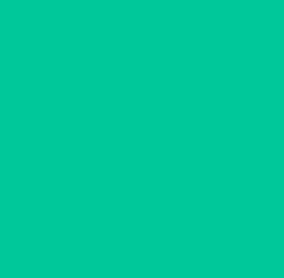
scroll to position [0, 0]
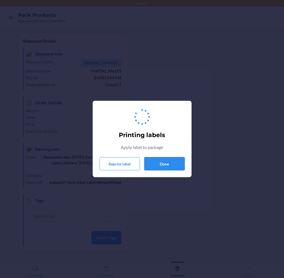
click at [165, 160] on button "Done" at bounding box center [164, 163] width 40 height 13
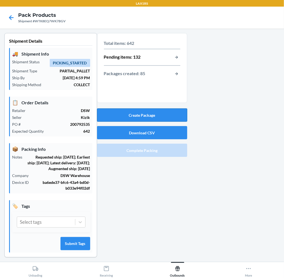
click at [164, 116] on button "Create Package" at bounding box center [142, 114] width 90 height 13
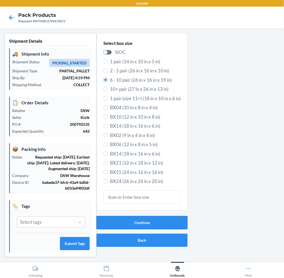
click at [146, 228] on button "Continue" at bounding box center [141, 222] width 91 height 13
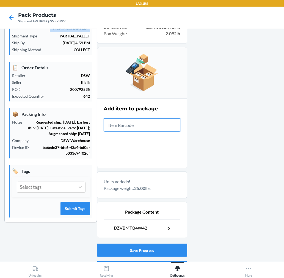
scroll to position [67, 0]
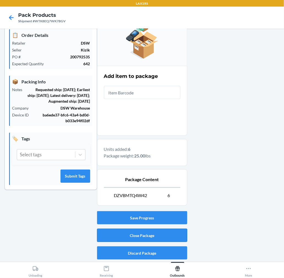
click at [151, 233] on button "Close Package" at bounding box center [142, 234] width 90 height 13
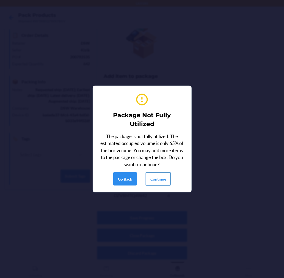
click at [166, 179] on button "Continue" at bounding box center [158, 178] width 25 height 13
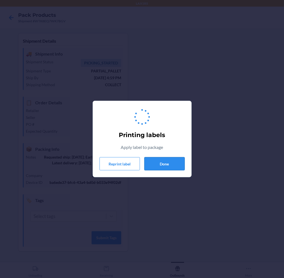
click at [172, 165] on button "Done" at bounding box center [164, 163] width 40 height 13
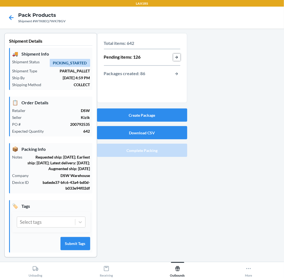
click at [177, 57] on button "button-view-pending-items" at bounding box center [176, 57] width 7 height 7
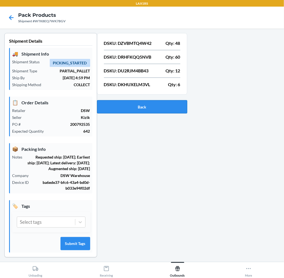
click at [167, 106] on button "Back" at bounding box center [142, 106] width 90 height 13
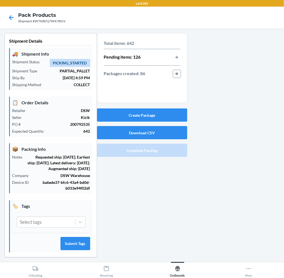
click at [176, 73] on button "button-view-packages-created" at bounding box center [176, 73] width 7 height 7
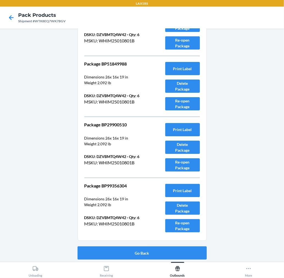
scroll to position [5036, 0]
click at [191, 248] on button "Go Back" at bounding box center [142, 252] width 129 height 13
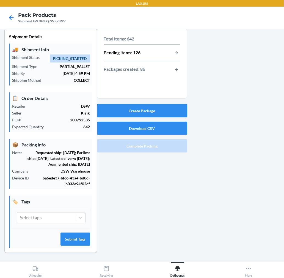
click at [122, 104] on button "Create Package" at bounding box center [142, 110] width 90 height 13
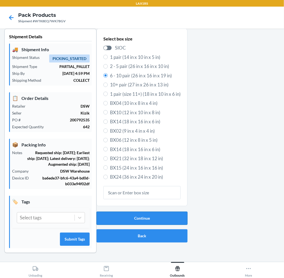
click at [124, 211] on button "Continue" at bounding box center [141, 217] width 91 height 13
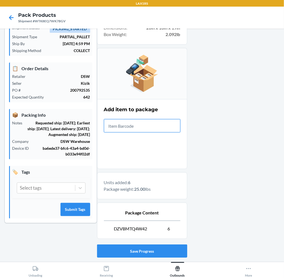
scroll to position [67, 0]
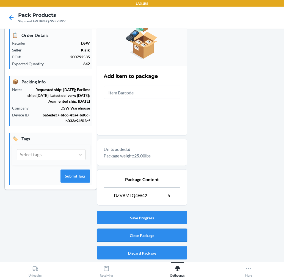
click at [177, 233] on button "Close Package" at bounding box center [142, 234] width 90 height 13
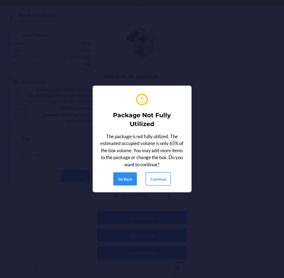
click at [159, 177] on button "Continue" at bounding box center [158, 178] width 25 height 13
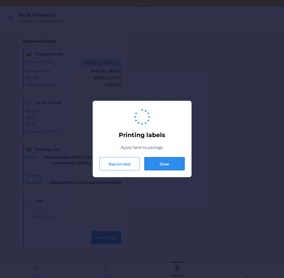
click at [163, 163] on button "Done" at bounding box center [164, 163] width 40 height 13
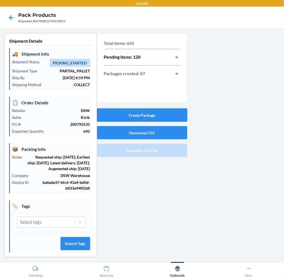
click at [151, 110] on button "Create Package" at bounding box center [142, 114] width 90 height 13
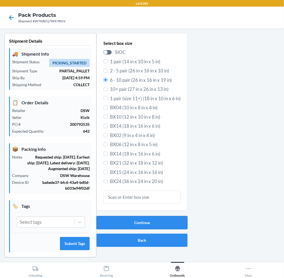
click at [119, 217] on button "Continue" at bounding box center [141, 222] width 91 height 13
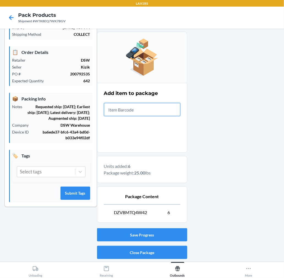
scroll to position [61, 0]
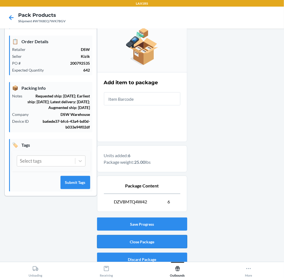
click at [176, 238] on button "Close Package" at bounding box center [142, 241] width 90 height 13
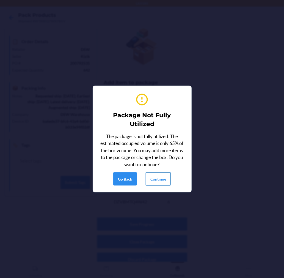
click at [157, 175] on button "Continue" at bounding box center [158, 178] width 25 height 13
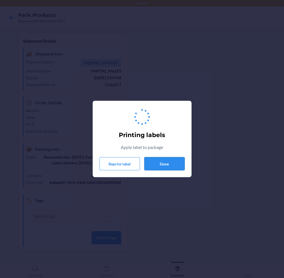
click at [171, 168] on div "Printing labels Apply label to package Reprint label Done" at bounding box center [142, 138] width 85 height 67
click at [172, 167] on button "Done" at bounding box center [164, 163] width 40 height 13
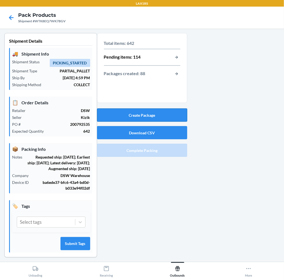
click at [176, 114] on button "Create Package" at bounding box center [142, 114] width 90 height 13
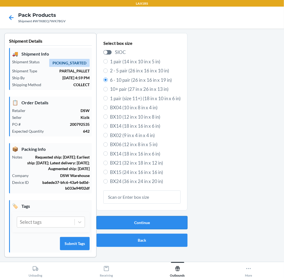
click at [125, 218] on button "Continue" at bounding box center [141, 222] width 91 height 13
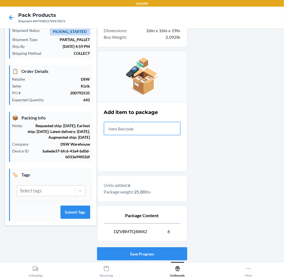
scroll to position [67, 0]
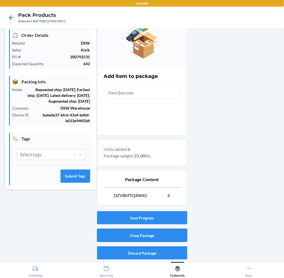
click at [172, 235] on button "Close Package" at bounding box center [142, 234] width 90 height 13
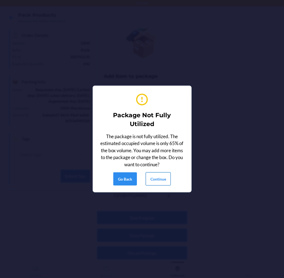
click at [157, 178] on button "Continue" at bounding box center [158, 178] width 25 height 13
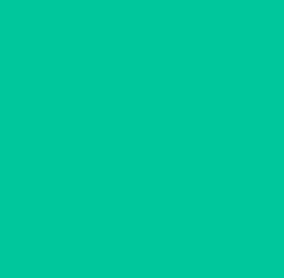
scroll to position [0, 0]
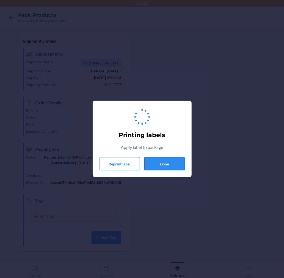
click at [158, 165] on button "Done" at bounding box center [164, 163] width 40 height 13
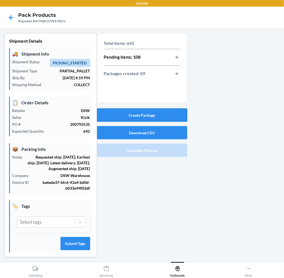
click at [154, 113] on button "Create Package" at bounding box center [142, 114] width 90 height 13
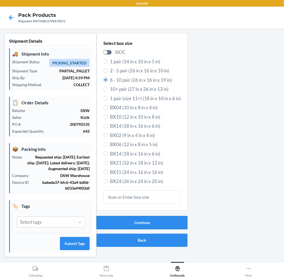
click at [148, 226] on button "Continue" at bounding box center [141, 222] width 91 height 13
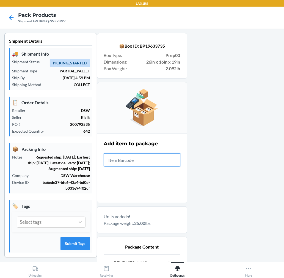
scroll to position [67, 0]
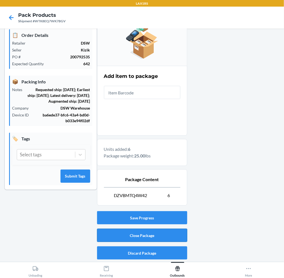
click at [156, 233] on button "Close Package" at bounding box center [142, 234] width 90 height 13
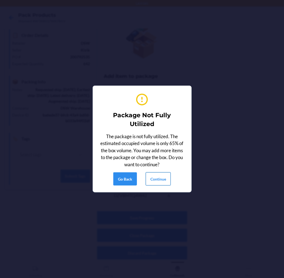
click at [159, 183] on button "Continue" at bounding box center [158, 178] width 25 height 13
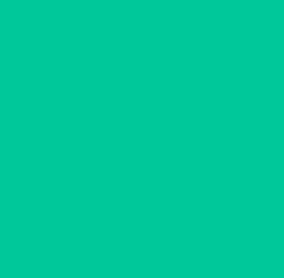
scroll to position [0, 0]
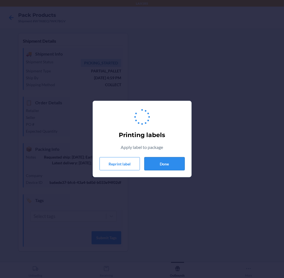
click at [172, 163] on button "Done" at bounding box center [164, 163] width 40 height 13
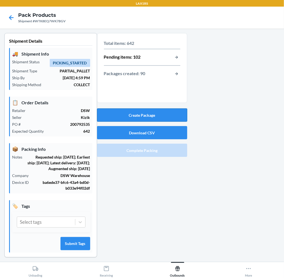
click at [160, 113] on button "Create Package" at bounding box center [142, 114] width 90 height 13
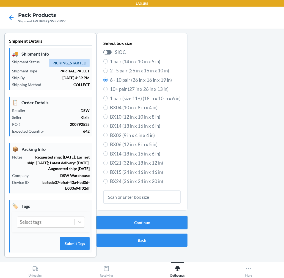
click at [143, 223] on button "Continue" at bounding box center [141, 222] width 91 height 13
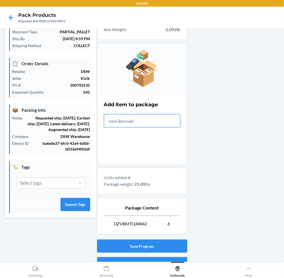
scroll to position [67, 0]
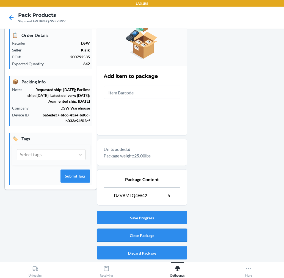
click at [171, 236] on button "Close Package" at bounding box center [142, 234] width 90 height 13
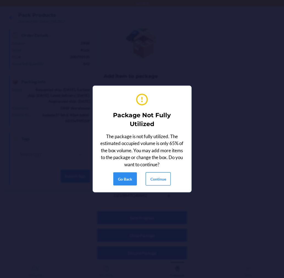
click at [158, 172] on button "Continue" at bounding box center [158, 178] width 25 height 13
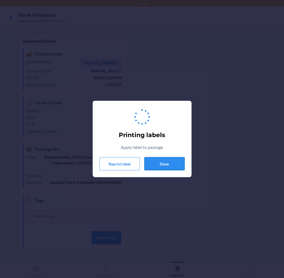
click at [161, 168] on button "Done" at bounding box center [164, 163] width 40 height 13
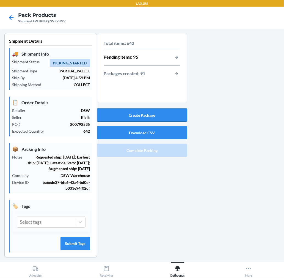
click at [164, 113] on button "Create Package" at bounding box center [142, 114] width 90 height 13
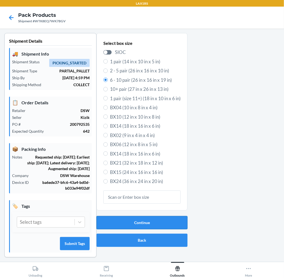
click at [153, 219] on button "Continue" at bounding box center [141, 222] width 91 height 13
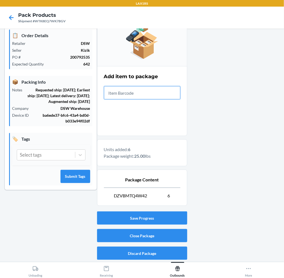
scroll to position [67, 0]
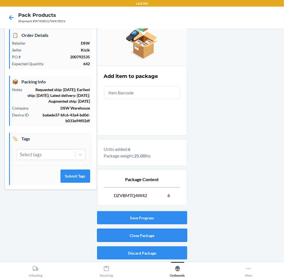
click at [177, 229] on button "Close Package" at bounding box center [142, 234] width 90 height 13
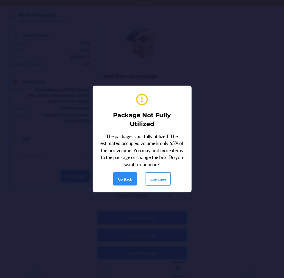
click at [159, 178] on button "Continue" at bounding box center [158, 178] width 25 height 13
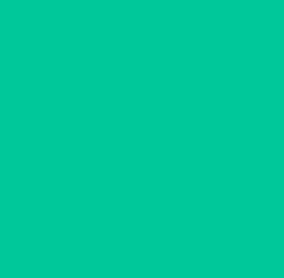
scroll to position [0, 0]
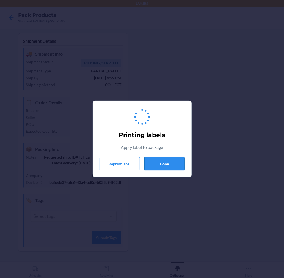
click at [162, 164] on button "Done" at bounding box center [164, 163] width 40 height 13
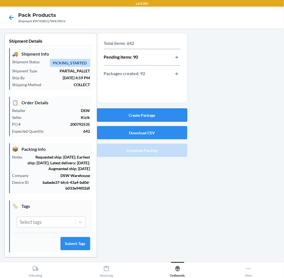
click at [163, 120] on button "Create Package" at bounding box center [142, 114] width 90 height 13
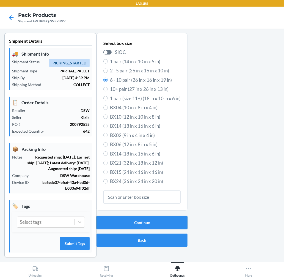
click at [167, 223] on button "Continue" at bounding box center [141, 222] width 91 height 13
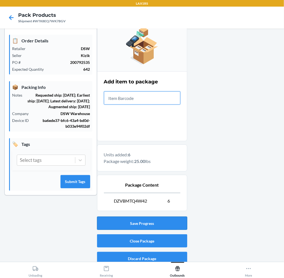
scroll to position [67, 0]
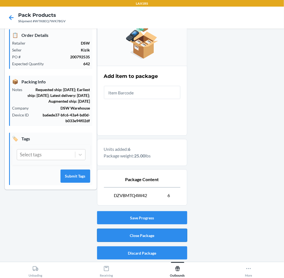
click at [162, 230] on button "Close Package" at bounding box center [142, 234] width 90 height 13
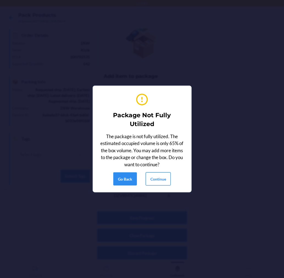
click at [168, 179] on button "Continue" at bounding box center [158, 178] width 25 height 13
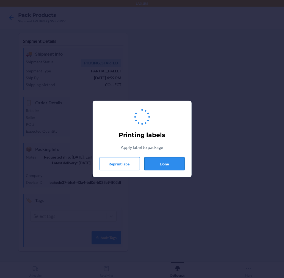
click at [169, 164] on button "Done" at bounding box center [164, 163] width 40 height 13
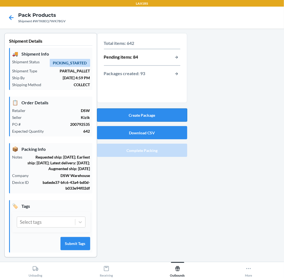
click at [165, 110] on button "Create Package" at bounding box center [142, 114] width 90 height 13
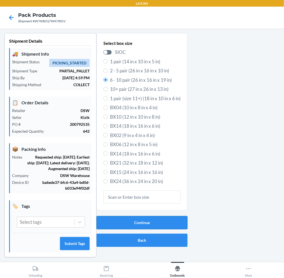
click at [128, 219] on button "Continue" at bounding box center [141, 222] width 91 height 13
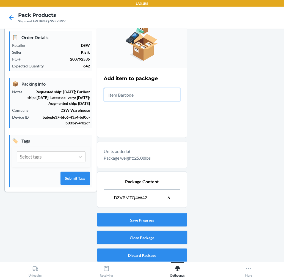
scroll to position [67, 0]
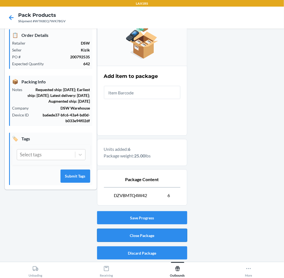
click at [164, 235] on button "Close Package" at bounding box center [142, 234] width 90 height 13
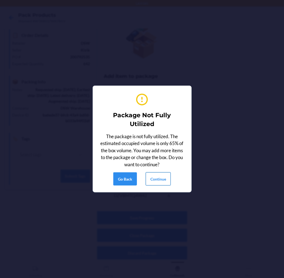
click at [162, 175] on button "Continue" at bounding box center [158, 178] width 25 height 13
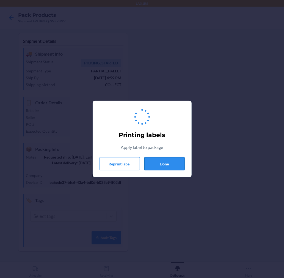
click at [166, 160] on button "Done" at bounding box center [164, 163] width 40 height 13
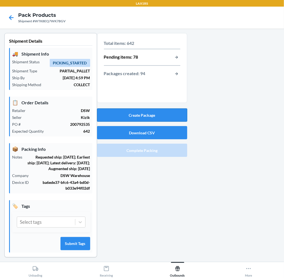
click at [179, 117] on button "Create Package" at bounding box center [142, 114] width 90 height 13
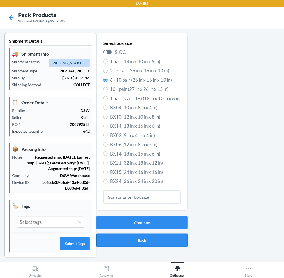
click at [127, 237] on button "Back" at bounding box center [141, 239] width 91 height 13
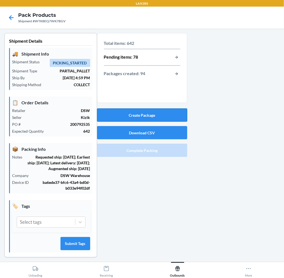
click at [170, 118] on button "Create Package" at bounding box center [142, 114] width 90 height 13
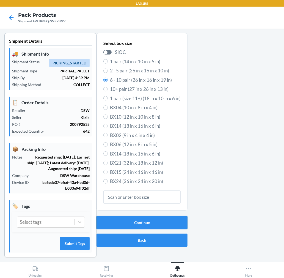
click at [167, 223] on button "Continue" at bounding box center [141, 222] width 91 height 13
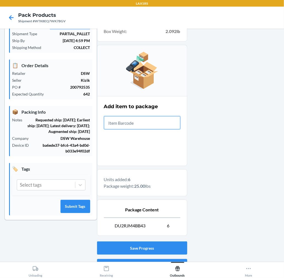
scroll to position [67, 0]
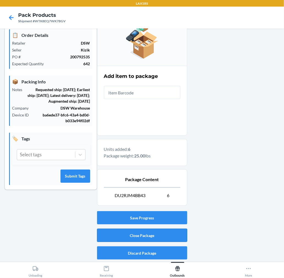
click at [172, 236] on button "Close Package" at bounding box center [142, 234] width 90 height 13
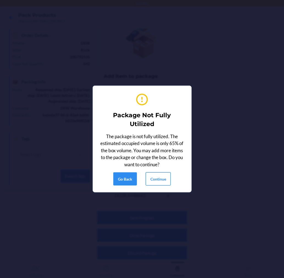
click at [169, 179] on button "Continue" at bounding box center [158, 178] width 25 height 13
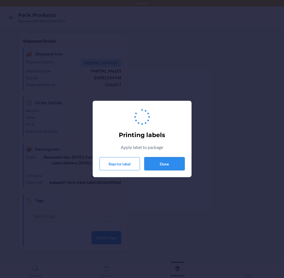
click at [166, 162] on button "Done" at bounding box center [164, 163] width 40 height 13
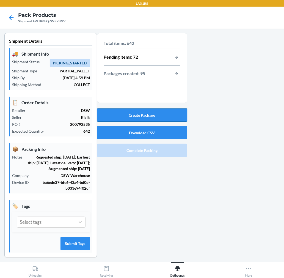
click at [163, 116] on button "Create Package" at bounding box center [142, 114] width 90 height 13
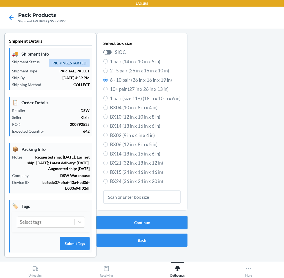
click at [116, 223] on button "Continue" at bounding box center [141, 222] width 91 height 13
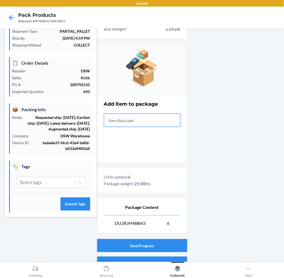
scroll to position [67, 0]
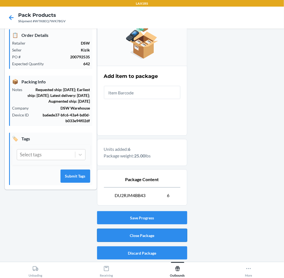
click at [179, 234] on button "Close Package" at bounding box center [142, 234] width 90 height 13
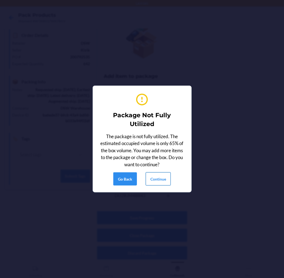
click at [163, 178] on button "Continue" at bounding box center [158, 178] width 25 height 13
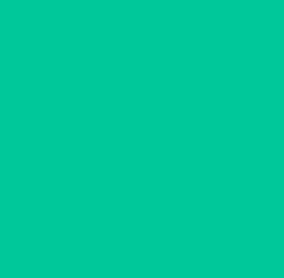
scroll to position [0, 0]
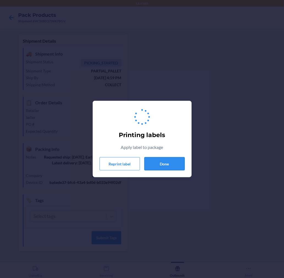
click at [164, 170] on button "Done" at bounding box center [164, 163] width 40 height 13
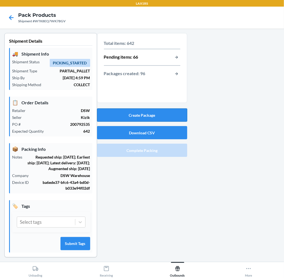
click at [168, 120] on button "Create Package" at bounding box center [142, 114] width 90 height 13
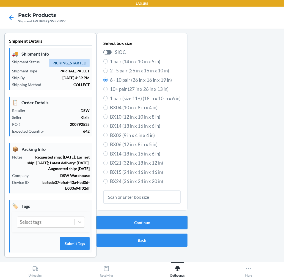
click at [123, 219] on button "Continue" at bounding box center [141, 222] width 91 height 13
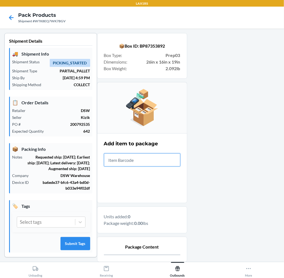
click at [162, 165] on input "text" at bounding box center [142, 159] width 76 height 13
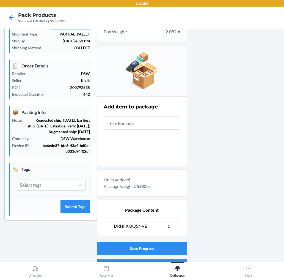
scroll to position [67, 0]
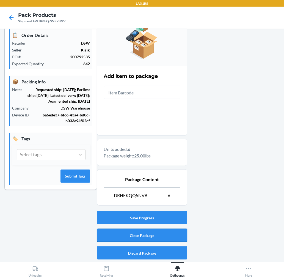
click at [170, 236] on button "Close Package" at bounding box center [142, 234] width 90 height 13
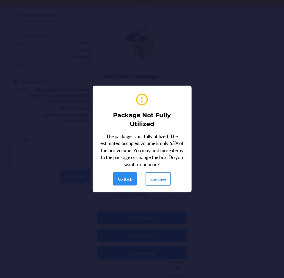
click at [162, 180] on button "Continue" at bounding box center [158, 178] width 25 height 13
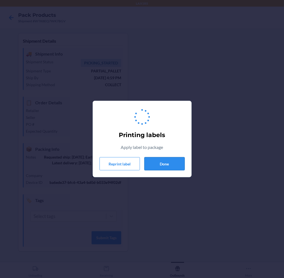
click at [163, 166] on button "Done" at bounding box center [164, 163] width 40 height 13
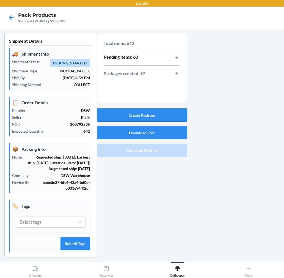
click at [167, 111] on button "Create Package" at bounding box center [142, 114] width 90 height 13
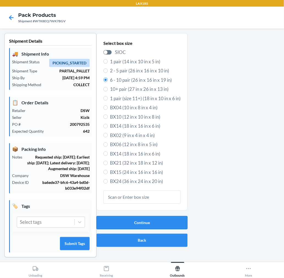
click at [159, 219] on button "Continue" at bounding box center [141, 222] width 91 height 13
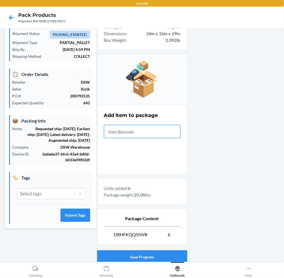
scroll to position [67, 0]
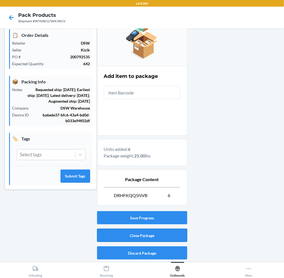
click at [181, 234] on button "Close Package" at bounding box center [142, 234] width 90 height 13
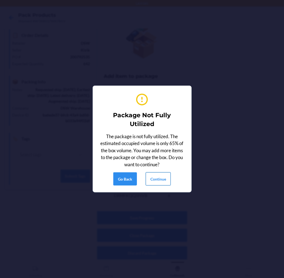
click at [150, 174] on button "Continue" at bounding box center [158, 178] width 25 height 13
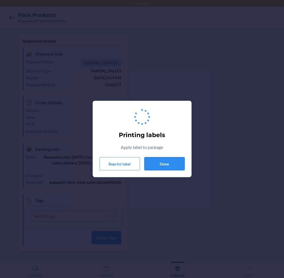
click at [168, 164] on button "Done" at bounding box center [164, 163] width 40 height 13
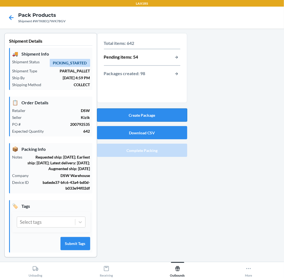
click at [170, 109] on button "Create Package" at bounding box center [142, 114] width 90 height 13
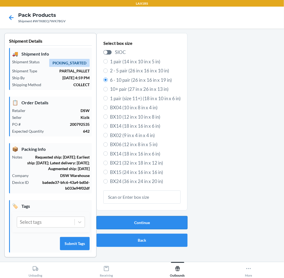
click at [171, 222] on button "Continue" at bounding box center [141, 222] width 91 height 13
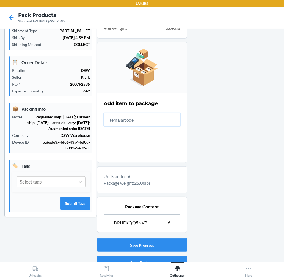
scroll to position [67, 0]
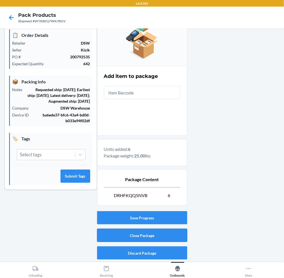
click at [156, 236] on button "Close Package" at bounding box center [142, 234] width 90 height 13
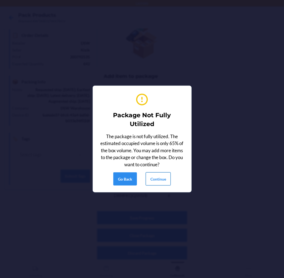
click at [153, 179] on button "Continue" at bounding box center [158, 178] width 25 height 13
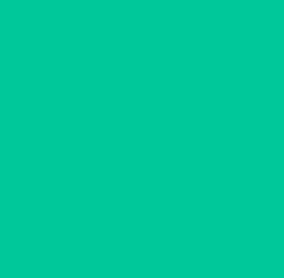
scroll to position [0, 0]
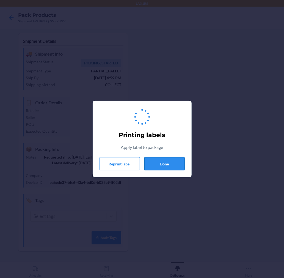
click at [162, 160] on button "Done" at bounding box center [164, 163] width 40 height 13
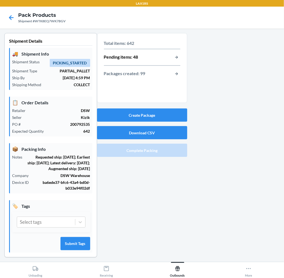
click at [168, 108] on div "Create Package Download CSV Complete Packing" at bounding box center [142, 132] width 90 height 53
click at [172, 114] on button "Create Package" at bounding box center [142, 114] width 90 height 13
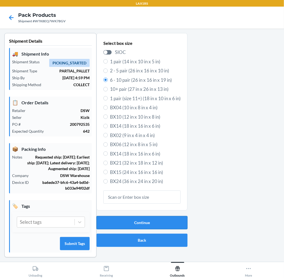
click at [157, 221] on button "Continue" at bounding box center [141, 222] width 91 height 13
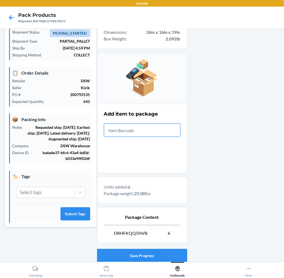
scroll to position [67, 0]
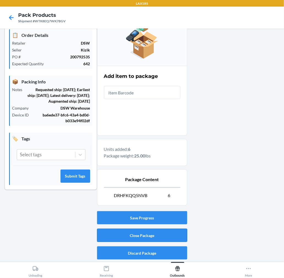
click at [165, 236] on button "Close Package" at bounding box center [142, 234] width 90 height 13
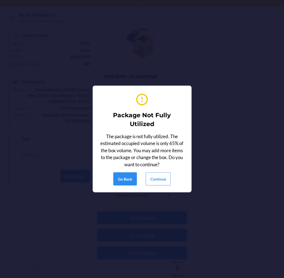
click at [154, 170] on div "Package Not Fully Utilized The package is not fully utilized. The estimated occ…" at bounding box center [142, 139] width 85 height 98
click at [155, 179] on button "Continue" at bounding box center [158, 178] width 25 height 13
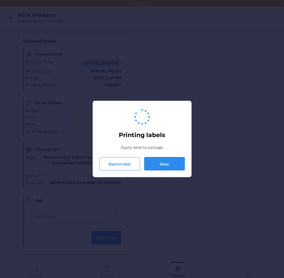
click at [161, 165] on button "Done" at bounding box center [164, 163] width 40 height 13
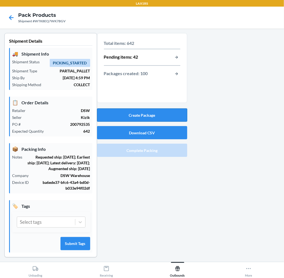
click at [162, 114] on button "Create Package" at bounding box center [142, 114] width 90 height 13
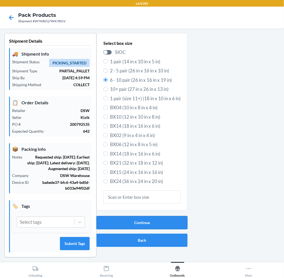
click at [158, 218] on button "Continue" at bounding box center [141, 222] width 91 height 13
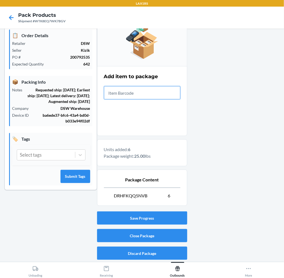
scroll to position [67, 0]
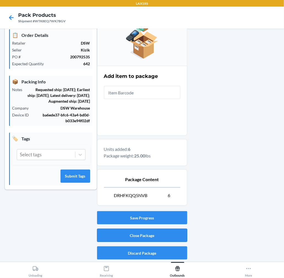
click at [157, 235] on button "Close Package" at bounding box center [142, 234] width 90 height 13
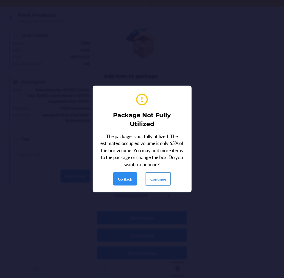
click at [158, 177] on button "Continue" at bounding box center [158, 178] width 25 height 13
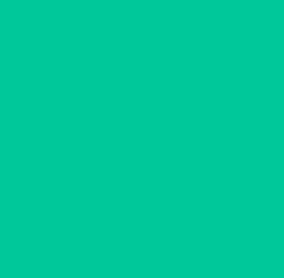
scroll to position [0, 0]
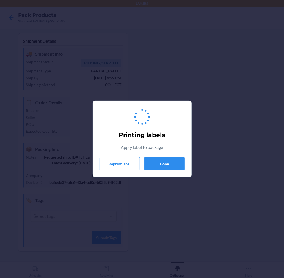
click at [162, 155] on div "Printing labels Apply label to package Reprint label Done" at bounding box center [142, 138] width 85 height 67
click at [160, 160] on button "Done" at bounding box center [164, 163] width 40 height 13
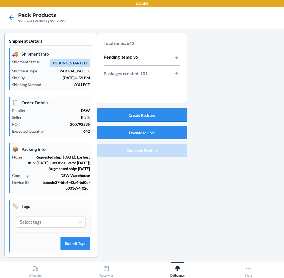
click at [161, 117] on button "Create Package" at bounding box center [142, 114] width 90 height 13
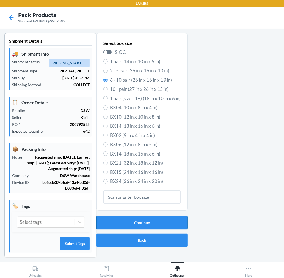
click at [159, 218] on button "Continue" at bounding box center [141, 222] width 91 height 13
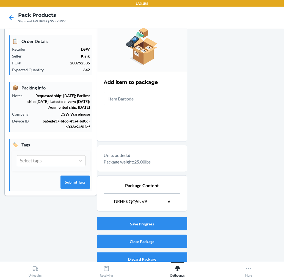
scroll to position [67, 0]
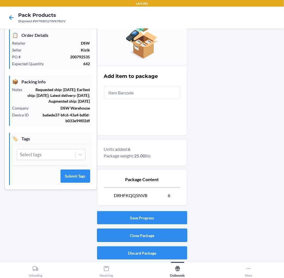
click at [167, 235] on button "Close Package" at bounding box center [142, 234] width 90 height 13
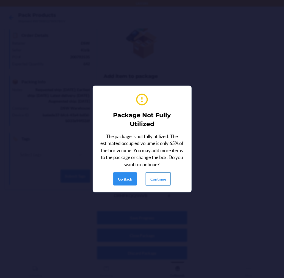
click at [155, 175] on button "Continue" at bounding box center [158, 178] width 25 height 13
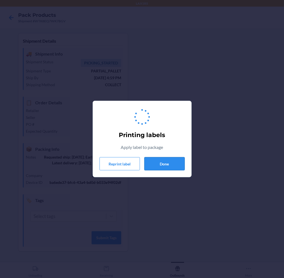
click at [167, 160] on button "Done" at bounding box center [164, 163] width 40 height 13
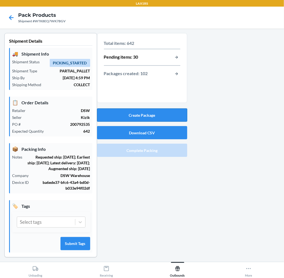
click at [167, 113] on button "Create Package" at bounding box center [142, 114] width 90 height 13
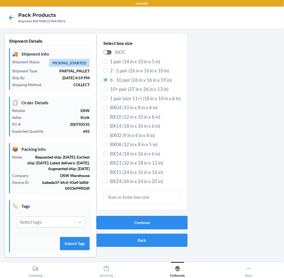
click at [129, 223] on button "Continue" at bounding box center [141, 222] width 91 height 13
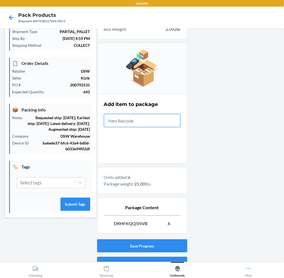
scroll to position [67, 0]
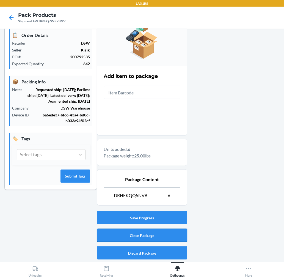
click at [133, 234] on button "Close Package" at bounding box center [142, 234] width 90 height 13
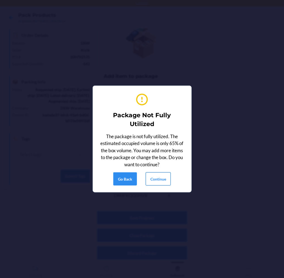
click at [158, 178] on button "Continue" at bounding box center [158, 178] width 25 height 13
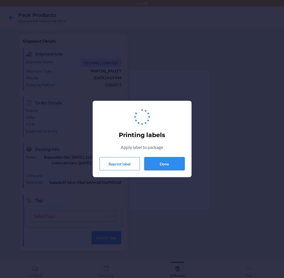
click at [161, 161] on button "Done" at bounding box center [164, 163] width 40 height 13
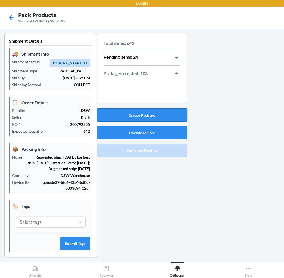
click at [165, 117] on button "Create Package" at bounding box center [142, 114] width 90 height 13
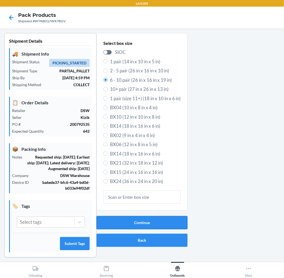
click at [166, 218] on button "Continue" at bounding box center [141, 222] width 91 height 13
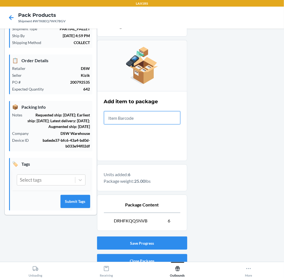
scroll to position [67, 0]
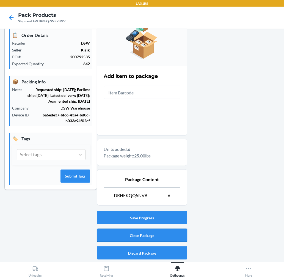
click at [170, 233] on button "Close Package" at bounding box center [142, 234] width 90 height 13
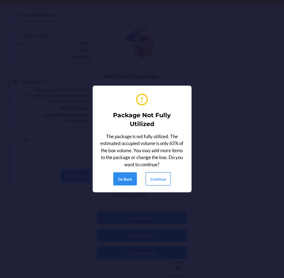
click at [167, 177] on button "Continue" at bounding box center [158, 178] width 25 height 13
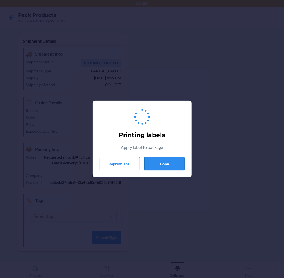
click at [167, 166] on button "Done" at bounding box center [164, 163] width 40 height 13
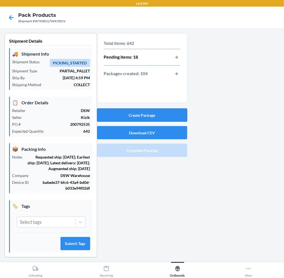
click at [170, 115] on button "Create Package" at bounding box center [142, 114] width 90 height 13
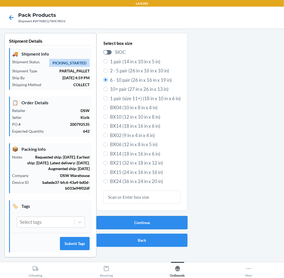
click at [160, 218] on button "Continue" at bounding box center [141, 222] width 91 height 13
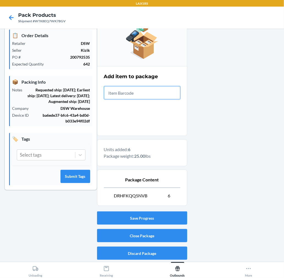
scroll to position [67, 0]
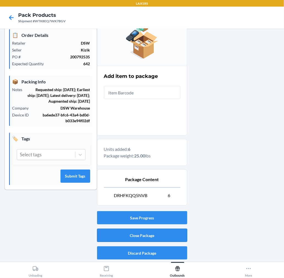
click at [161, 236] on button "Close Package" at bounding box center [142, 234] width 90 height 13
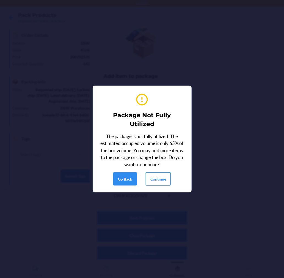
click at [161, 172] on button "Continue" at bounding box center [158, 178] width 25 height 13
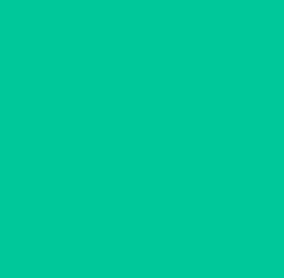
click at [160, 174] on section "Printing labels Apply label to package Reprint label Done" at bounding box center [142, 139] width 99 height 76
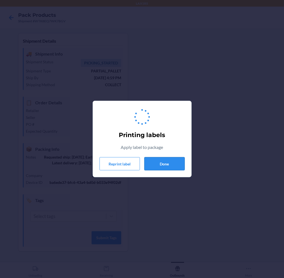
click at [165, 166] on button "Done" at bounding box center [164, 163] width 40 height 13
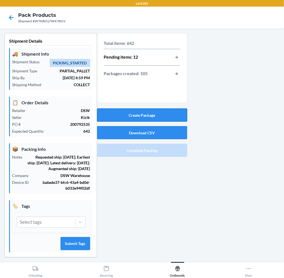
click at [167, 111] on button "Create Package" at bounding box center [142, 114] width 90 height 13
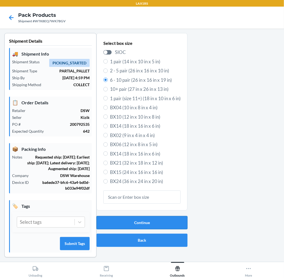
click at [165, 219] on button "Continue" at bounding box center [141, 222] width 91 height 13
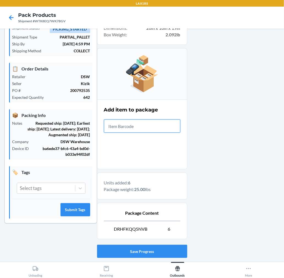
scroll to position [67, 0]
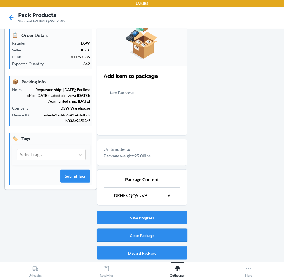
click at [180, 231] on button "Close Package" at bounding box center [142, 234] width 90 height 13
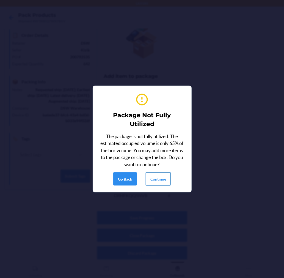
click at [163, 182] on button "Continue" at bounding box center [158, 178] width 25 height 13
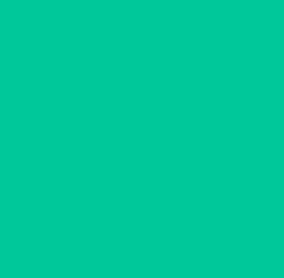
scroll to position [0, 0]
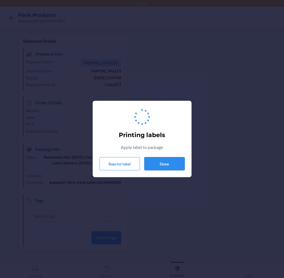
click at [166, 167] on button "Done" at bounding box center [164, 163] width 40 height 13
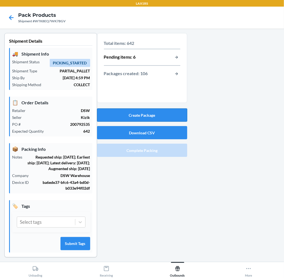
click at [162, 109] on button "Create Package" at bounding box center [142, 114] width 90 height 13
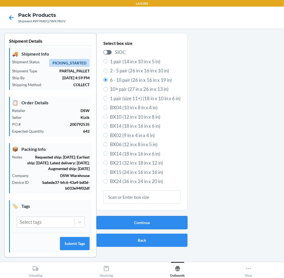
click at [169, 218] on button "Continue" at bounding box center [141, 222] width 91 height 13
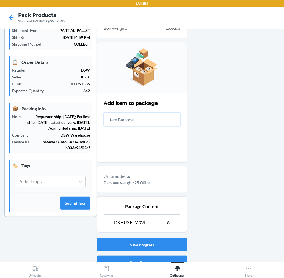
scroll to position [67, 0]
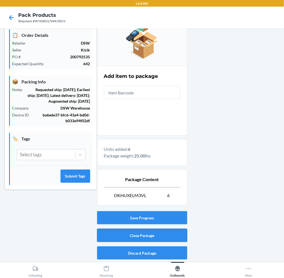
click at [171, 232] on button "Close Package" at bounding box center [142, 234] width 90 height 13
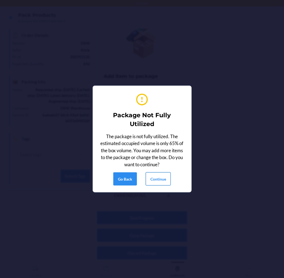
click at [155, 182] on button "Continue" at bounding box center [158, 178] width 25 height 13
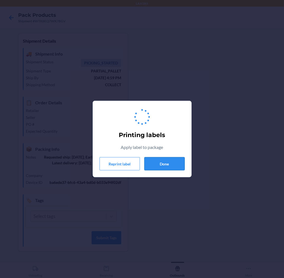
click at [157, 166] on button "Done" at bounding box center [164, 163] width 40 height 13
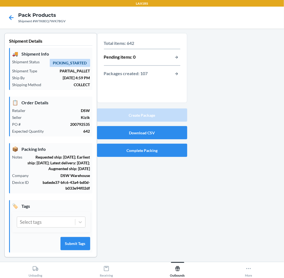
click at [157, 160] on div "Total items: 642 Pending items: 0 Packages created: 107 Create Package Download…" at bounding box center [142, 149] width 90 height 233
click at [160, 153] on button "Complete Packing" at bounding box center [142, 149] width 90 height 13
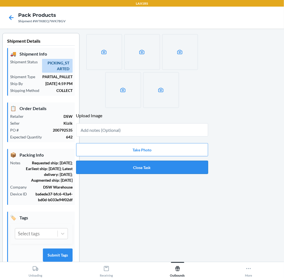
click at [156, 165] on button "Close Task" at bounding box center [142, 167] width 132 height 13
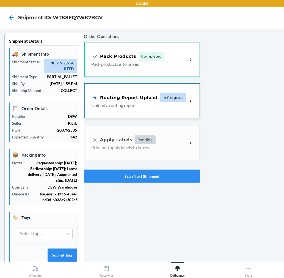
click at [152, 96] on div "Routing Report Upload" at bounding box center [125, 97] width 66 height 7
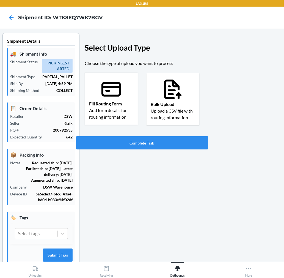
click at [100, 109] on p "Add form details for routing information" at bounding box center [111, 113] width 44 height 13
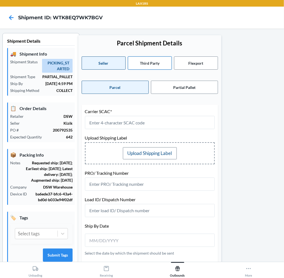
click at [144, 62] on button "Third Party" at bounding box center [150, 62] width 44 height 13
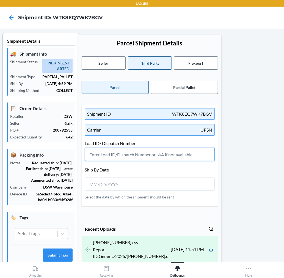
click at [131, 156] on input "text" at bounding box center [150, 154] width 130 height 13
type input "N/A"
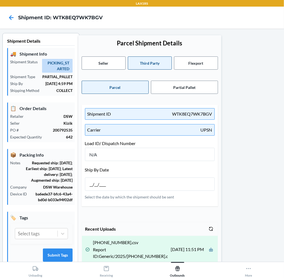
click at [123, 184] on input "__/__/____" at bounding box center [114, 184] width 49 height 7
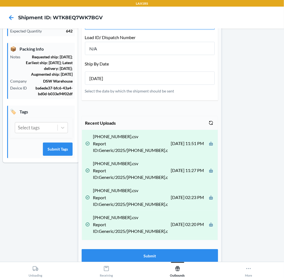
scroll to position [122, 0]
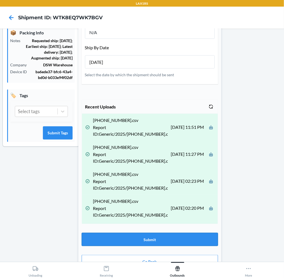
type input "[DATE]"
click at [134, 235] on button "Submit" at bounding box center [150, 239] width 136 height 13
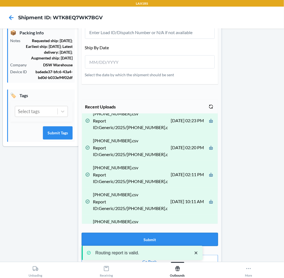
scroll to position [61, 0]
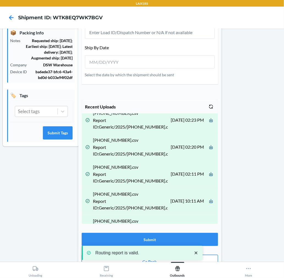
click at [211, 256] on button "Go Back" at bounding box center [150, 261] width 136 height 13
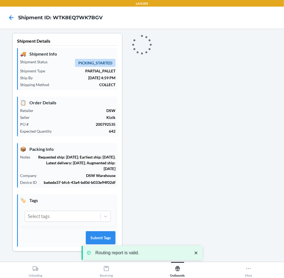
scroll to position [0, 0]
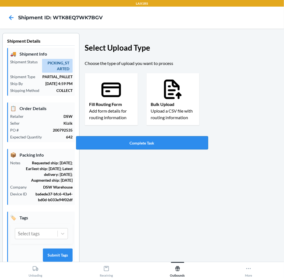
click at [152, 146] on button "Complete Task" at bounding box center [142, 142] width 132 height 13
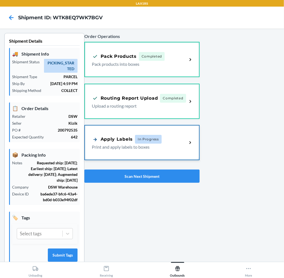
click at [152, 146] on p "Print and apply labels to boxes" at bounding box center [137, 146] width 91 height 7
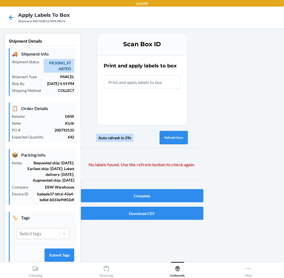
click at [168, 138] on button "Refresh Now" at bounding box center [174, 137] width 28 height 13
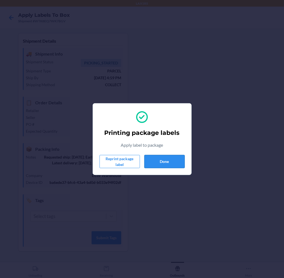
click at [168, 158] on button "Done" at bounding box center [164, 161] width 40 height 13
click at [157, 160] on button "Done" at bounding box center [164, 161] width 40 height 13
click at [171, 160] on button "Done" at bounding box center [164, 161] width 40 height 13
click at [163, 161] on button "Done" at bounding box center [164, 161] width 40 height 13
click at [155, 160] on button "Done" at bounding box center [164, 161] width 40 height 13
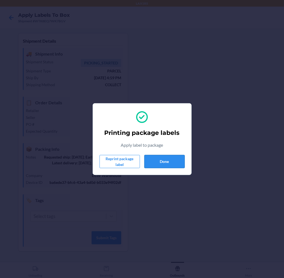
click at [155, 160] on button "Done" at bounding box center [164, 161] width 40 height 13
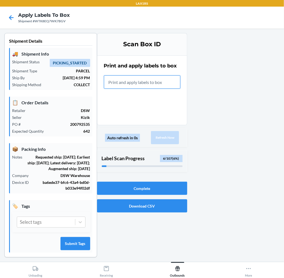
click at [162, 83] on input "text" at bounding box center [142, 81] width 76 height 13
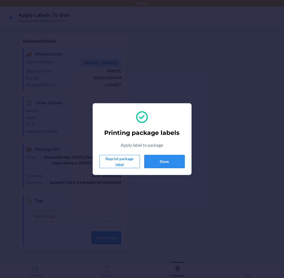
click at [167, 163] on button "Done" at bounding box center [164, 161] width 40 height 13
click at [166, 162] on button "Done" at bounding box center [164, 161] width 40 height 13
click at [154, 163] on button "Done" at bounding box center [164, 161] width 40 height 13
click at [180, 161] on button "Done" at bounding box center [164, 161] width 40 height 13
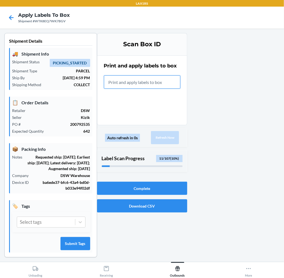
click at [167, 84] on input "text" at bounding box center [142, 81] width 76 height 13
